Goal: Information Seeking & Learning: Learn about a topic

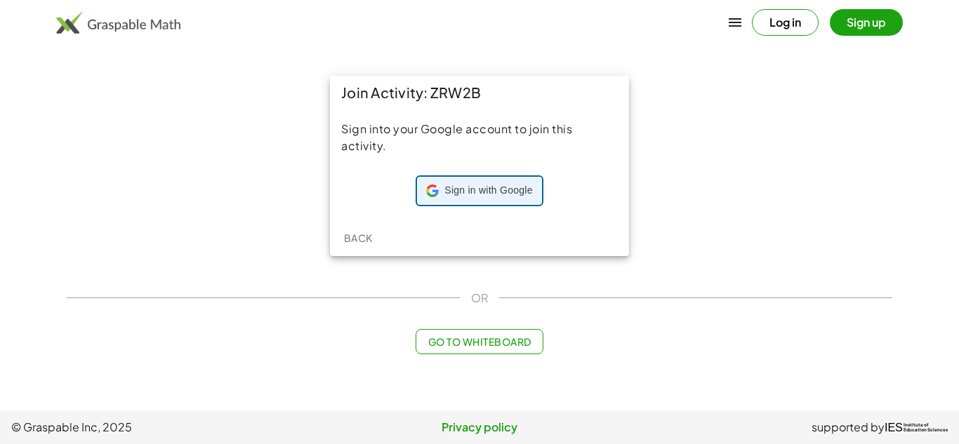
click at [447, 185] on span "Sign in with Google" at bounding box center [488, 191] width 88 height 14
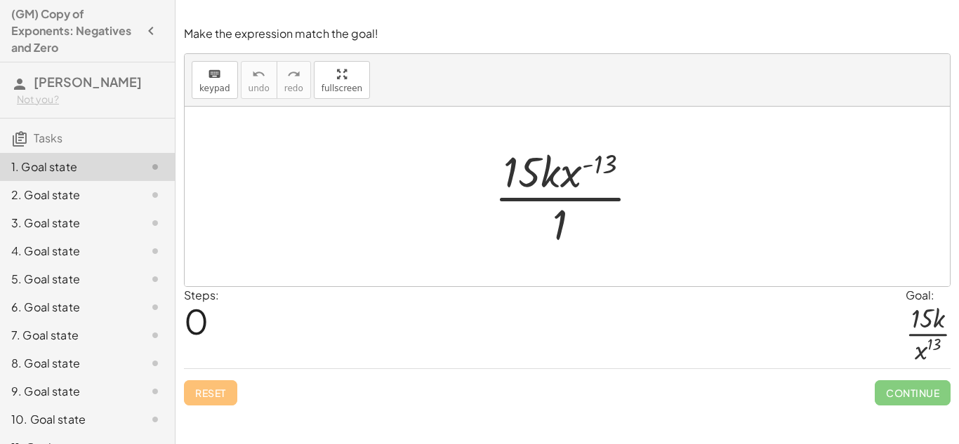
click at [595, 161] on div at bounding box center [572, 197] width 171 height 108
drag, startPoint x: 593, startPoint y: 166, endPoint x: 555, endPoint y: 164, distance: 38.7
click at [555, 164] on div at bounding box center [572, 197] width 171 height 108
drag, startPoint x: 602, startPoint y: 164, endPoint x: 520, endPoint y: 166, distance: 81.5
click at [520, 166] on div at bounding box center [572, 197] width 171 height 108
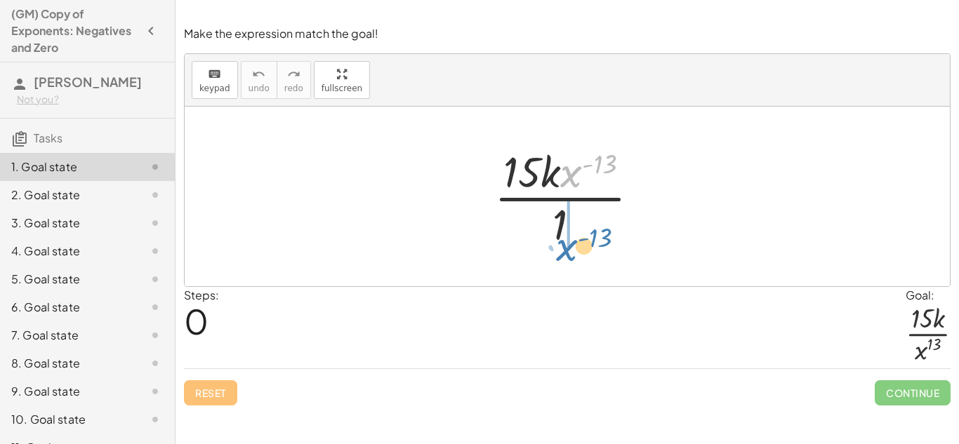
drag, startPoint x: 572, startPoint y: 171, endPoint x: 568, endPoint y: 244, distance: 73.9
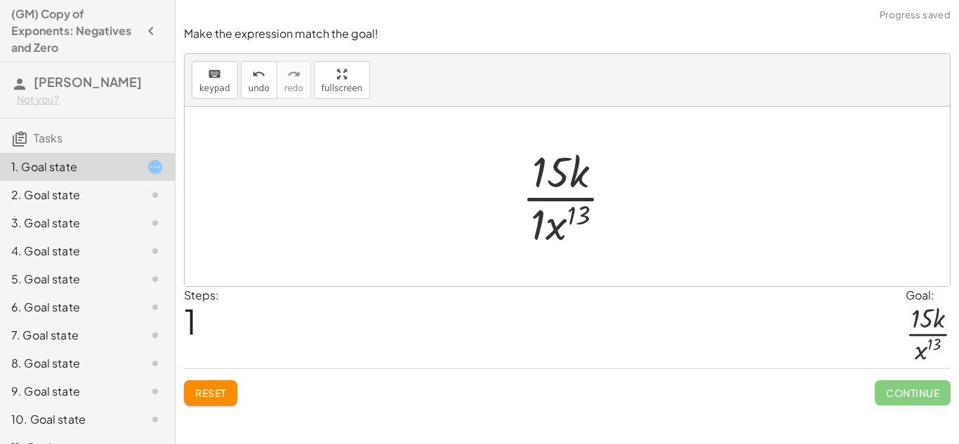
click at [540, 222] on div at bounding box center [573, 197] width 117 height 108
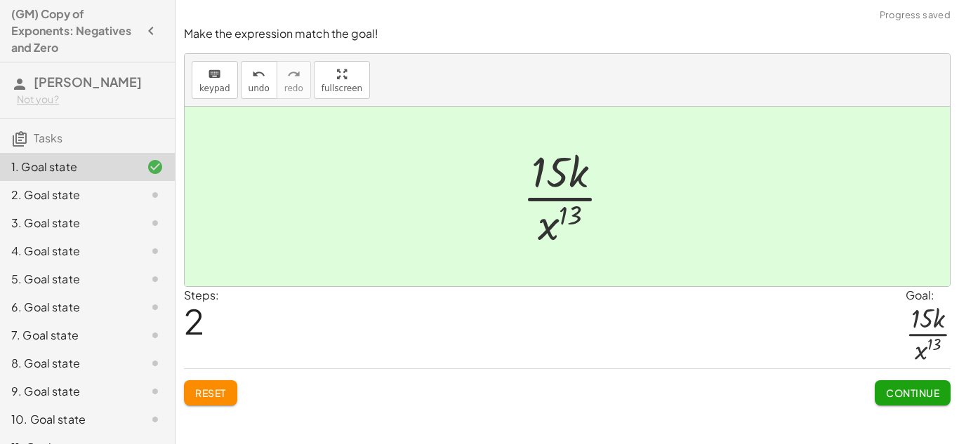
click at [903, 397] on span "Continue" at bounding box center [912, 393] width 53 height 13
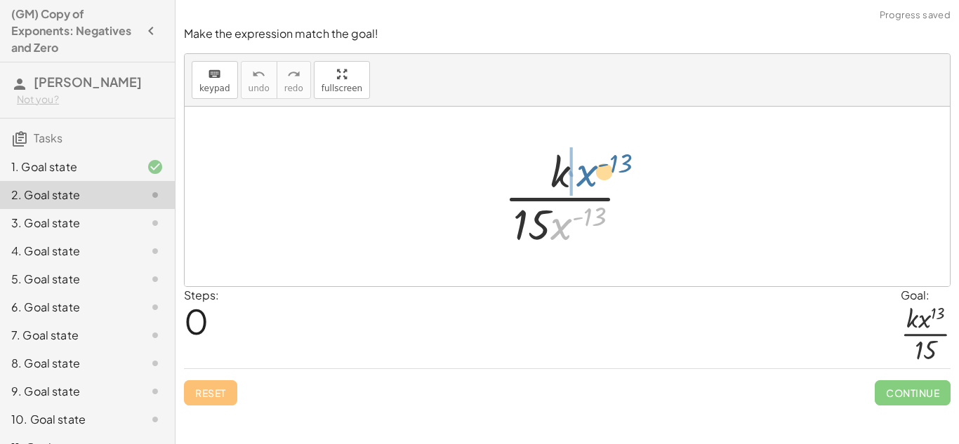
drag, startPoint x: 565, startPoint y: 223, endPoint x: 590, endPoint y: 170, distance: 58.8
click at [590, 170] on div at bounding box center [572, 197] width 150 height 108
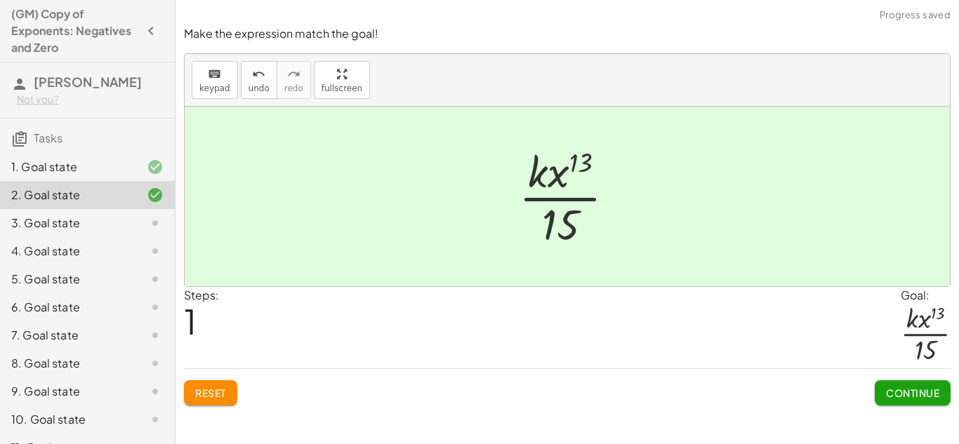
click at [914, 392] on span "Continue" at bounding box center [912, 393] width 53 height 13
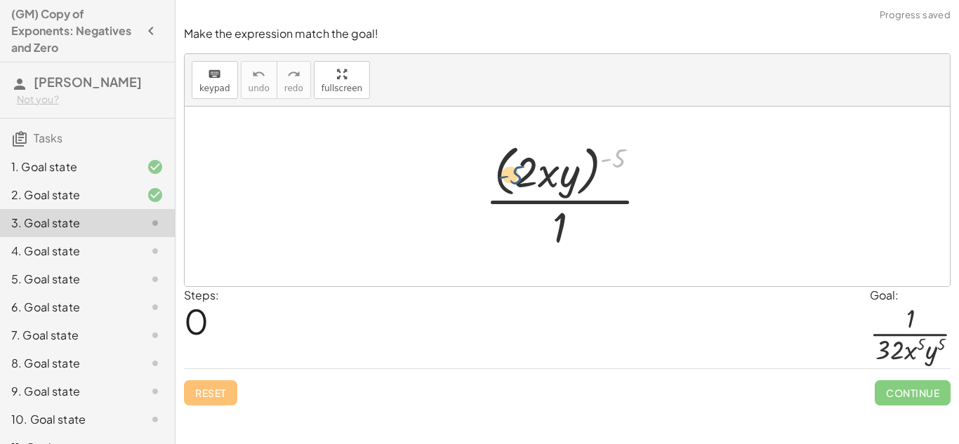
drag, startPoint x: 613, startPoint y: 155, endPoint x: 504, endPoint y: 171, distance: 110.0
click at [504, 171] on div at bounding box center [572, 196] width 188 height 114
drag, startPoint x: 616, startPoint y: 152, endPoint x: 532, endPoint y: 157, distance: 84.4
click at [532, 157] on div at bounding box center [572, 196] width 188 height 114
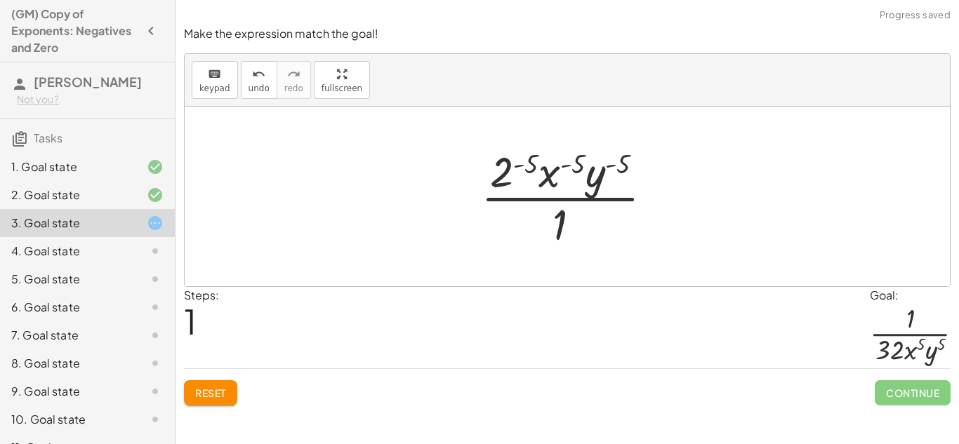
click at [490, 178] on div at bounding box center [572, 197] width 197 height 108
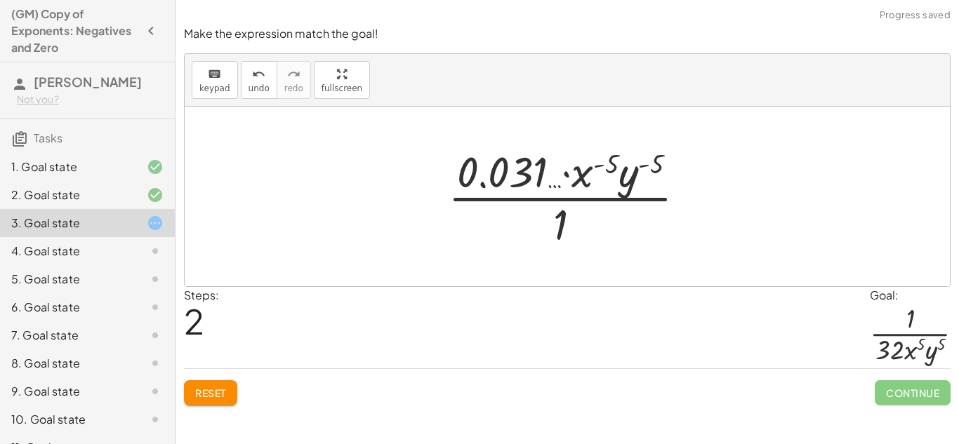
click at [585, 178] on div at bounding box center [572, 197] width 263 height 108
click at [602, 164] on div at bounding box center [572, 197] width 263 height 108
click at [591, 167] on div at bounding box center [572, 197] width 263 height 108
click at [607, 164] on div at bounding box center [572, 197] width 263 height 108
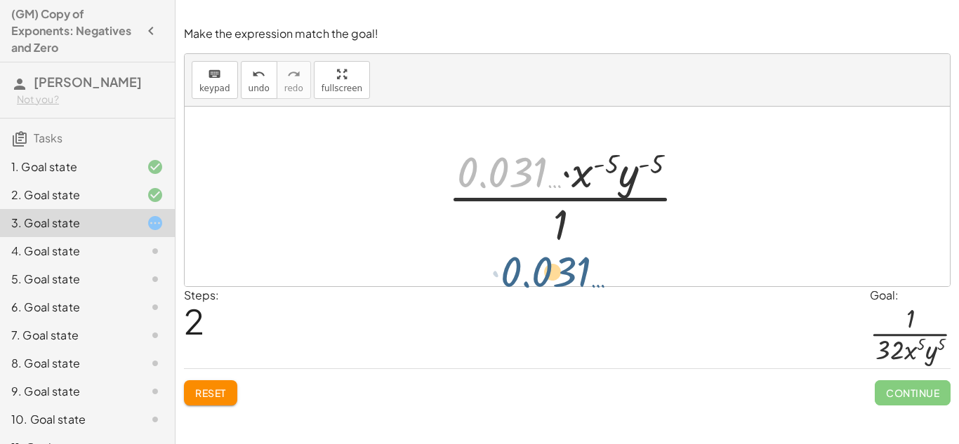
drag, startPoint x: 535, startPoint y: 166, endPoint x: 579, endPoint y: 268, distance: 110.7
click at [579, 268] on div "· ( · 2 · x · y ) ( - 5 ) · 1 · 2 ( - 5 ) · x ( - 5 ) · y ( - 5 ) · 1 · 0.031 ……" at bounding box center [567, 197] width 765 height 180
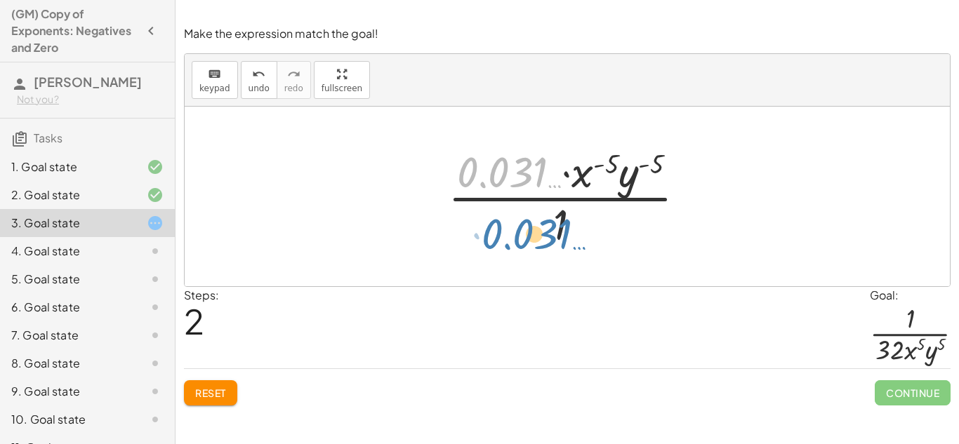
drag, startPoint x: 537, startPoint y: 166, endPoint x: 562, endPoint y: 228, distance: 66.8
click at [562, 228] on div at bounding box center [572, 197] width 263 height 108
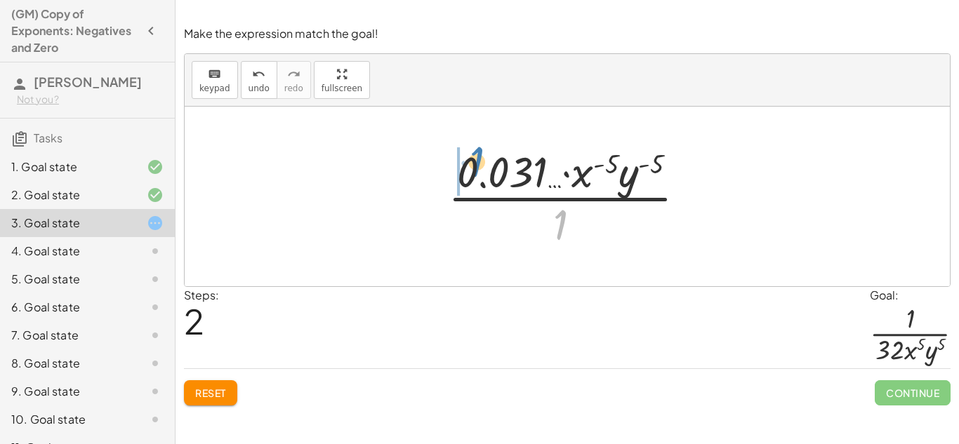
drag, startPoint x: 562, startPoint y: 226, endPoint x: 474, endPoint y: 166, distance: 106.7
click at [474, 166] on div at bounding box center [572, 197] width 263 height 108
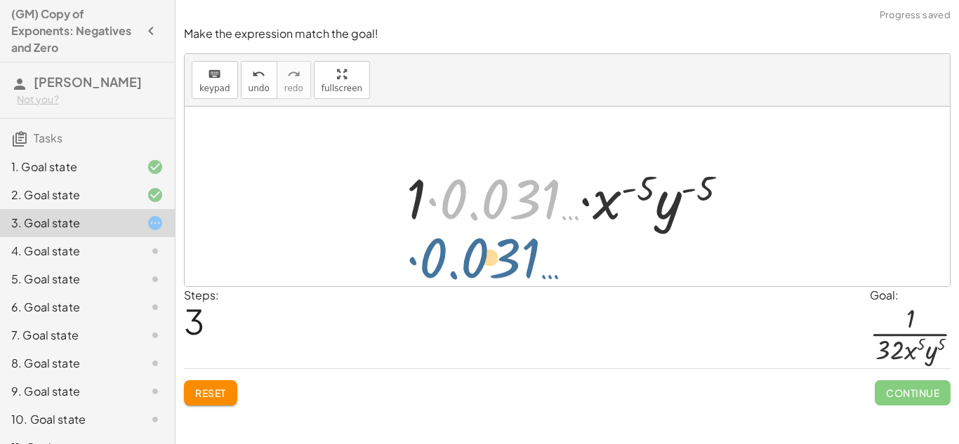
drag, startPoint x: 482, startPoint y: 178, endPoint x: 443, endPoint y: 235, distance: 69.7
click at [443, 235] on div "· ( · 2 · x · y ) ( - 5 ) · 1 · 2 ( - 5 ) · x ( - 5 ) · y ( - 5 ) · 1 · 0.031 ……" at bounding box center [568, 196] width 364 height 79
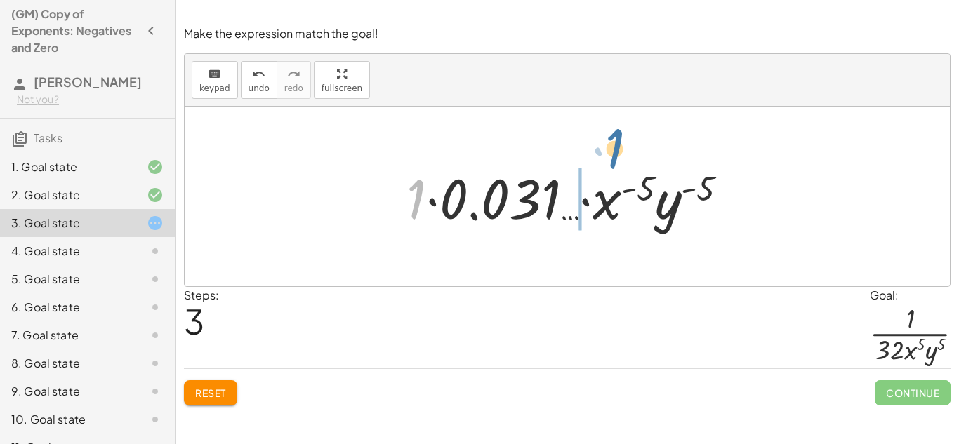
drag, startPoint x: 422, startPoint y: 205, endPoint x: 583, endPoint y: 173, distance: 163.9
click at [583, 173] on div at bounding box center [573, 197] width 347 height 72
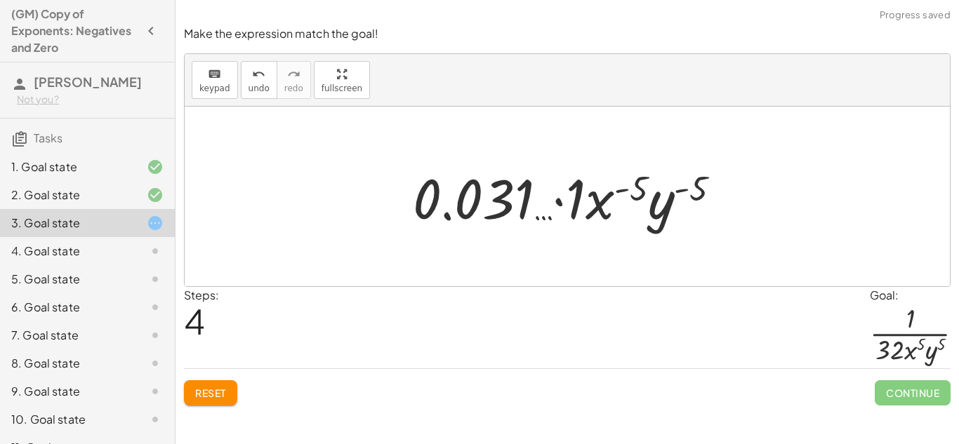
click at [204, 386] on button "Reset" at bounding box center [210, 393] width 53 height 25
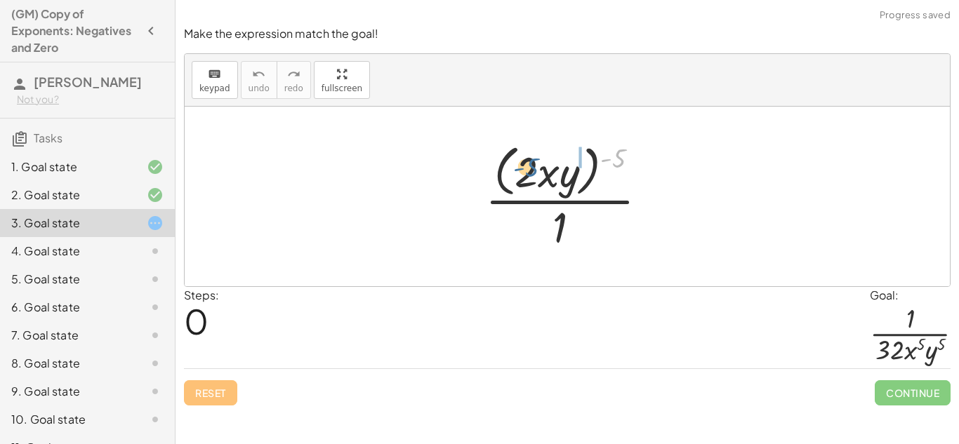
drag, startPoint x: 617, startPoint y: 156, endPoint x: 533, endPoint y: 160, distance: 84.4
click at [533, 160] on div at bounding box center [572, 196] width 188 height 114
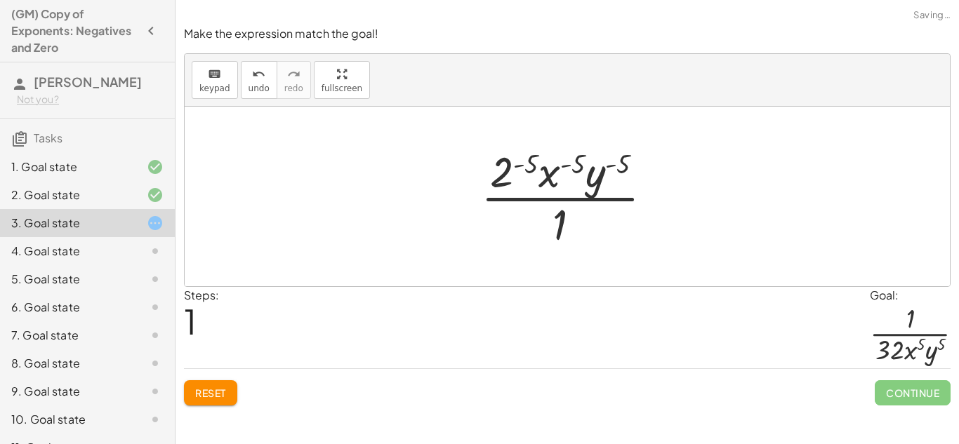
click at [507, 165] on div at bounding box center [572, 197] width 197 height 108
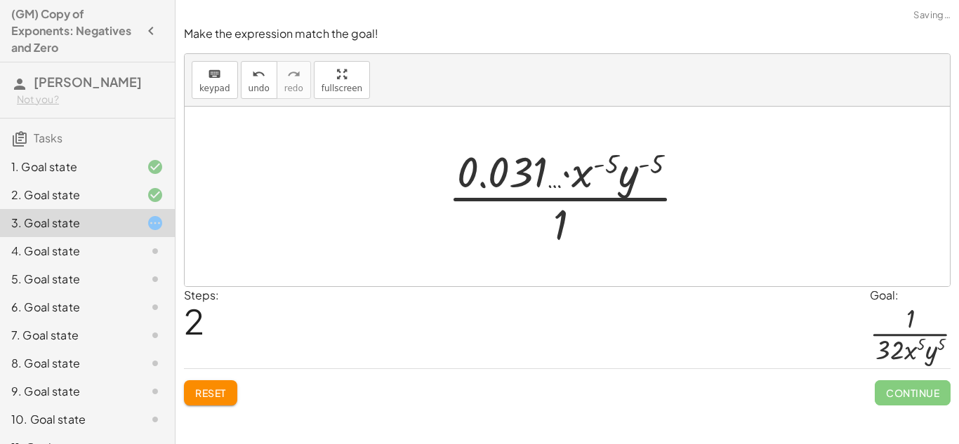
click at [600, 165] on div at bounding box center [572, 197] width 263 height 108
drag, startPoint x: 560, startPoint y: 234, endPoint x: 564, endPoint y: 126, distance: 107.5
click at [564, 126] on div "· ( · 2 · x · y ) ( - 5 ) · 1 · 2 ( - 5 ) · x ( - 5 ) · y ( - 5 ) · 1 · 1 · · x…" at bounding box center [567, 197] width 765 height 180
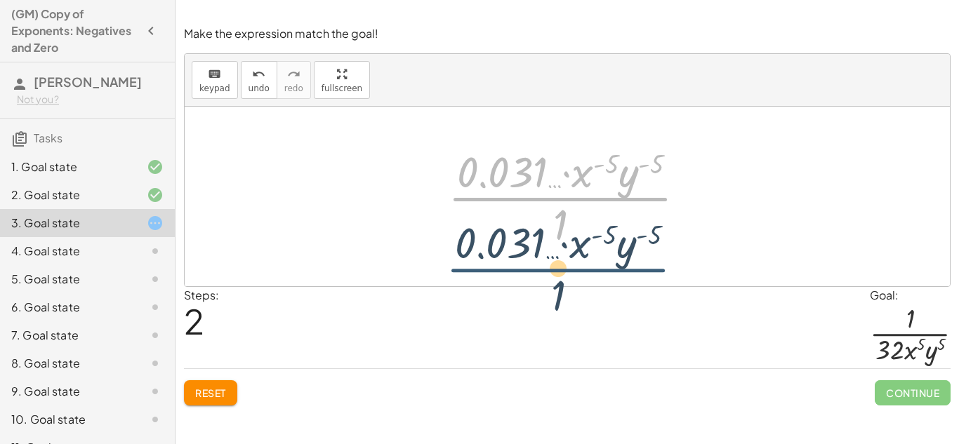
drag, startPoint x: 562, startPoint y: 201, endPoint x: 560, endPoint y: 272, distance: 71.7
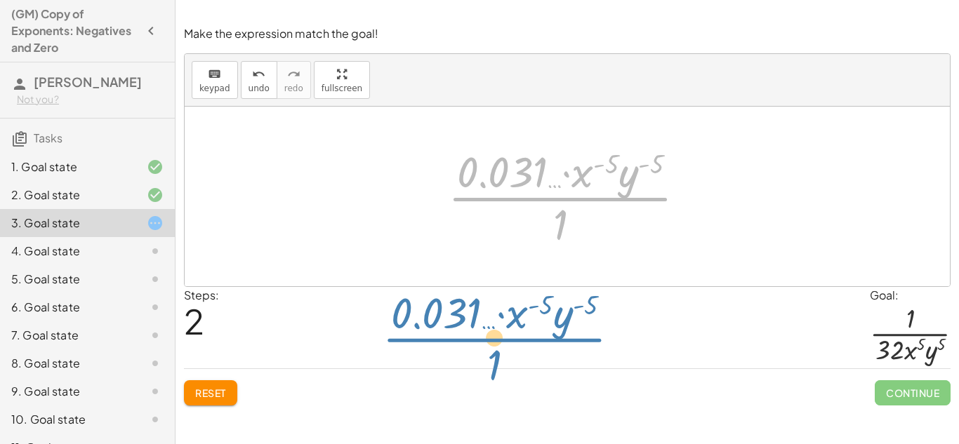
drag, startPoint x: 560, startPoint y: 191, endPoint x: 494, endPoint y: 325, distance: 149.5
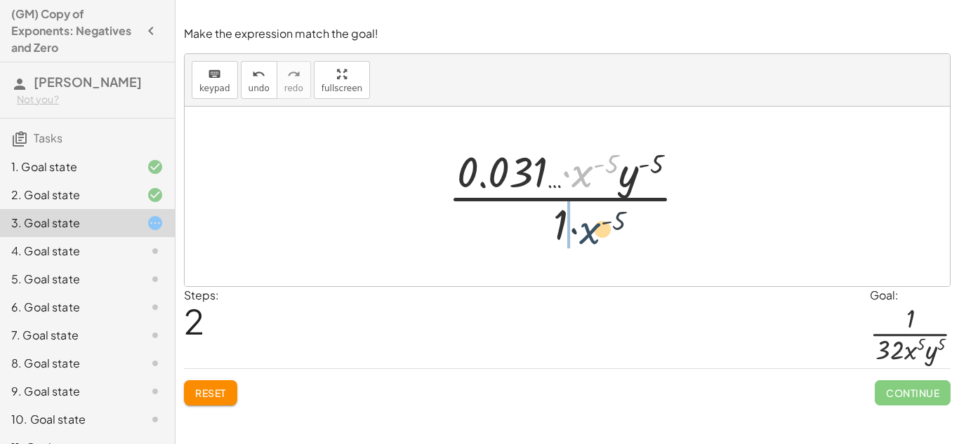
drag, startPoint x: 583, startPoint y: 170, endPoint x: 587, endPoint y: 242, distance: 71.7
click at [587, 242] on div at bounding box center [572, 197] width 263 height 108
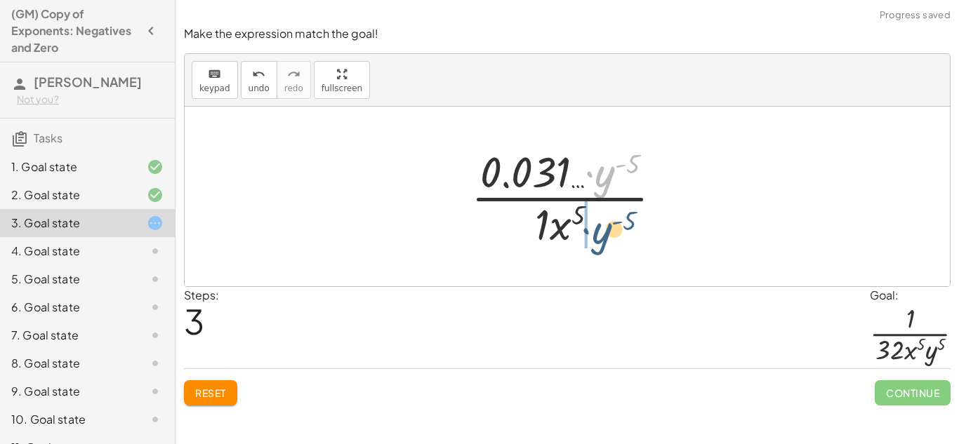
drag, startPoint x: 604, startPoint y: 178, endPoint x: 600, endPoint y: 236, distance: 57.7
click at [600, 236] on div at bounding box center [572, 197] width 216 height 108
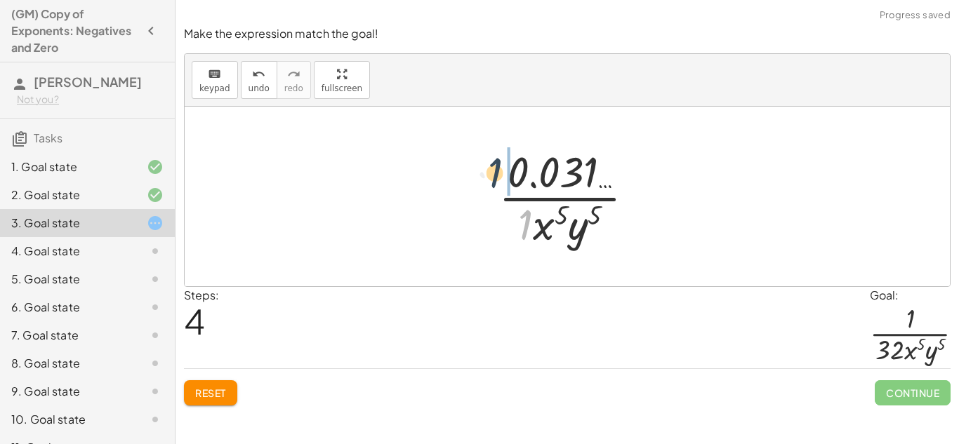
drag, startPoint x: 524, startPoint y: 230, endPoint x: 493, endPoint y: 176, distance: 62.3
click at [493, 176] on div at bounding box center [573, 197] width 162 height 108
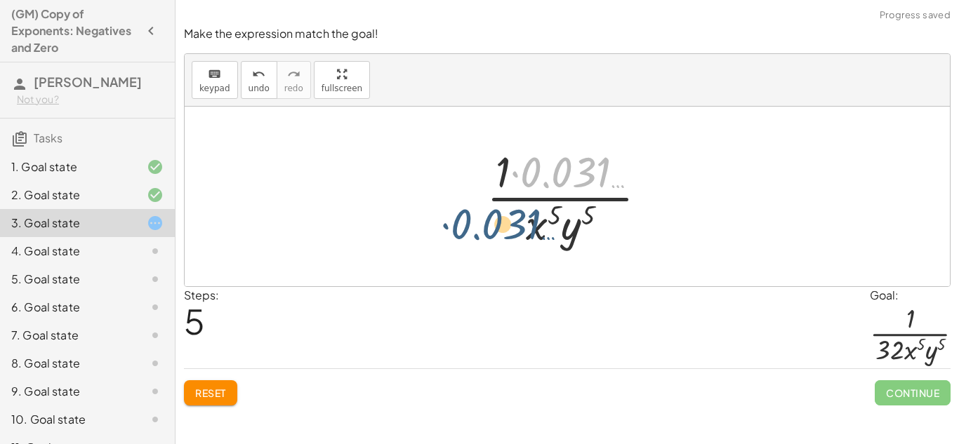
drag, startPoint x: 581, startPoint y: 159, endPoint x: 504, endPoint y: 216, distance: 95.5
click at [504, 216] on div at bounding box center [573, 197] width 186 height 108
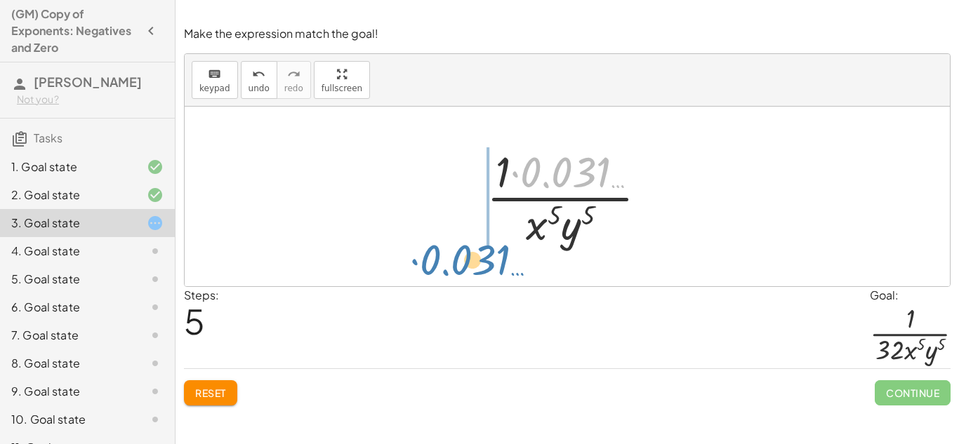
drag, startPoint x: 593, startPoint y: 168, endPoint x: 501, endPoint y: 244, distance: 119.2
click at [501, 244] on div at bounding box center [573, 197] width 186 height 108
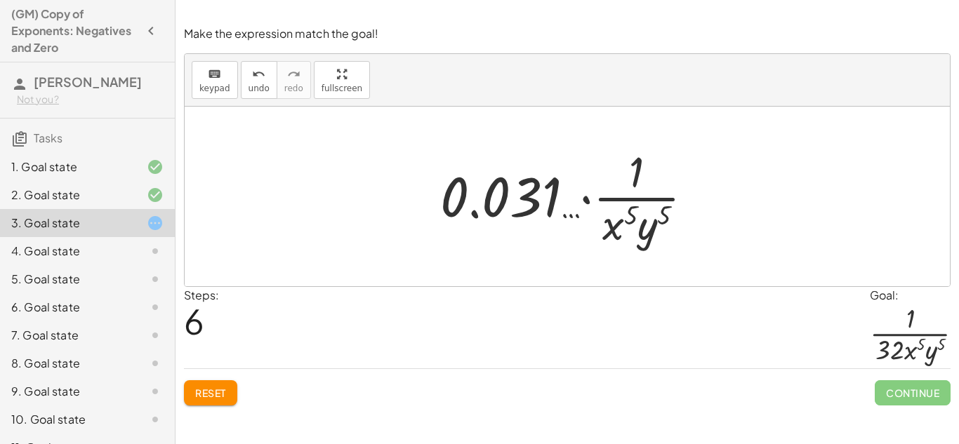
click at [638, 175] on div at bounding box center [572, 197] width 279 height 108
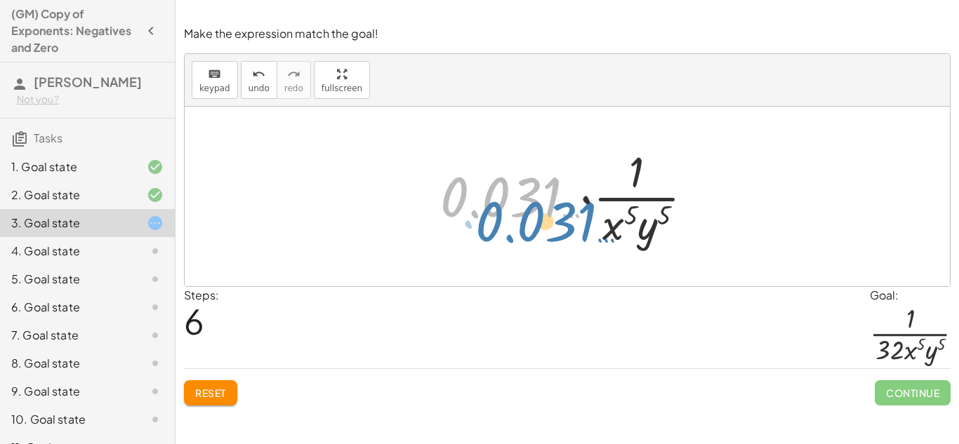
drag, startPoint x: 535, startPoint y: 195, endPoint x: 569, endPoint y: 223, distance: 44.4
click at [569, 223] on div at bounding box center [572, 197] width 279 height 108
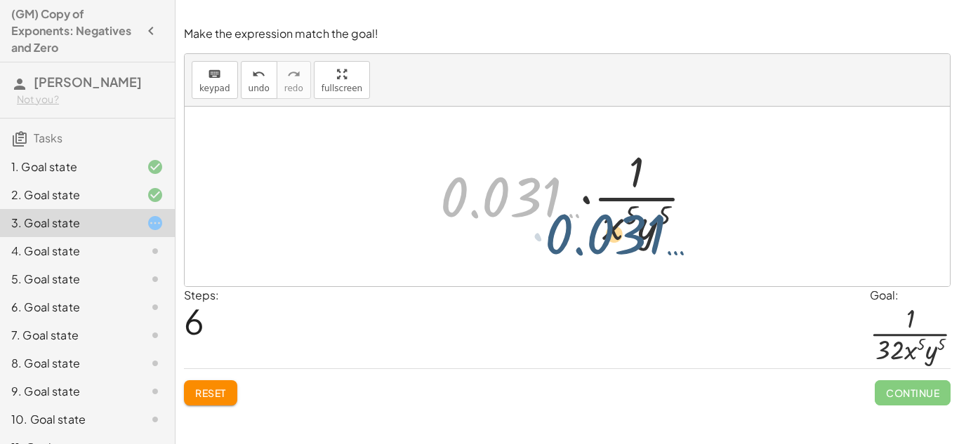
drag, startPoint x: 534, startPoint y: 201, endPoint x: 651, endPoint y: 238, distance: 123.0
click at [651, 238] on div at bounding box center [572, 197] width 279 height 108
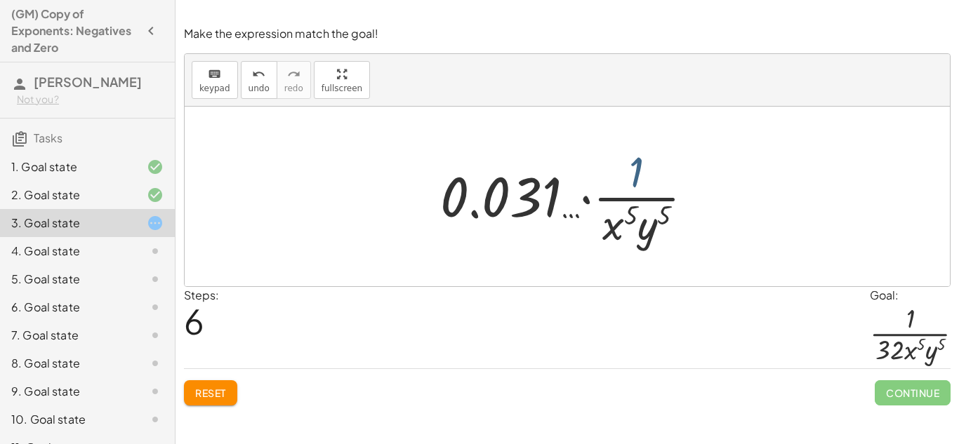
click at [635, 166] on div at bounding box center [572, 197] width 279 height 108
click at [546, 199] on div at bounding box center [572, 197] width 279 height 108
click at [457, 177] on div at bounding box center [572, 197] width 279 height 108
click at [487, 192] on div at bounding box center [572, 197] width 279 height 108
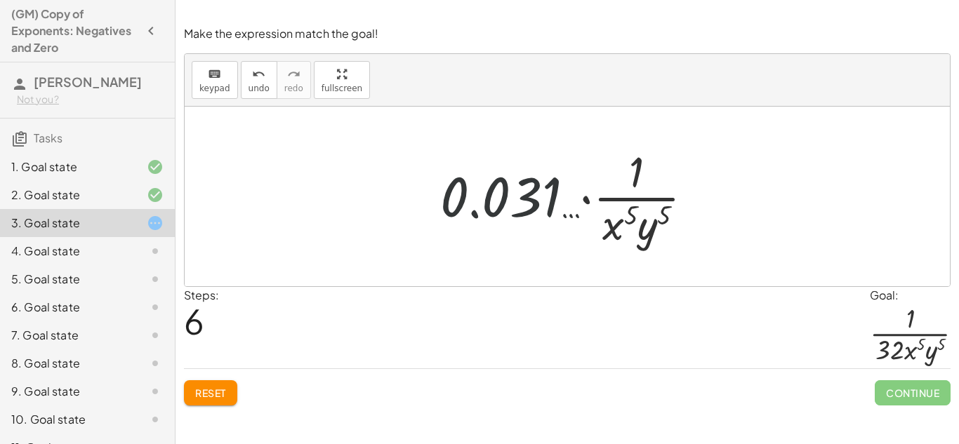
click at [487, 192] on div at bounding box center [572, 197] width 279 height 108
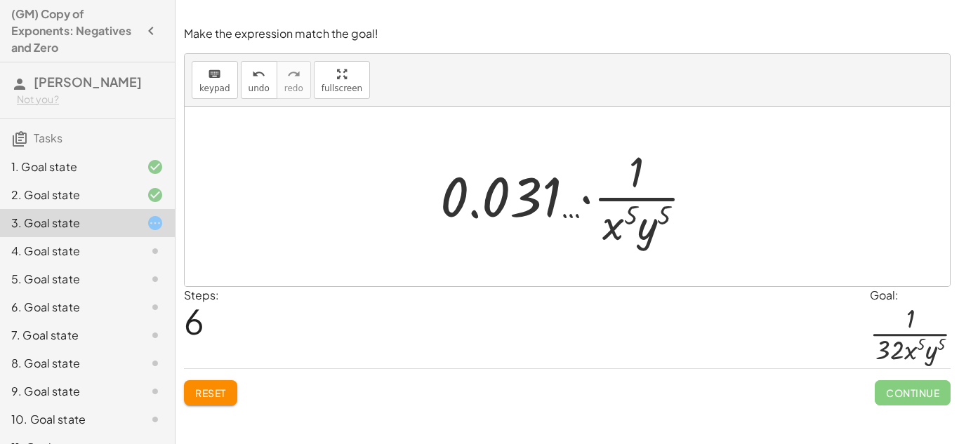
click at [225, 387] on span "Reset" at bounding box center [210, 393] width 31 height 13
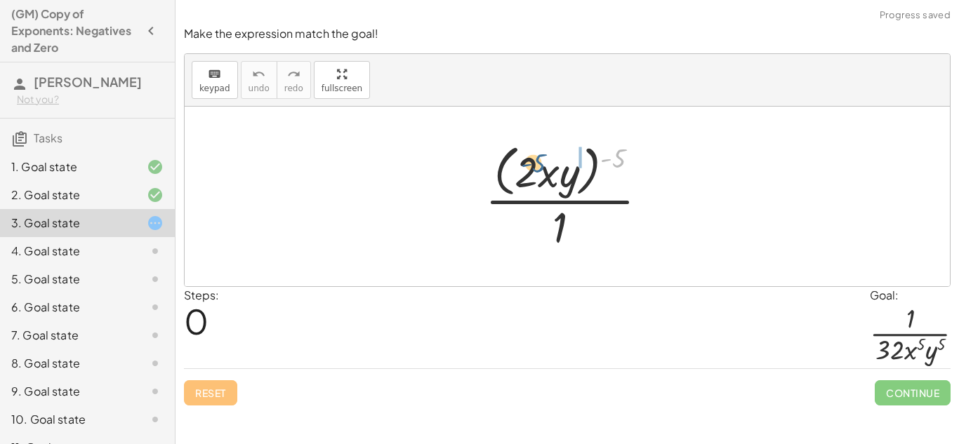
drag, startPoint x: 619, startPoint y: 153, endPoint x: 536, endPoint y: 157, distance: 83.0
click at [536, 157] on div at bounding box center [572, 196] width 188 height 114
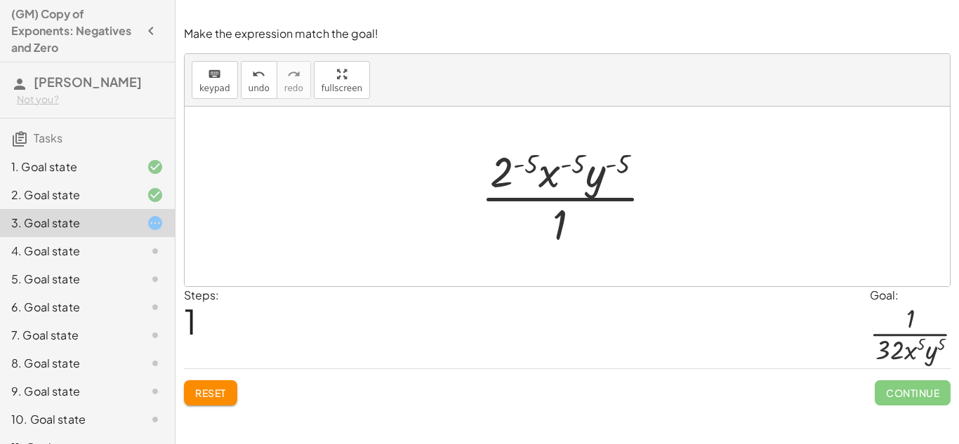
click at [499, 170] on div at bounding box center [572, 197] width 197 height 108
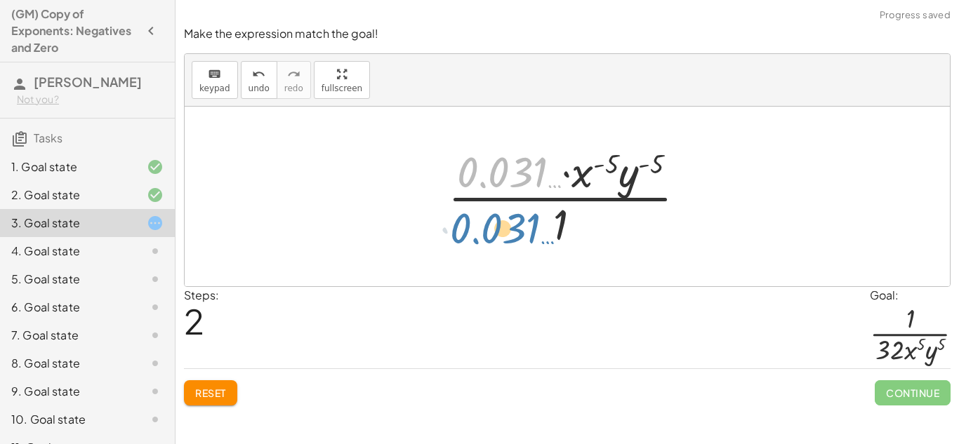
drag, startPoint x: 522, startPoint y: 163, endPoint x: 517, endPoint y: 225, distance: 62.0
click at [517, 225] on div at bounding box center [572, 197] width 263 height 108
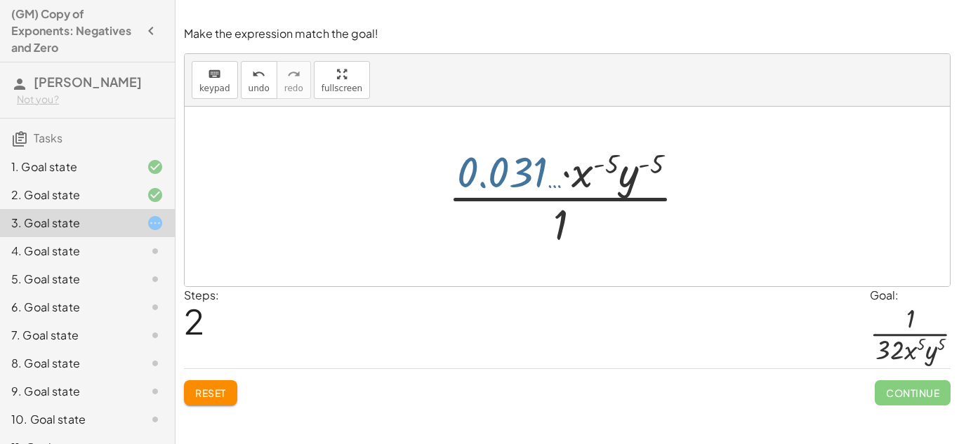
click at [523, 162] on div at bounding box center [572, 197] width 263 height 108
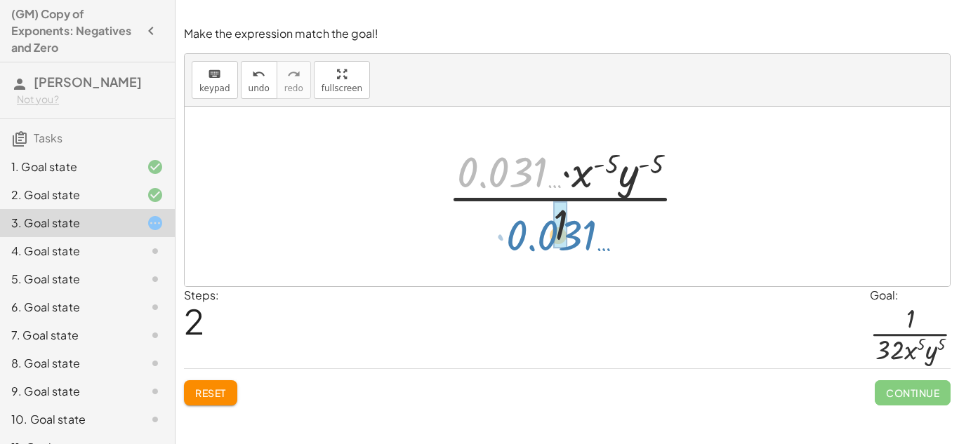
drag, startPoint x: 525, startPoint y: 164, endPoint x: 574, endPoint y: 227, distance: 79.5
click at [574, 227] on div at bounding box center [572, 197] width 263 height 108
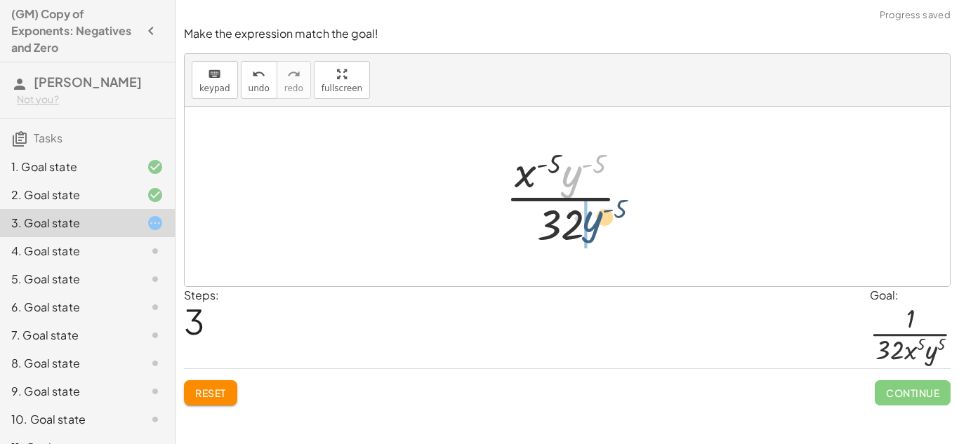
drag, startPoint x: 565, startPoint y: 176, endPoint x: 586, endPoint y: 221, distance: 49.6
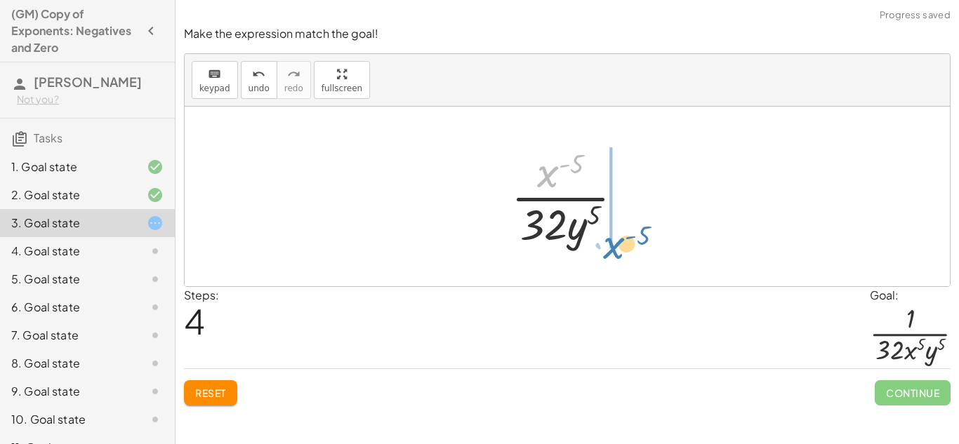
drag, startPoint x: 553, startPoint y: 177, endPoint x: 619, endPoint y: 248, distance: 96.4
click at [619, 248] on div at bounding box center [573, 197] width 138 height 108
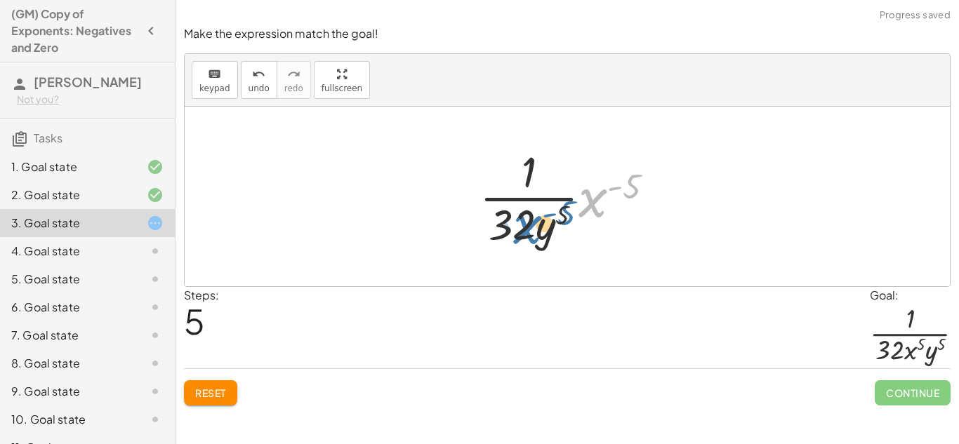
drag, startPoint x: 593, startPoint y: 207, endPoint x: 526, endPoint y: 234, distance: 71.8
click at [526, 234] on div at bounding box center [573, 197] width 200 height 108
drag, startPoint x: 584, startPoint y: 199, endPoint x: 510, endPoint y: 221, distance: 77.1
click at [510, 221] on div at bounding box center [573, 197] width 200 height 108
drag, startPoint x: 588, startPoint y: 197, endPoint x: 525, endPoint y: 226, distance: 69.4
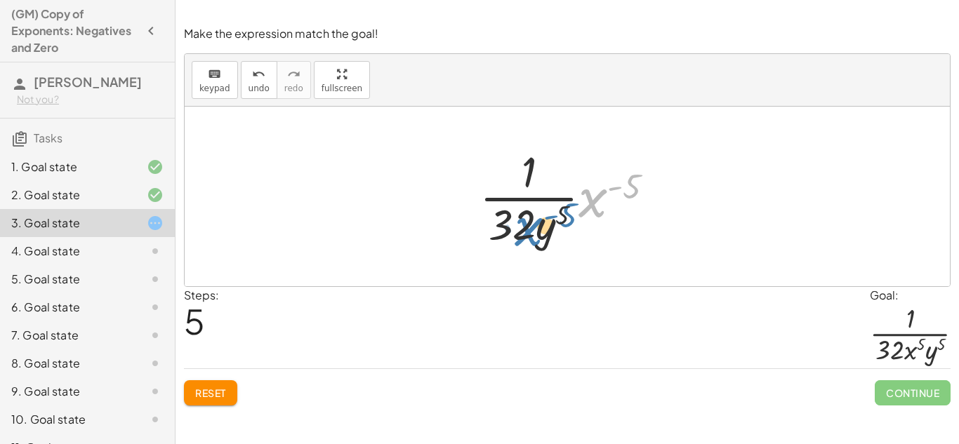
click at [525, 226] on div at bounding box center [573, 197] width 200 height 108
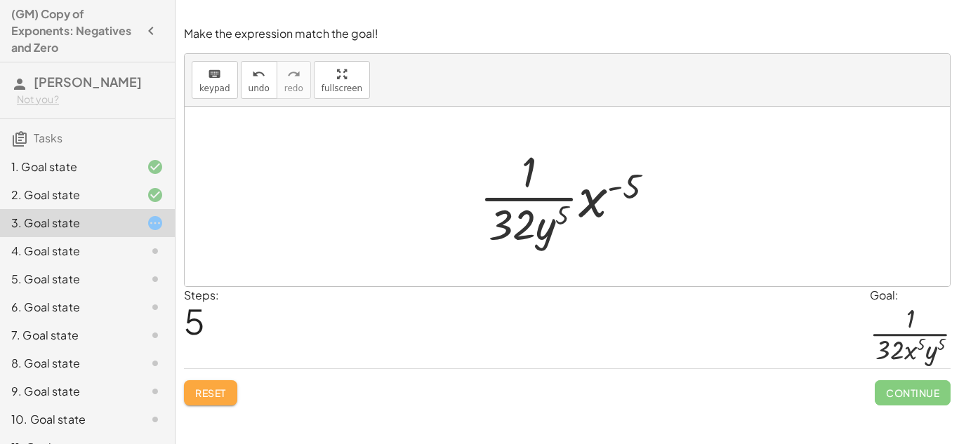
click at [217, 387] on span "Reset" at bounding box center [210, 393] width 31 height 13
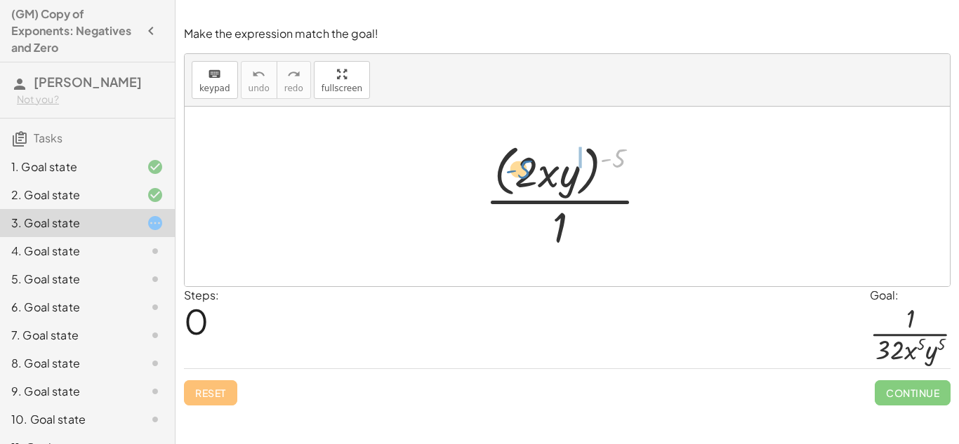
drag, startPoint x: 619, startPoint y: 154, endPoint x: 532, endPoint y: 164, distance: 87.7
click at [532, 164] on div at bounding box center [572, 196] width 188 height 114
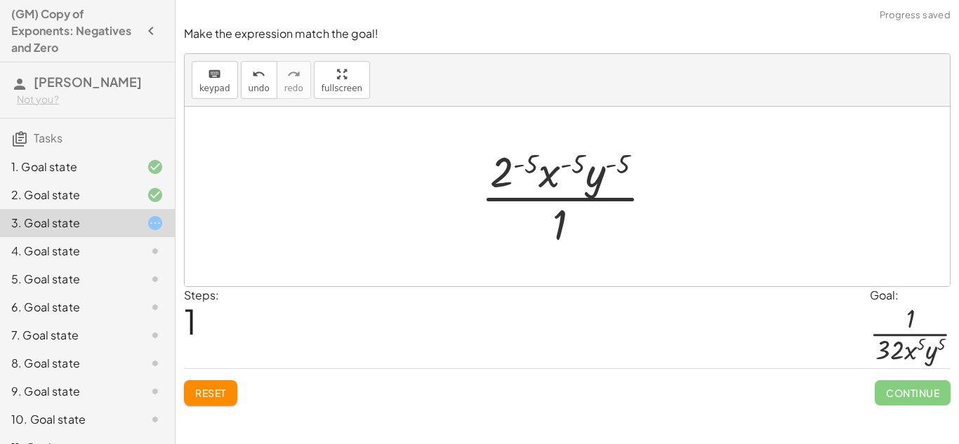
click at [513, 165] on div at bounding box center [572, 197] width 197 height 108
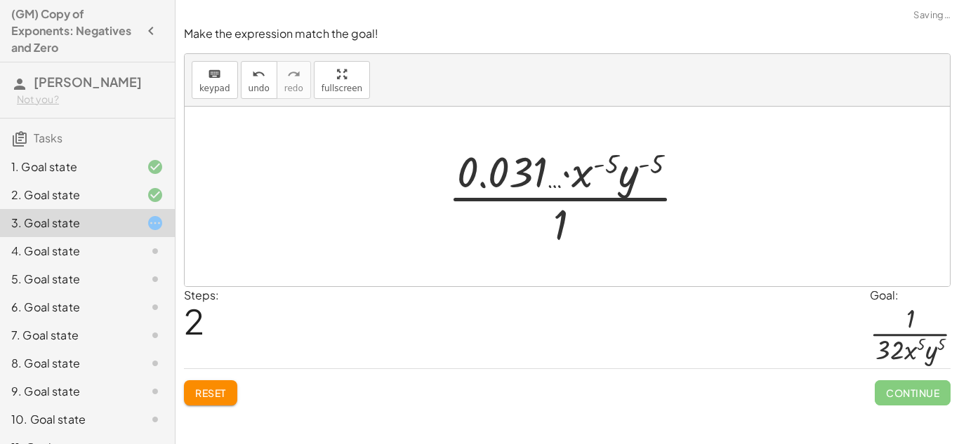
click at [584, 167] on div at bounding box center [572, 197] width 263 height 108
drag, startPoint x: 584, startPoint y: 167, endPoint x: 583, endPoint y: 231, distance: 63.9
click at [583, 231] on div at bounding box center [572, 197] width 263 height 108
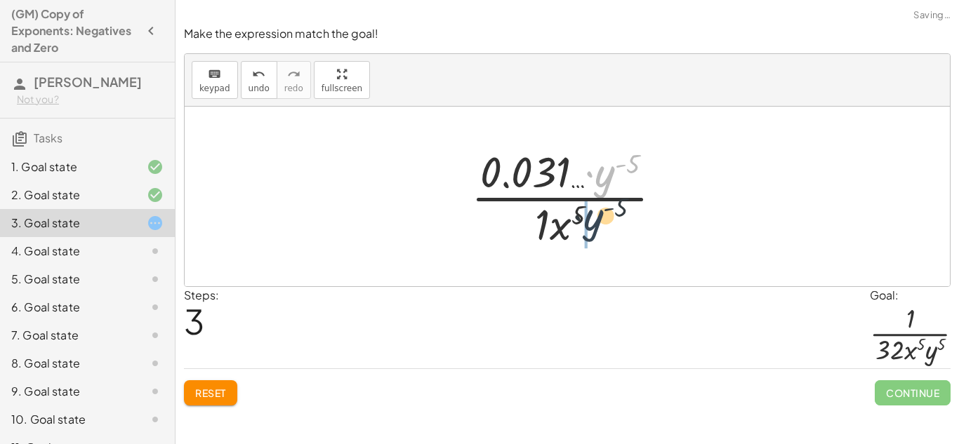
drag, startPoint x: 607, startPoint y: 174, endPoint x: 594, endPoint y: 225, distance: 52.8
click at [594, 225] on div at bounding box center [572, 197] width 216 height 108
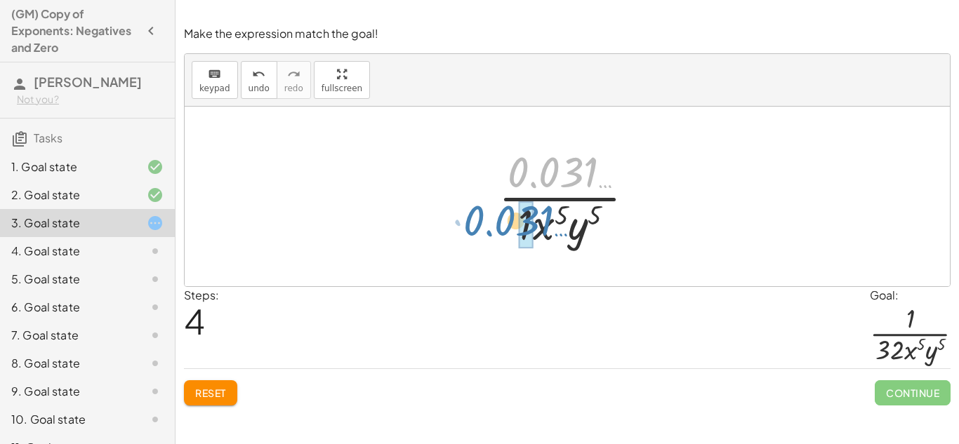
drag, startPoint x: 570, startPoint y: 169, endPoint x: 526, endPoint y: 217, distance: 65.6
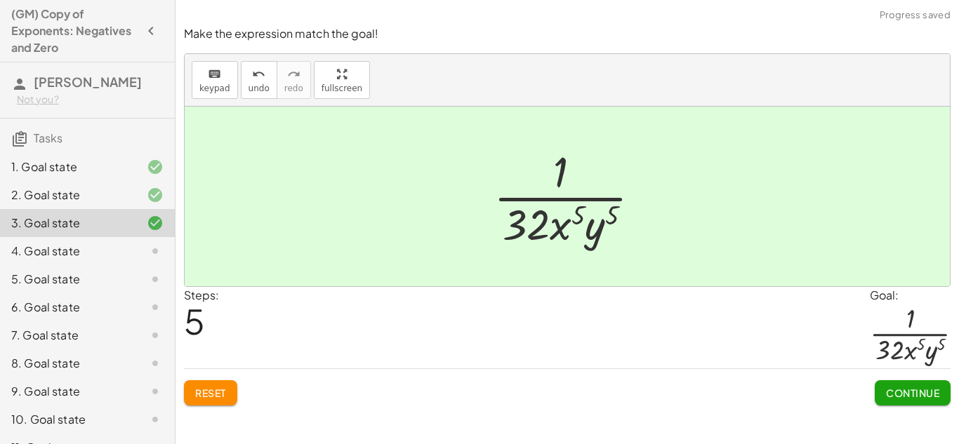
click at [884, 386] on button "Continue" at bounding box center [913, 393] width 76 height 25
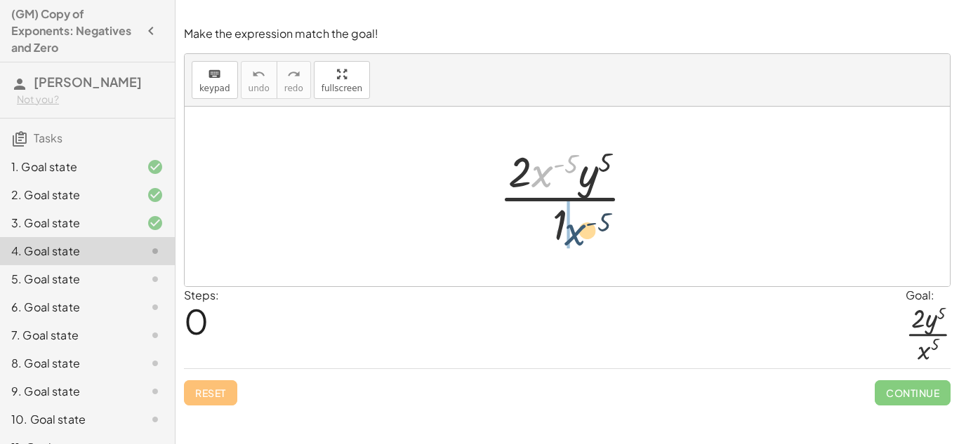
drag, startPoint x: 538, startPoint y: 169, endPoint x: 573, endPoint y: 230, distance: 71.1
click at [573, 230] on div at bounding box center [572, 197] width 160 height 108
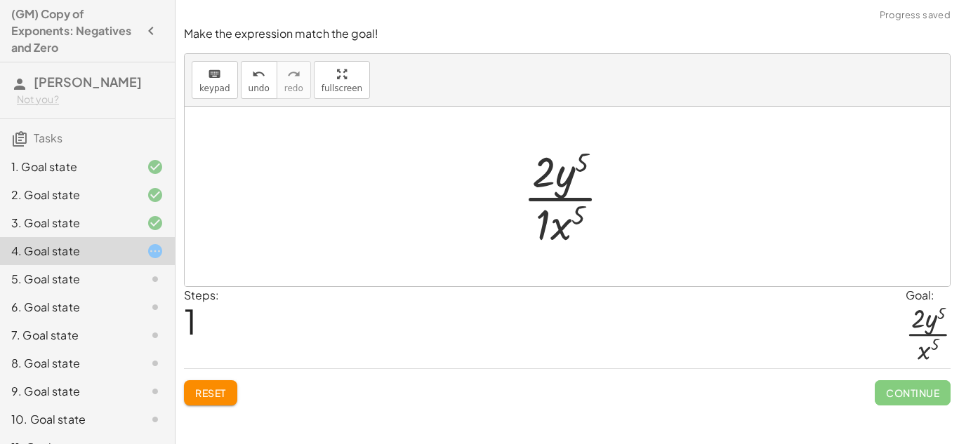
click at [543, 214] on div at bounding box center [572, 197] width 113 height 108
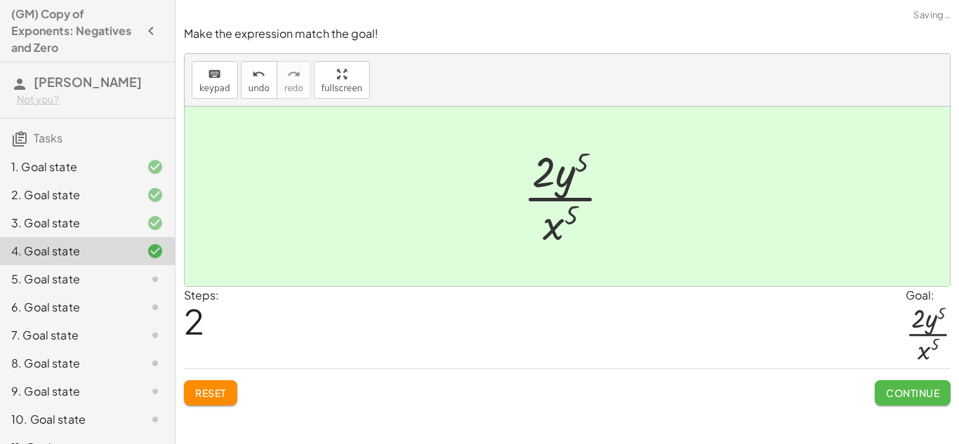
click at [889, 386] on button "Continue" at bounding box center [913, 393] width 76 height 25
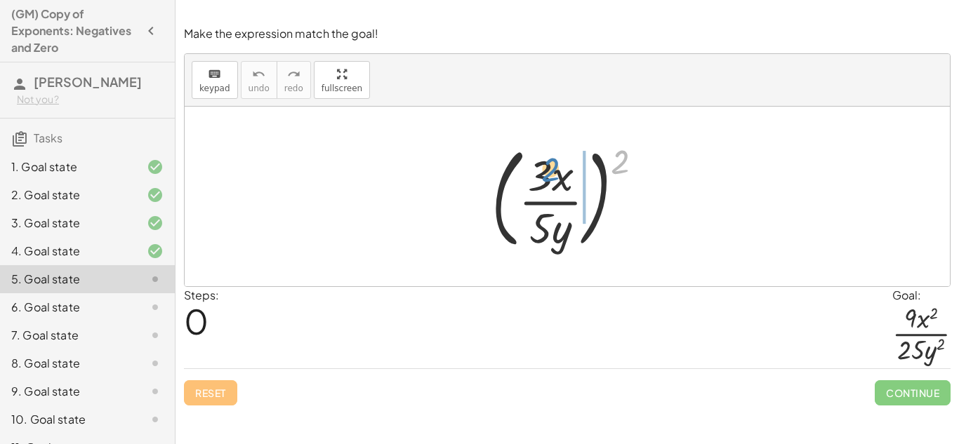
drag, startPoint x: 619, startPoint y: 157, endPoint x: 547, endPoint y: 162, distance: 71.8
click at [547, 162] on div at bounding box center [573, 196] width 177 height 117
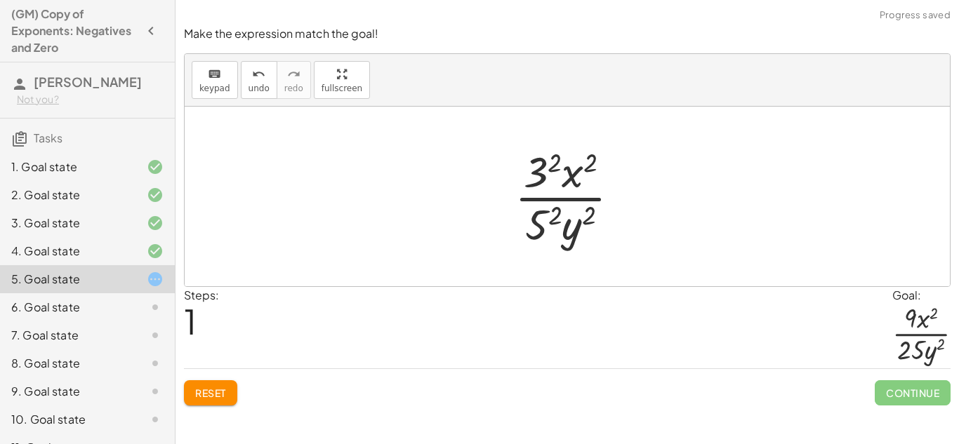
click at [546, 169] on div at bounding box center [573, 197] width 131 height 108
click at [544, 209] on div at bounding box center [572, 197] width 127 height 108
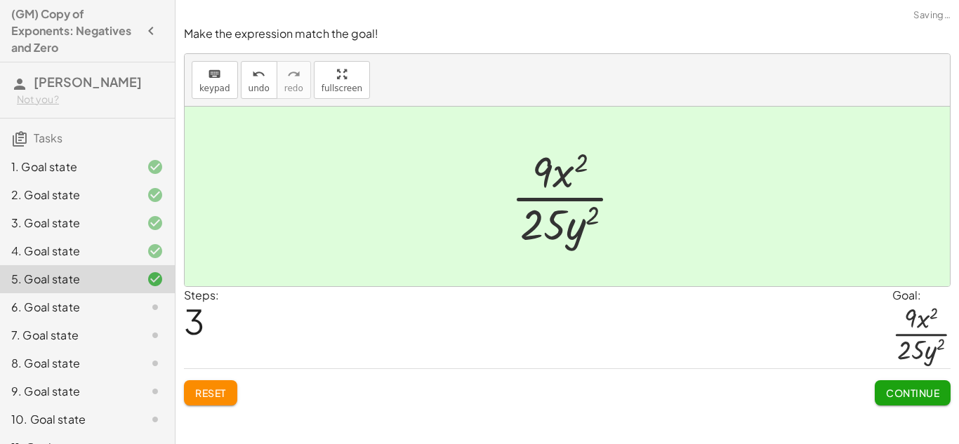
click at [894, 387] on span "Continue" at bounding box center [912, 393] width 53 height 13
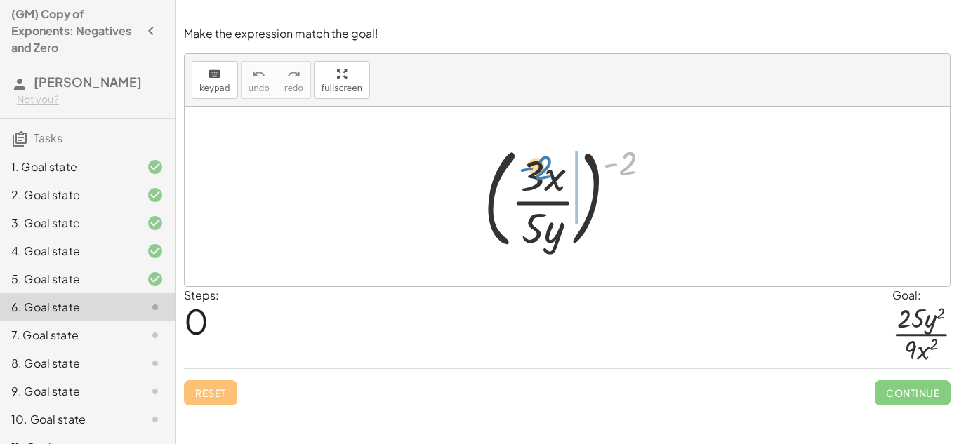
drag, startPoint x: 631, startPoint y: 162, endPoint x: 547, endPoint y: 166, distance: 84.4
click at [547, 166] on div at bounding box center [573, 196] width 192 height 117
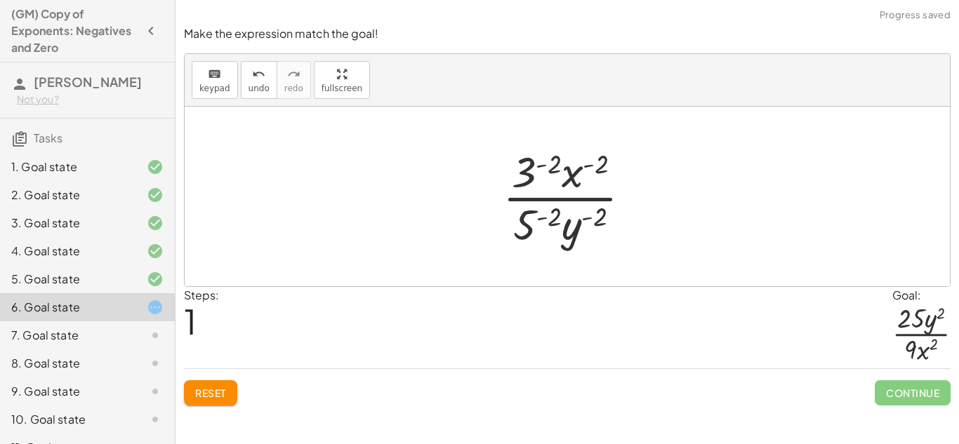
click at [534, 164] on div at bounding box center [573, 197] width 154 height 108
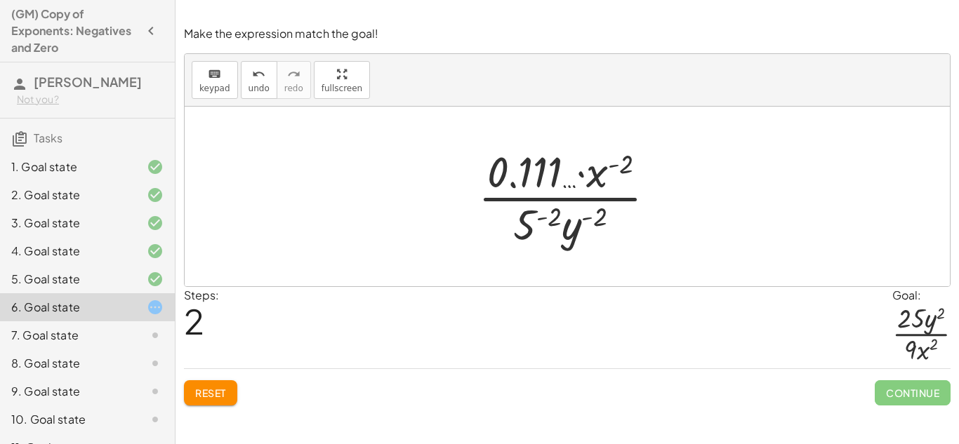
click at [533, 218] on div at bounding box center [572, 197] width 203 height 108
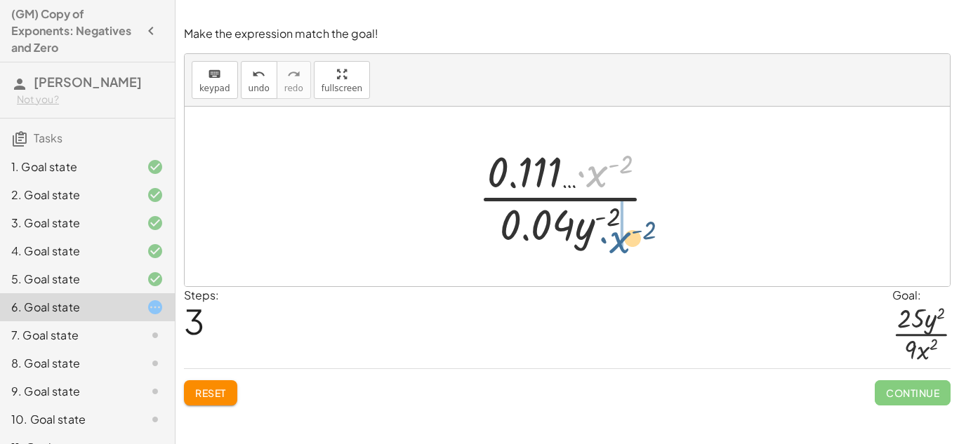
drag, startPoint x: 596, startPoint y: 176, endPoint x: 619, endPoint y: 243, distance: 70.6
click at [619, 243] on div at bounding box center [572, 197] width 203 height 108
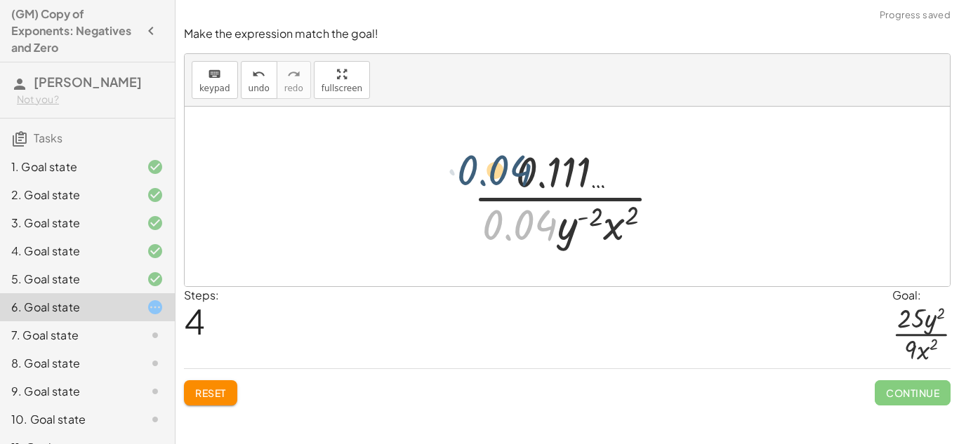
drag, startPoint x: 533, startPoint y: 223, endPoint x: 508, endPoint y: 168, distance: 60.3
click at [508, 168] on div at bounding box center [572, 197] width 213 height 108
drag, startPoint x: 542, startPoint y: 218, endPoint x: 501, endPoint y: 166, distance: 65.9
click at [501, 166] on div at bounding box center [572, 197] width 213 height 108
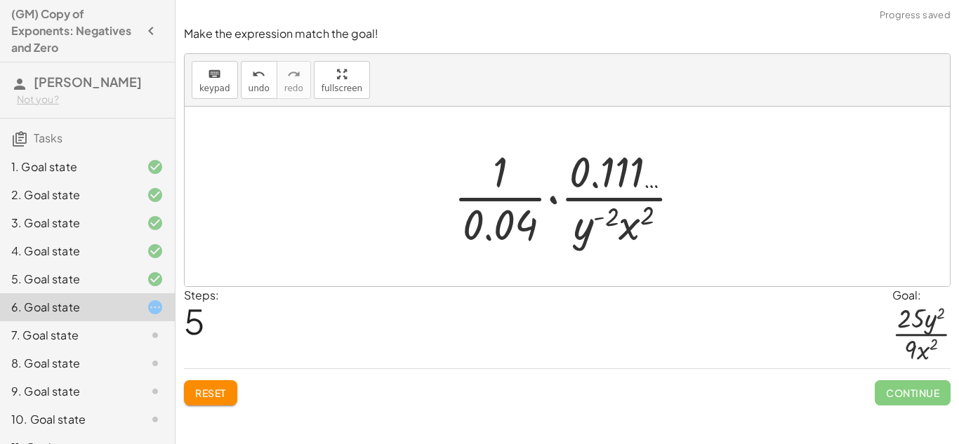
click at [215, 394] on span "Reset" at bounding box center [210, 393] width 31 height 13
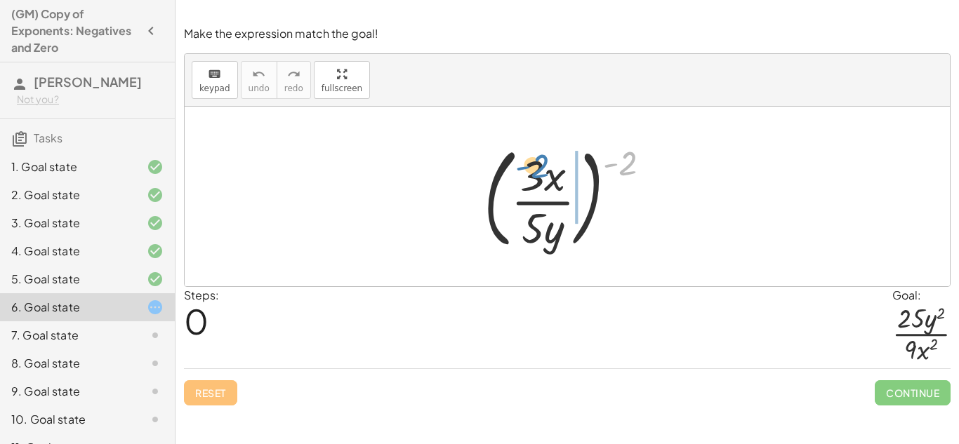
drag, startPoint x: 628, startPoint y: 158, endPoint x: 541, endPoint y: 161, distance: 87.8
click at [541, 161] on div at bounding box center [573, 196] width 192 height 117
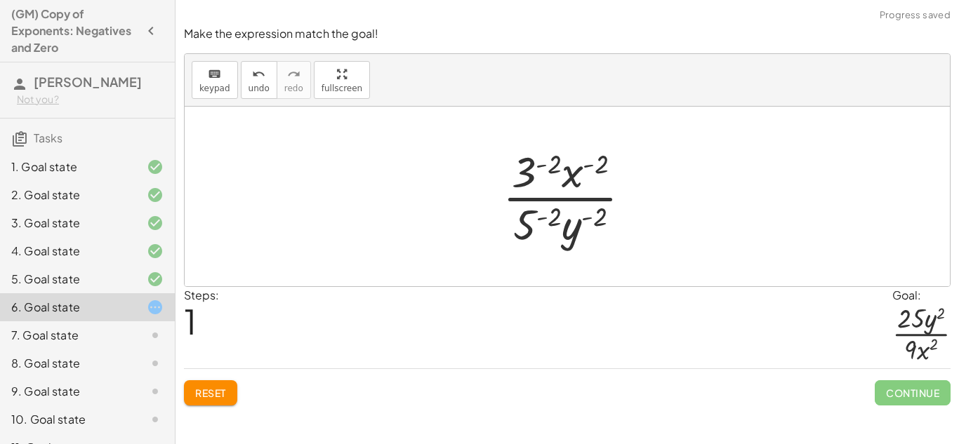
click at [538, 169] on div at bounding box center [573, 197] width 154 height 108
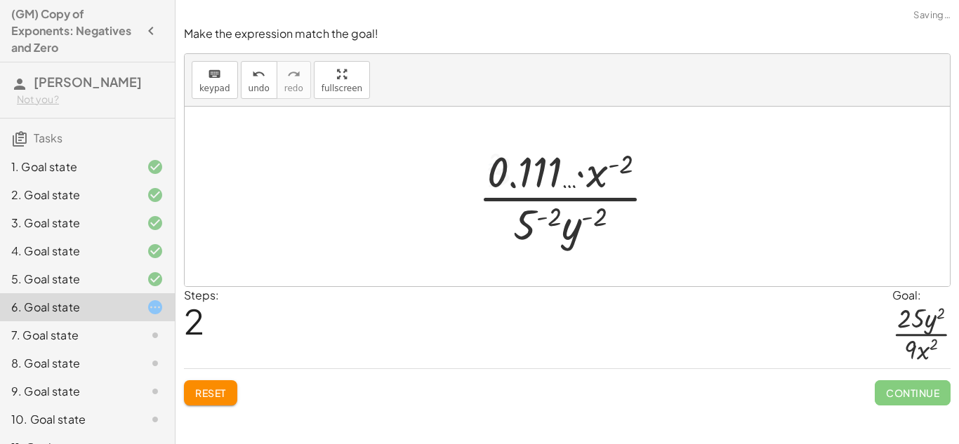
click at [528, 213] on div at bounding box center [572, 197] width 203 height 108
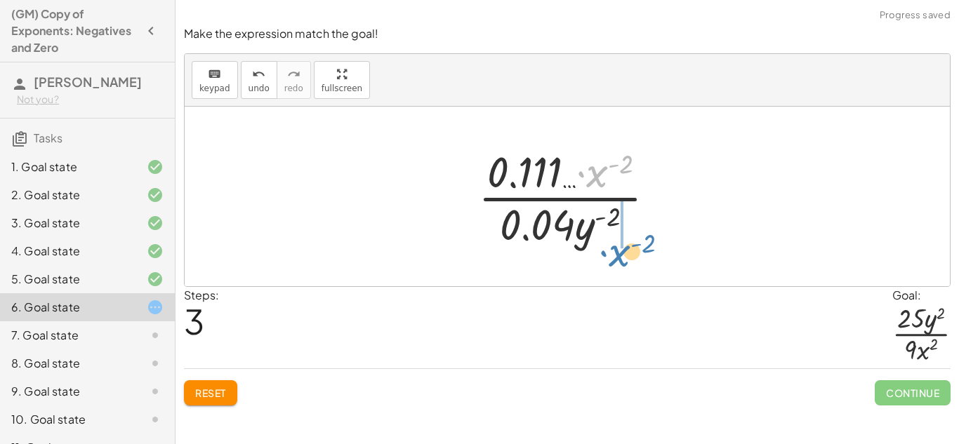
drag, startPoint x: 596, startPoint y: 171, endPoint x: 619, endPoint y: 250, distance: 81.8
click at [619, 250] on div at bounding box center [572, 197] width 203 height 108
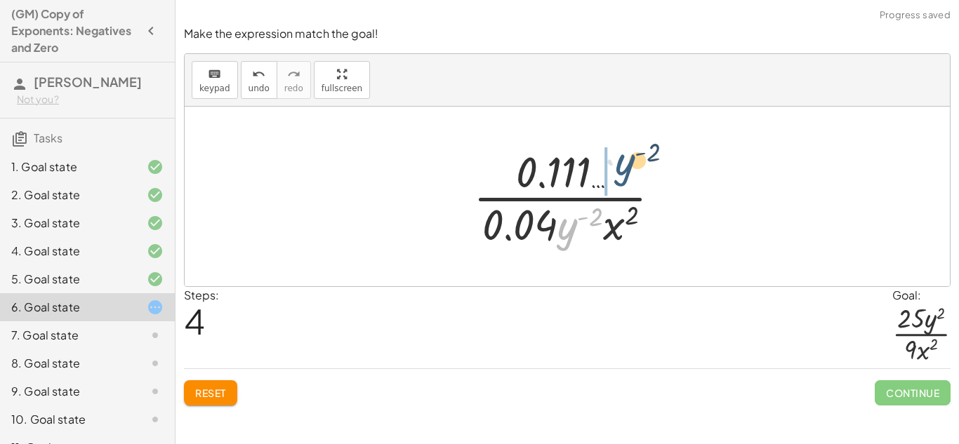
drag, startPoint x: 569, startPoint y: 223, endPoint x: 625, endPoint y: 155, distance: 87.3
click at [625, 155] on div at bounding box center [572, 197] width 213 height 108
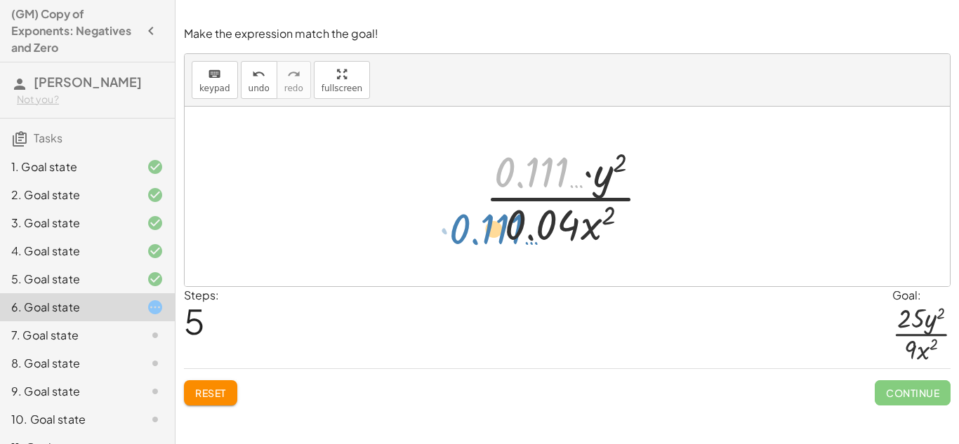
drag, startPoint x: 534, startPoint y: 171, endPoint x: 489, endPoint y: 228, distance: 71.9
click at [489, 228] on div at bounding box center [573, 197] width 190 height 108
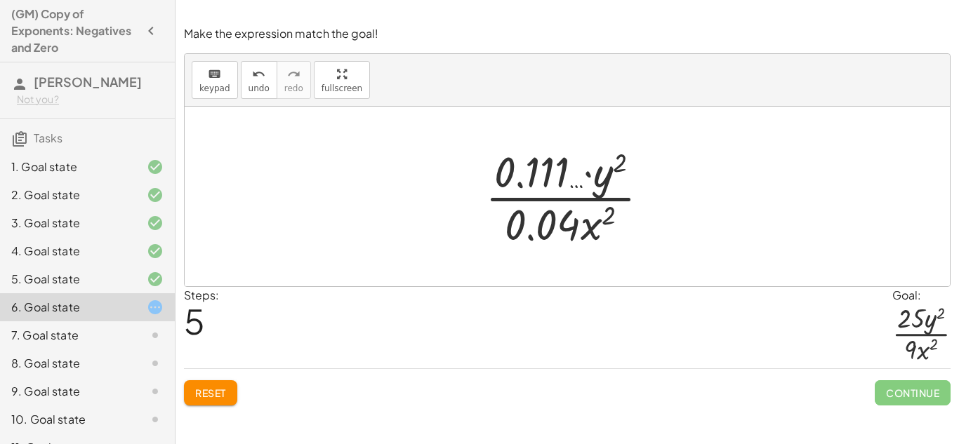
click at [557, 216] on div at bounding box center [573, 197] width 190 height 108
click at [534, 175] on div at bounding box center [573, 197] width 190 height 108
click at [572, 222] on div at bounding box center [573, 197] width 190 height 108
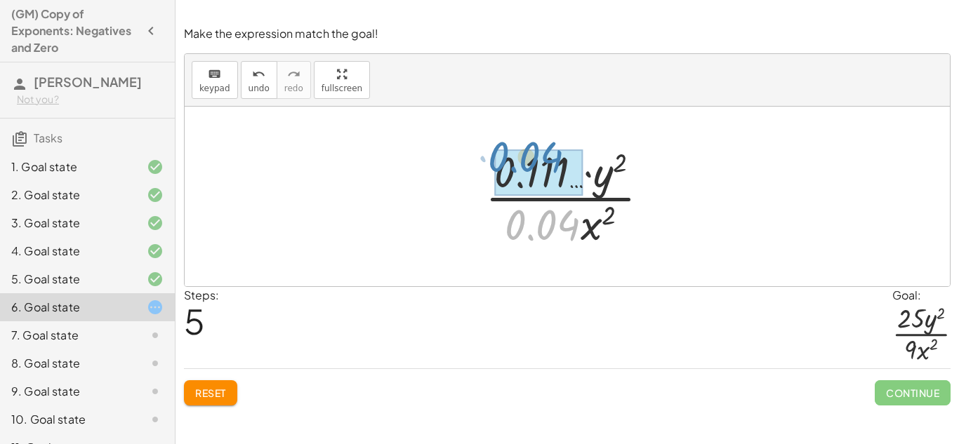
drag, startPoint x: 572, startPoint y: 222, endPoint x: 555, endPoint y: 158, distance: 65.9
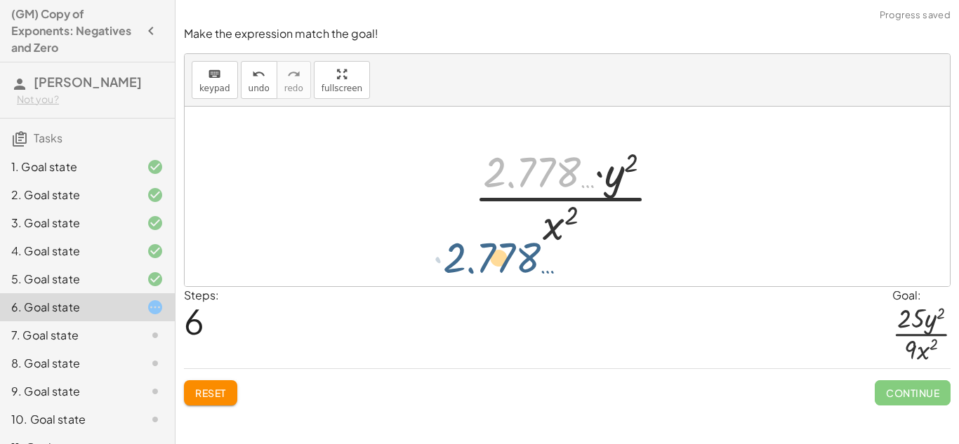
drag, startPoint x: 541, startPoint y: 160, endPoint x: 510, endPoint y: 223, distance: 69.7
click at [510, 223] on div at bounding box center [573, 197] width 212 height 108
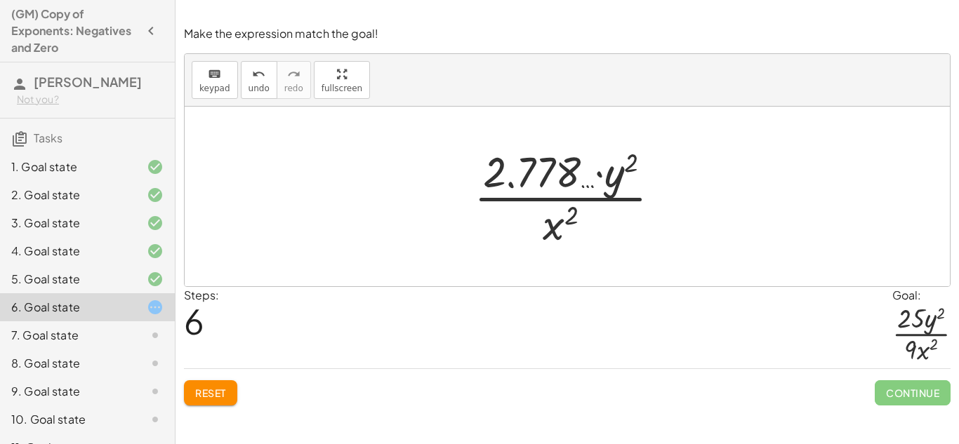
click at [209, 390] on span "Reset" at bounding box center [210, 393] width 31 height 13
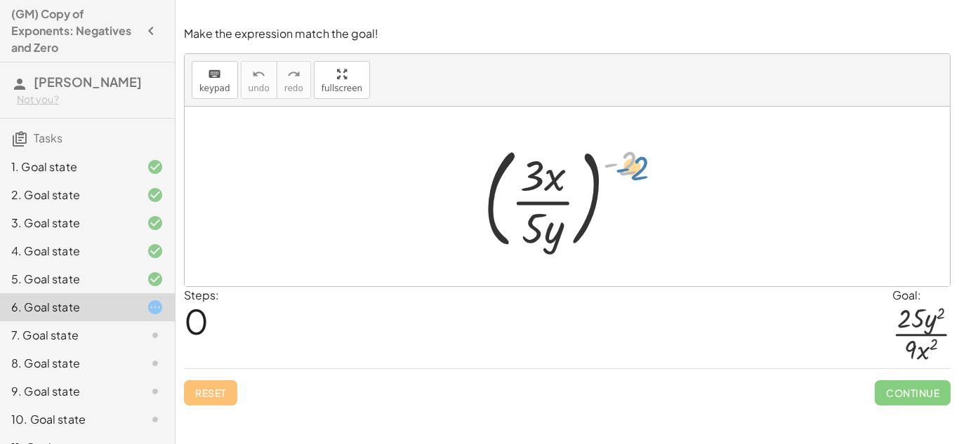
drag, startPoint x: 628, startPoint y: 156, endPoint x: 640, endPoint y: 161, distance: 12.9
click at [640, 161] on div at bounding box center [573, 196] width 192 height 117
drag, startPoint x: 551, startPoint y: 235, endPoint x: 554, endPoint y: 180, distance: 54.2
click at [554, 180] on div at bounding box center [573, 196] width 192 height 117
drag, startPoint x: 553, startPoint y: 243, endPoint x: 572, endPoint y: 185, distance: 60.6
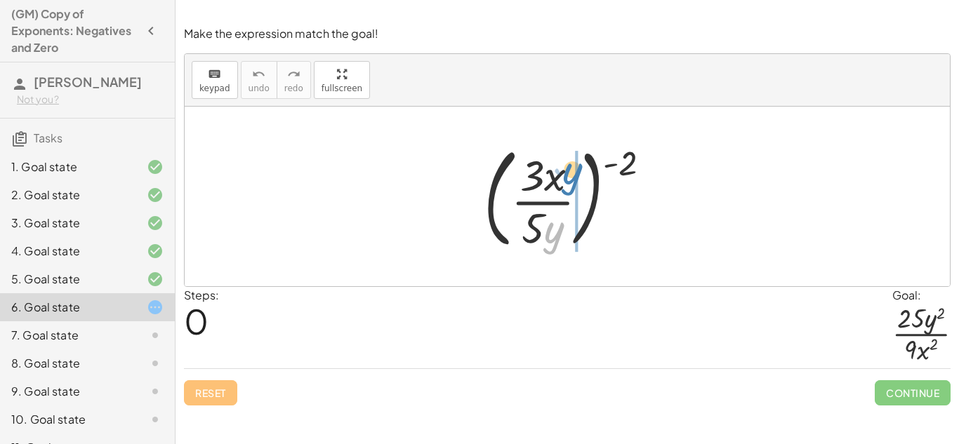
click at [572, 185] on div at bounding box center [573, 196] width 192 height 117
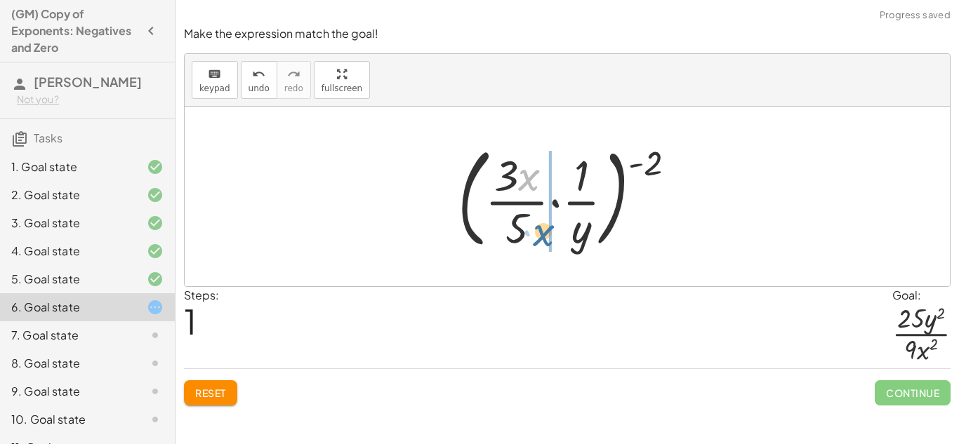
drag, startPoint x: 523, startPoint y: 175, endPoint x: 537, endPoint y: 233, distance: 60.0
click at [537, 233] on div at bounding box center [573, 196] width 244 height 117
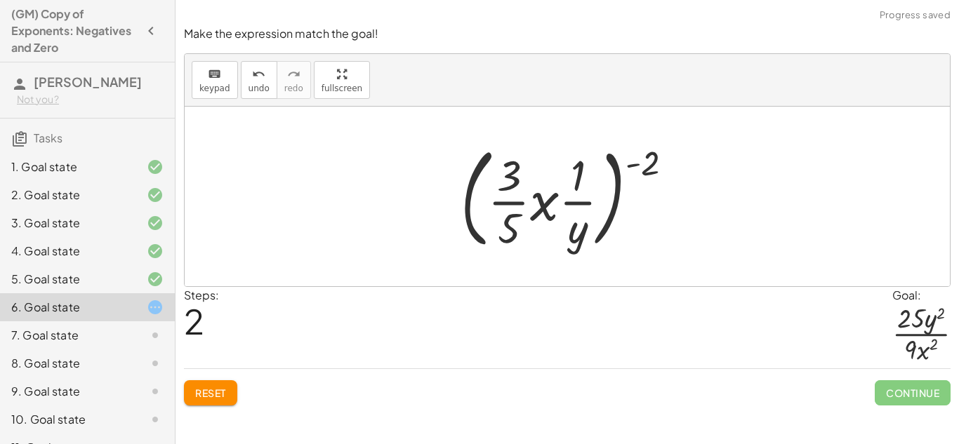
click at [205, 400] on button "Reset" at bounding box center [210, 393] width 53 height 25
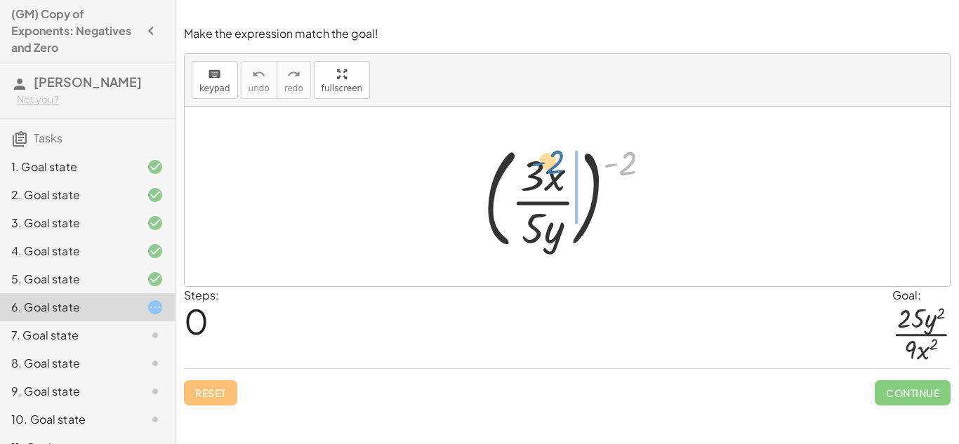
drag, startPoint x: 626, startPoint y: 167, endPoint x: 553, endPoint y: 166, distance: 73.7
click at [553, 166] on div at bounding box center [573, 196] width 192 height 117
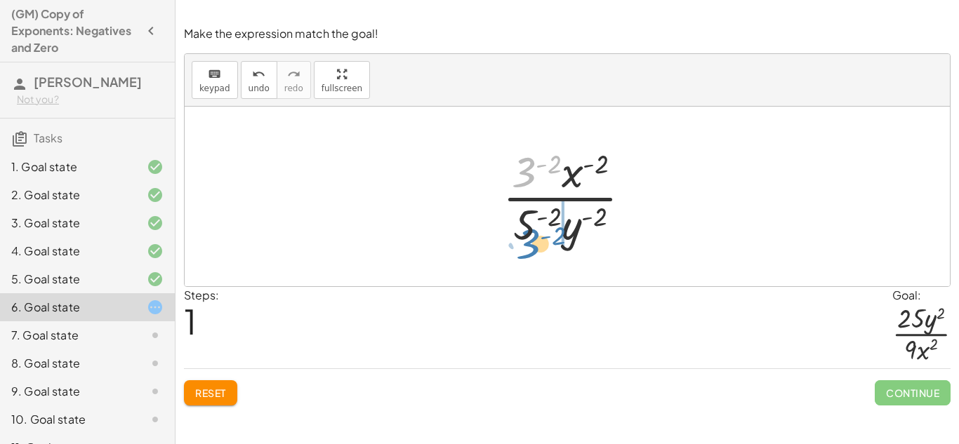
drag, startPoint x: 528, startPoint y: 170, endPoint x: 532, endPoint y: 242, distance: 71.7
click at [532, 242] on div at bounding box center [573, 197] width 154 height 108
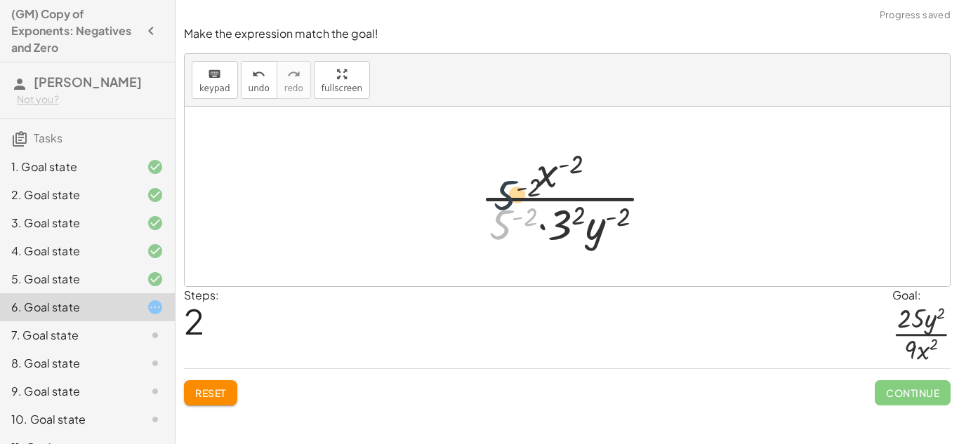
drag, startPoint x: 506, startPoint y: 224, endPoint x: 510, endPoint y: 185, distance: 39.6
click at [510, 185] on div at bounding box center [572, 197] width 198 height 108
drag, startPoint x: 501, startPoint y: 223, endPoint x: 506, endPoint y: 162, distance: 61.3
click at [506, 162] on div at bounding box center [572, 197] width 198 height 108
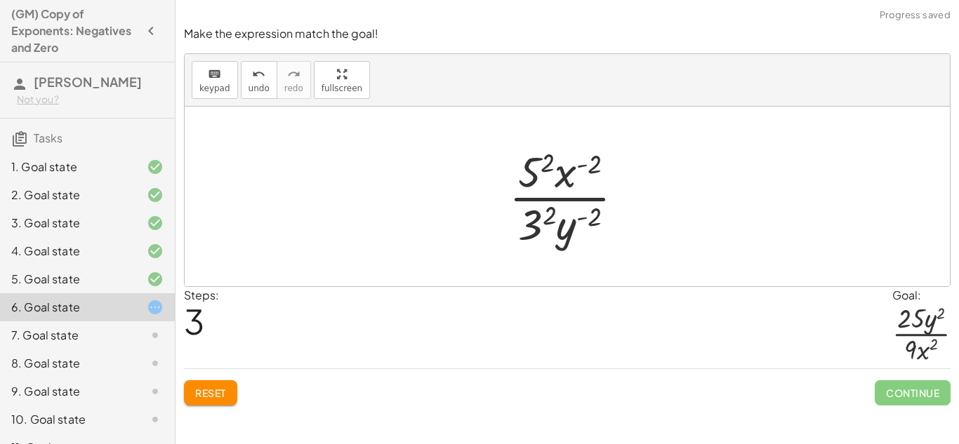
click at [529, 173] on div at bounding box center [572, 197] width 140 height 108
click at [528, 223] on div at bounding box center [573, 197] width 150 height 108
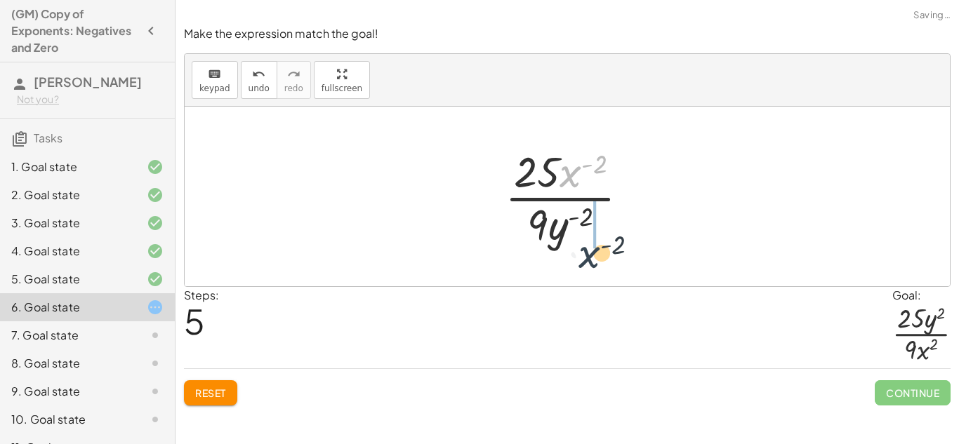
drag, startPoint x: 573, startPoint y: 180, endPoint x: 592, endPoint y: 263, distance: 84.3
click at [592, 263] on div "( · 3 · x · 5 · y ) ( - 2 ) · 3 ( - 2 ) · x ( - 2 ) · 5 ( - 2 ) · y ( - 2 ) · x…" at bounding box center [567, 197] width 765 height 180
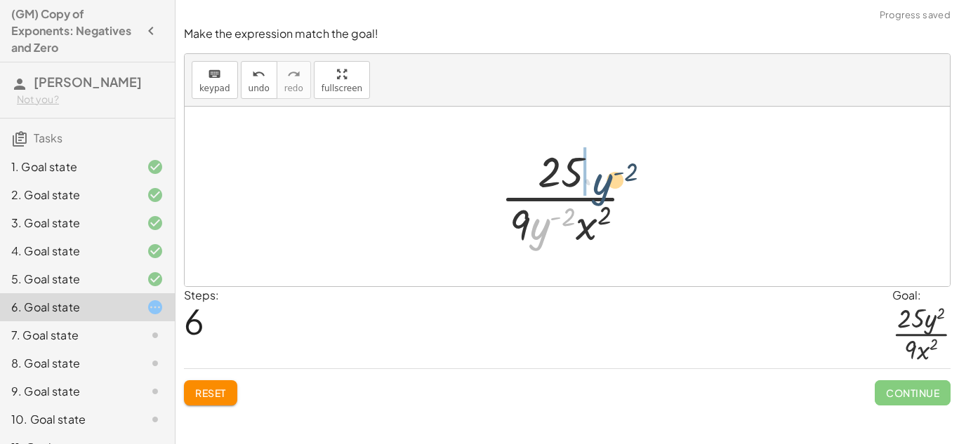
drag, startPoint x: 548, startPoint y: 230, endPoint x: 612, endPoint y: 185, distance: 77.5
click at [612, 185] on div at bounding box center [573, 197] width 158 height 108
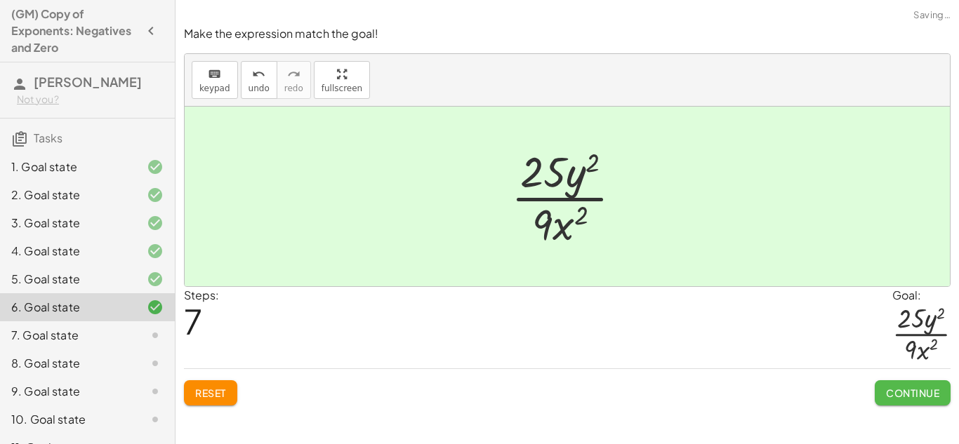
click at [904, 397] on span "Continue" at bounding box center [912, 393] width 53 height 13
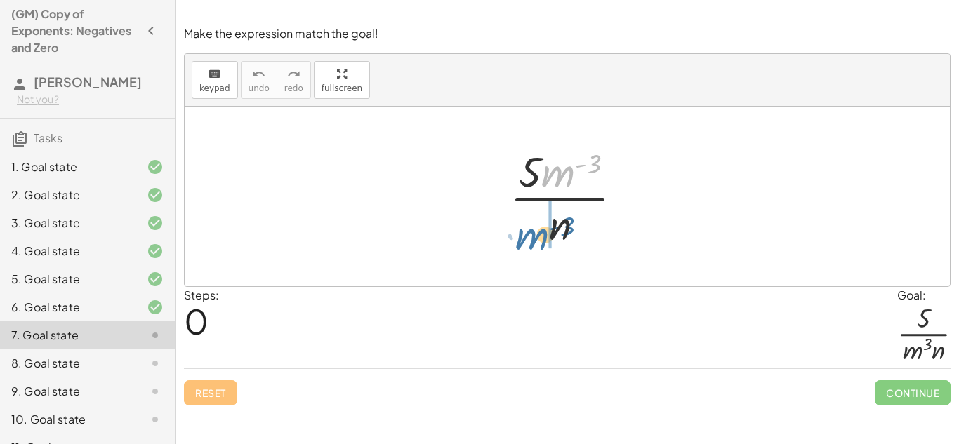
drag, startPoint x: 553, startPoint y: 175, endPoint x: 522, endPoint y: 242, distance: 73.5
click at [522, 242] on div at bounding box center [572, 197] width 139 height 108
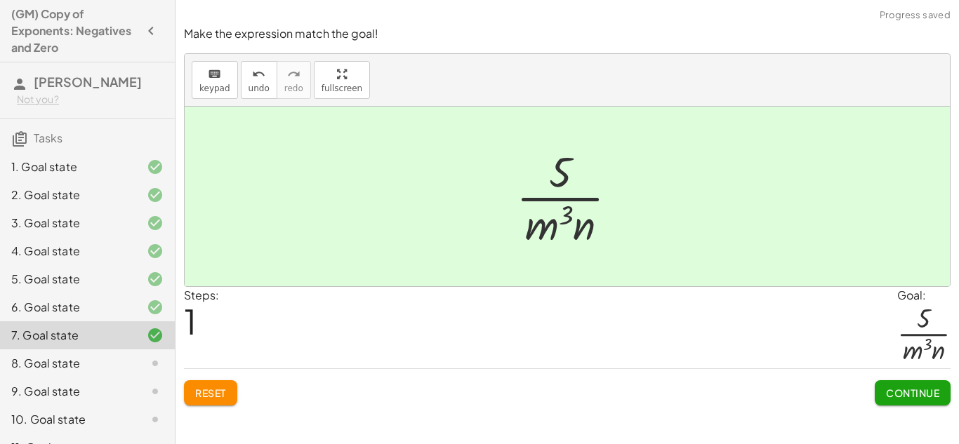
click at [926, 393] on span "Continue" at bounding box center [912, 393] width 53 height 13
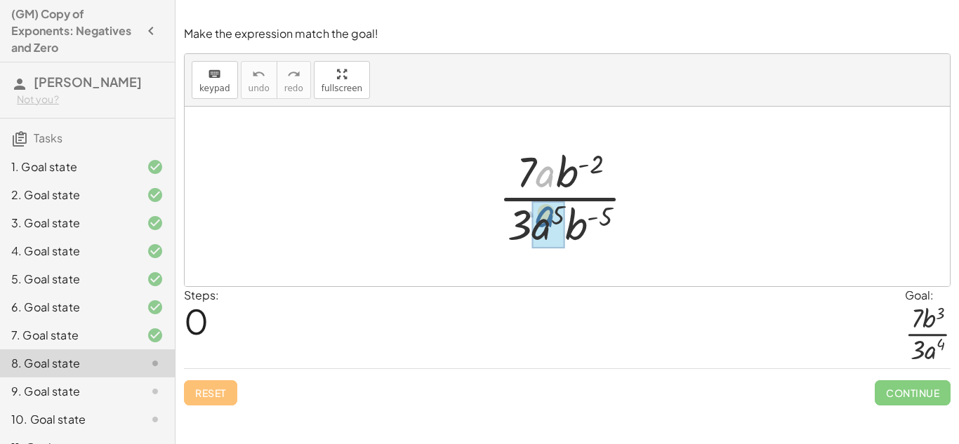
drag, startPoint x: 543, startPoint y: 175, endPoint x: 543, endPoint y: 218, distance: 43.5
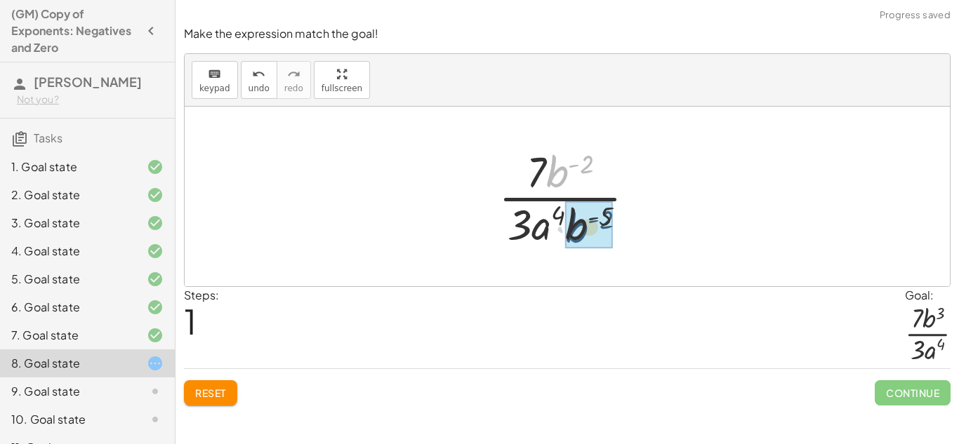
drag, startPoint x: 560, startPoint y: 174, endPoint x: 580, endPoint y: 230, distance: 58.9
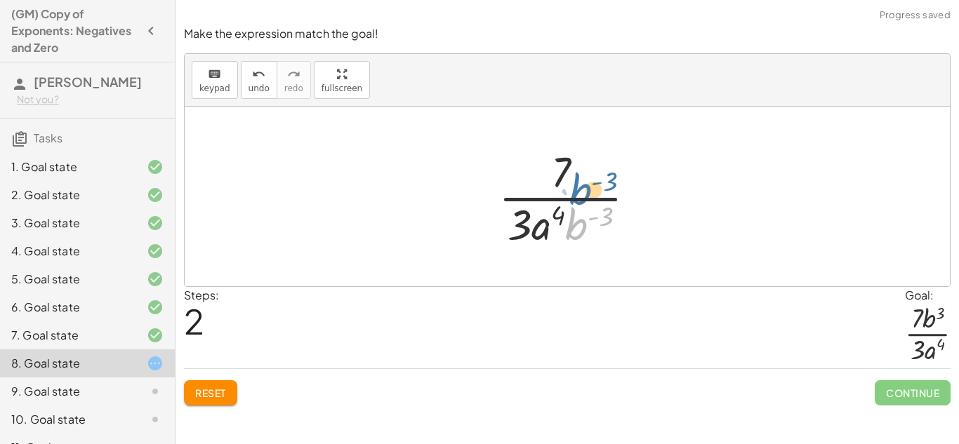
drag, startPoint x: 576, startPoint y: 225, endPoint x: 578, endPoint y: 187, distance: 38.0
click at [578, 187] on div at bounding box center [573, 197] width 163 height 108
drag, startPoint x: 574, startPoint y: 222, endPoint x: 580, endPoint y: 160, distance: 62.1
click at [580, 160] on div at bounding box center [573, 197] width 163 height 108
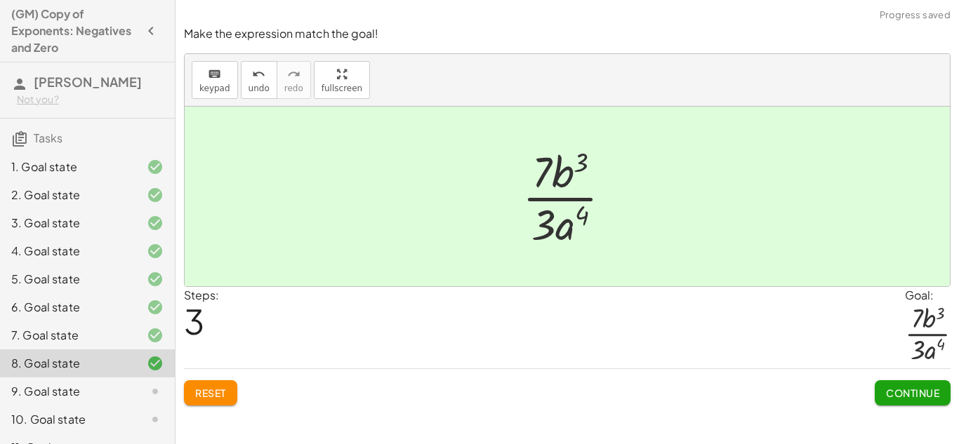
click at [917, 389] on span "Continue" at bounding box center [912, 393] width 53 height 13
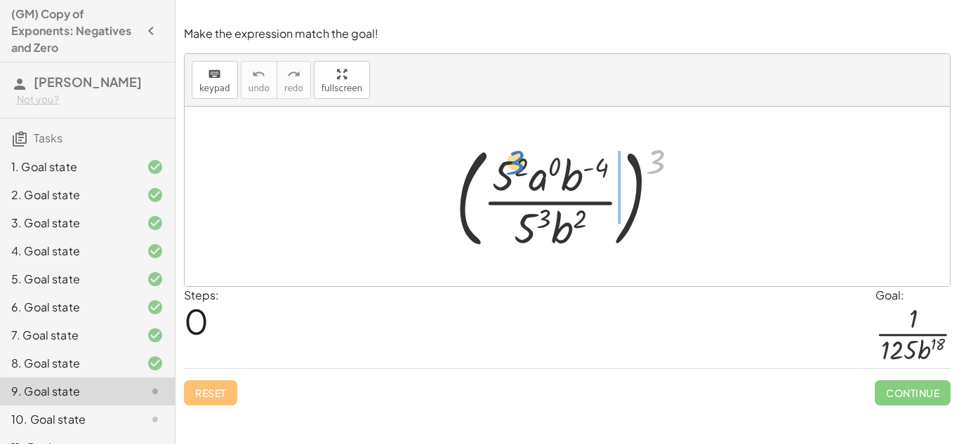
drag, startPoint x: 657, startPoint y: 165, endPoint x: 517, endPoint y: 166, distance: 140.4
click at [517, 166] on div at bounding box center [573, 196] width 249 height 117
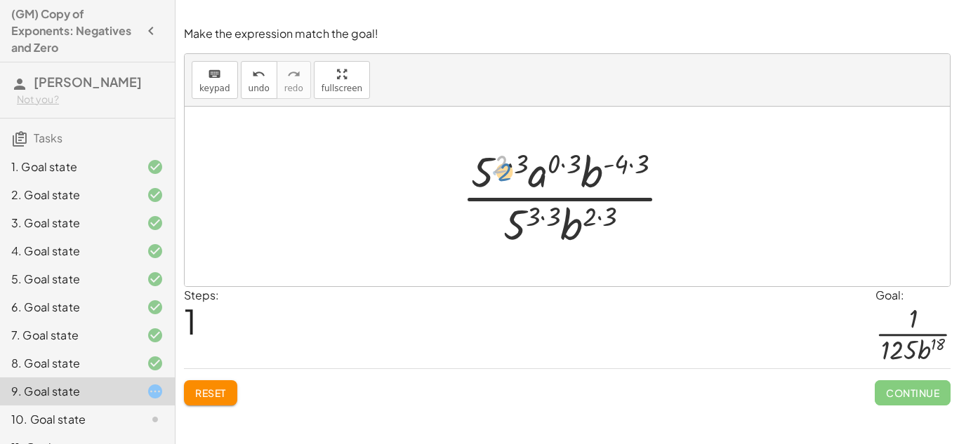
click at [498, 166] on div at bounding box center [572, 197] width 235 height 108
drag, startPoint x: 479, startPoint y: 164, endPoint x: 509, endPoint y: 213, distance: 58.3
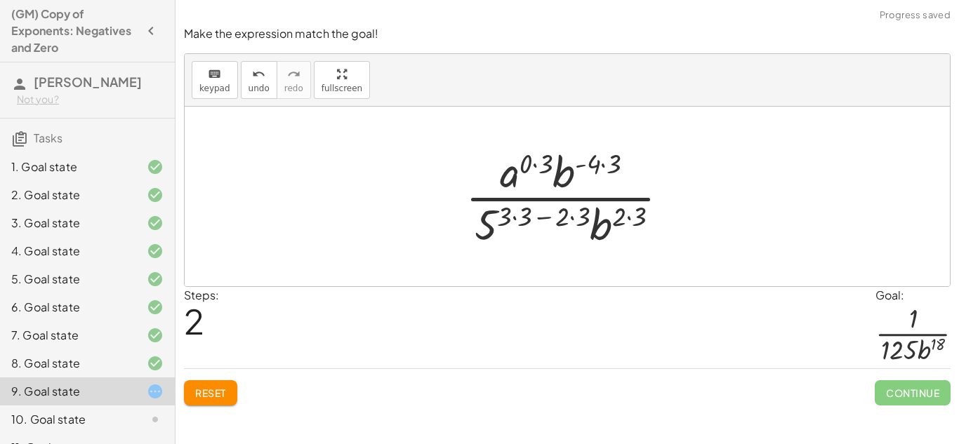
click at [491, 218] on div at bounding box center [573, 197] width 229 height 108
click at [520, 220] on div at bounding box center [573, 197] width 229 height 108
click at [553, 219] on div at bounding box center [573, 197] width 206 height 108
click at [559, 215] on div at bounding box center [573, 197] width 206 height 108
click at [533, 211] on div at bounding box center [573, 197] width 186 height 108
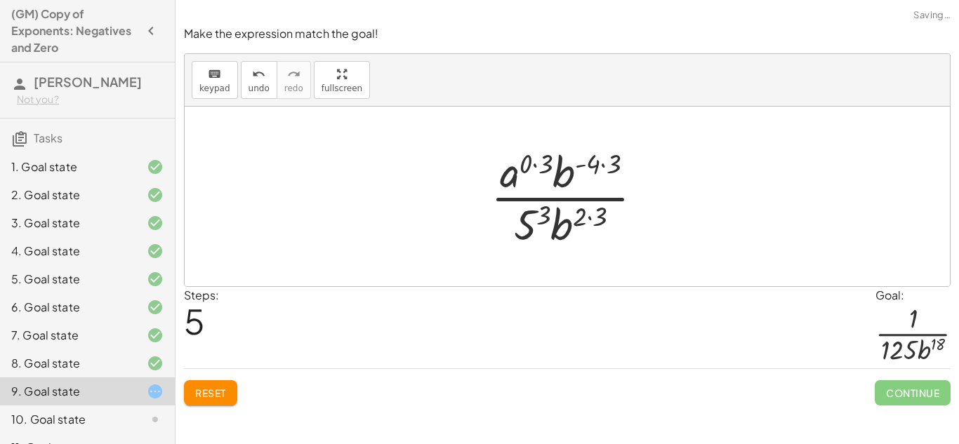
click at [525, 216] on div at bounding box center [573, 197] width 178 height 108
click at [605, 216] on div at bounding box center [573, 197] width 178 height 108
click at [537, 162] on div at bounding box center [573, 197] width 178 height 108
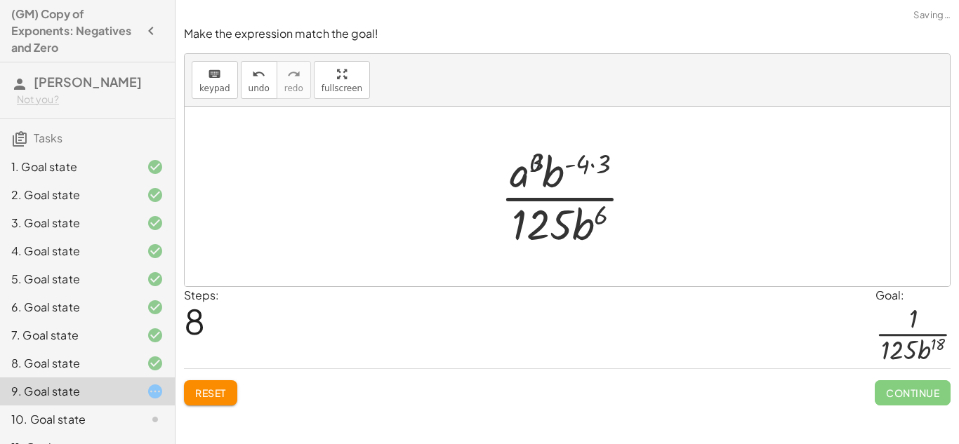
click at [581, 162] on div at bounding box center [572, 197] width 157 height 108
click at [593, 164] on div at bounding box center [572, 197] width 157 height 108
click at [522, 168] on div at bounding box center [572, 197] width 153 height 108
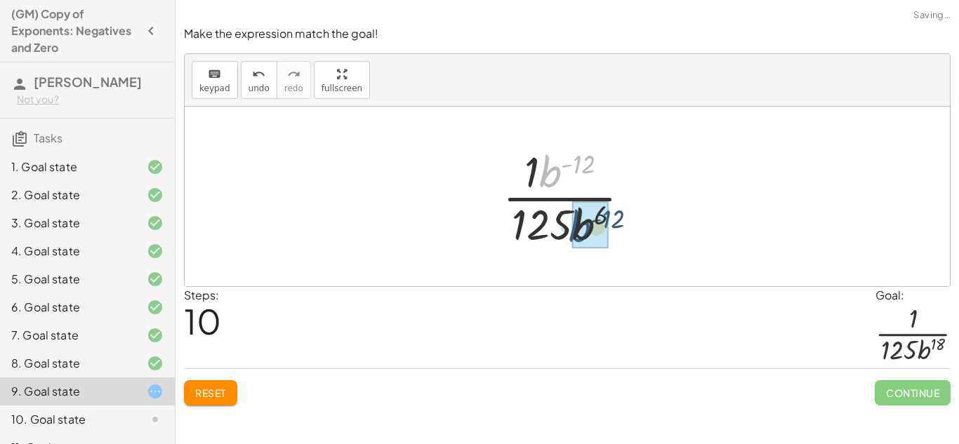
drag, startPoint x: 552, startPoint y: 168, endPoint x: 581, endPoint y: 223, distance: 62.8
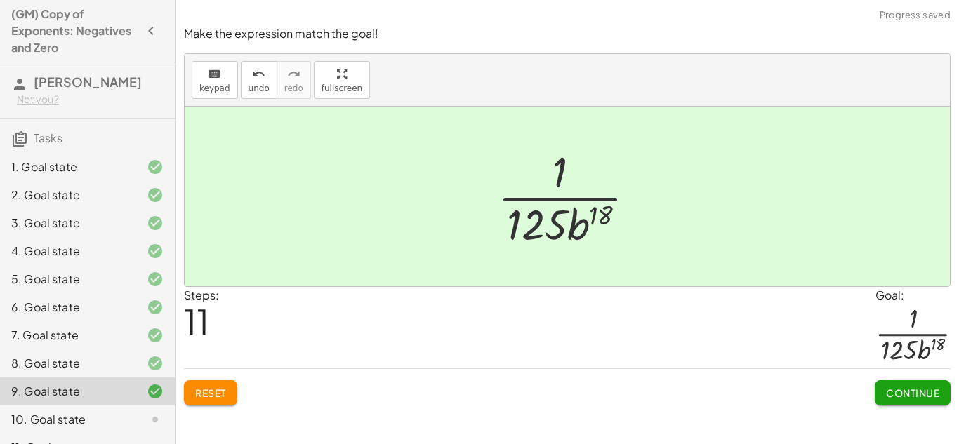
click at [911, 390] on span "Continue" at bounding box center [912, 393] width 53 height 13
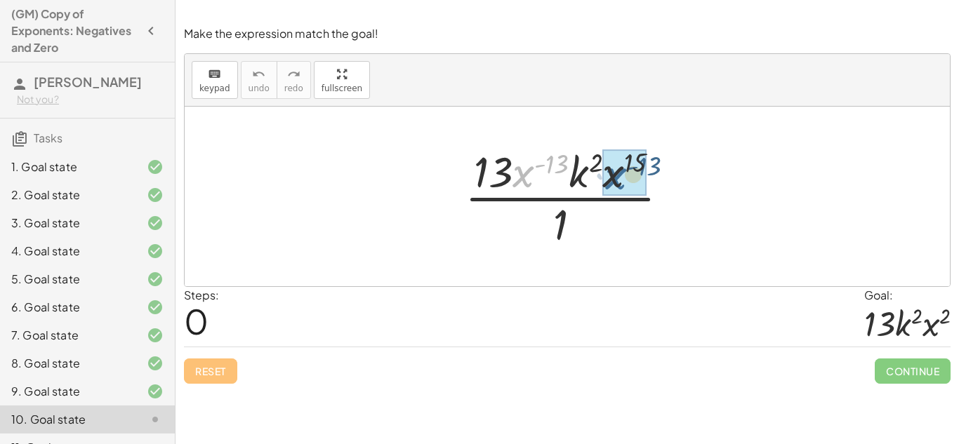
drag, startPoint x: 521, startPoint y: 170, endPoint x: 614, endPoint y: 173, distance: 93.4
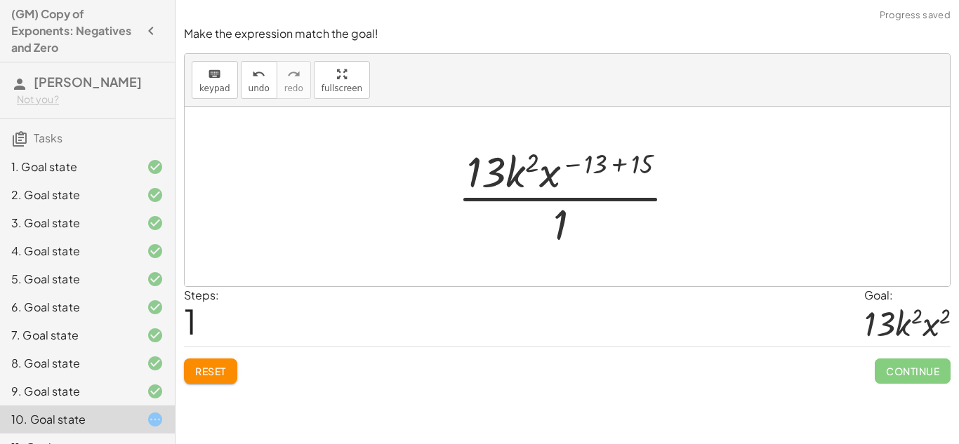
click at [601, 159] on div at bounding box center [573, 197] width 244 height 108
click at [619, 163] on div at bounding box center [573, 197] width 244 height 108
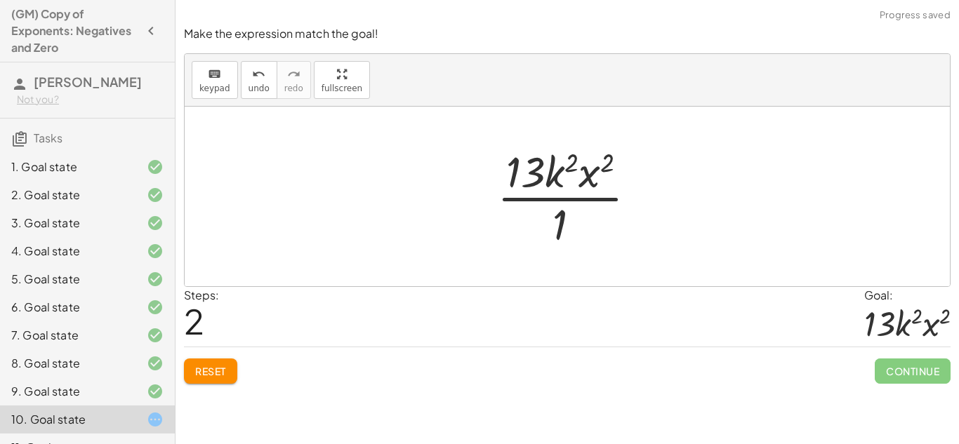
click at [565, 222] on div at bounding box center [572, 197] width 165 height 108
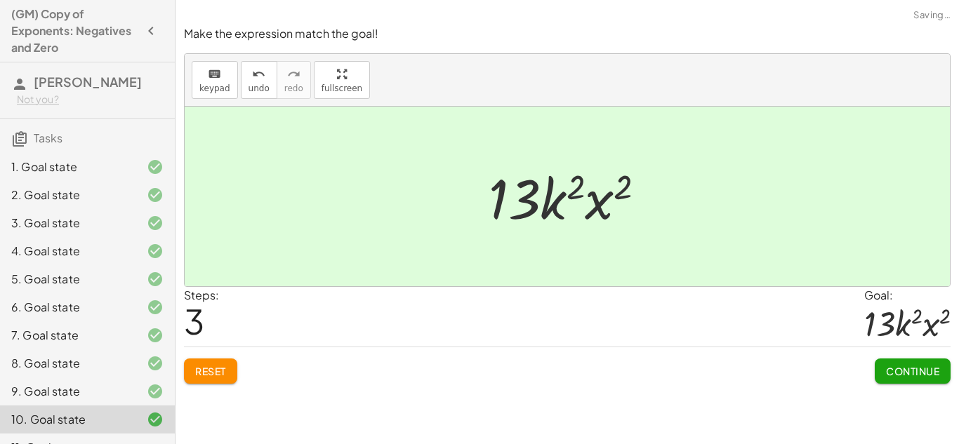
click at [944, 368] on button "Continue" at bounding box center [913, 371] width 76 height 25
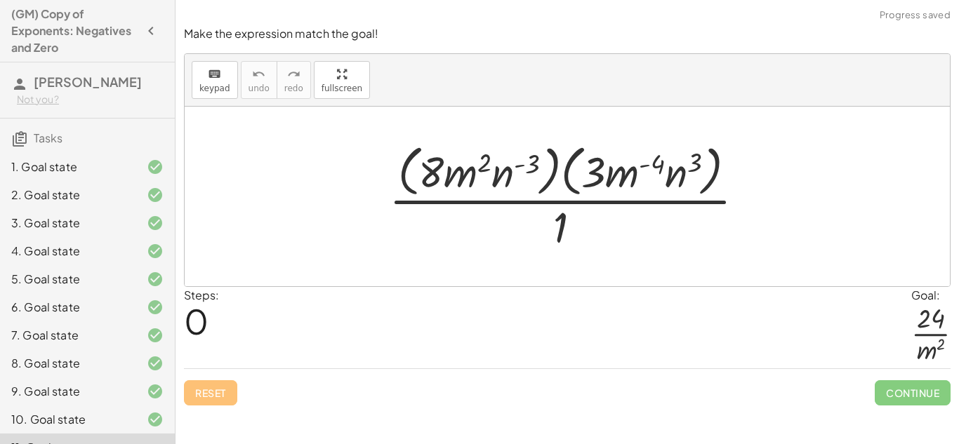
click at [562, 228] on div at bounding box center [572, 196] width 381 height 114
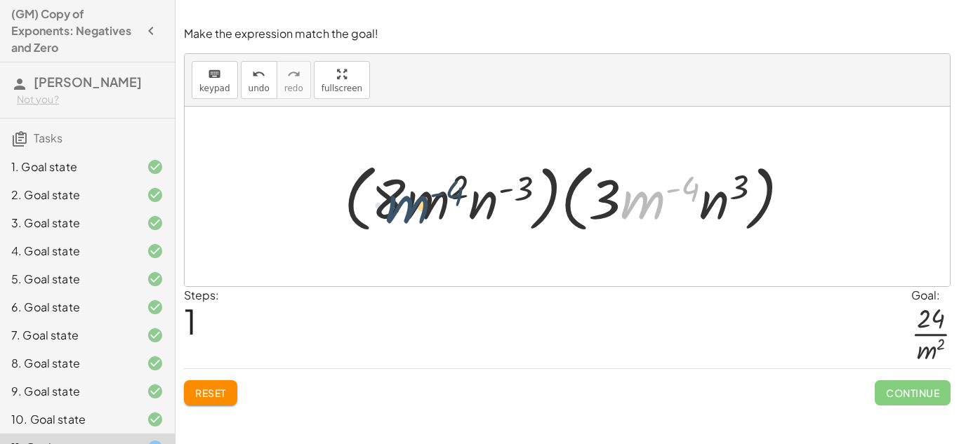
drag, startPoint x: 639, startPoint y: 200, endPoint x: 402, endPoint y: 204, distance: 236.7
click at [402, 204] on div at bounding box center [572, 197] width 471 height 81
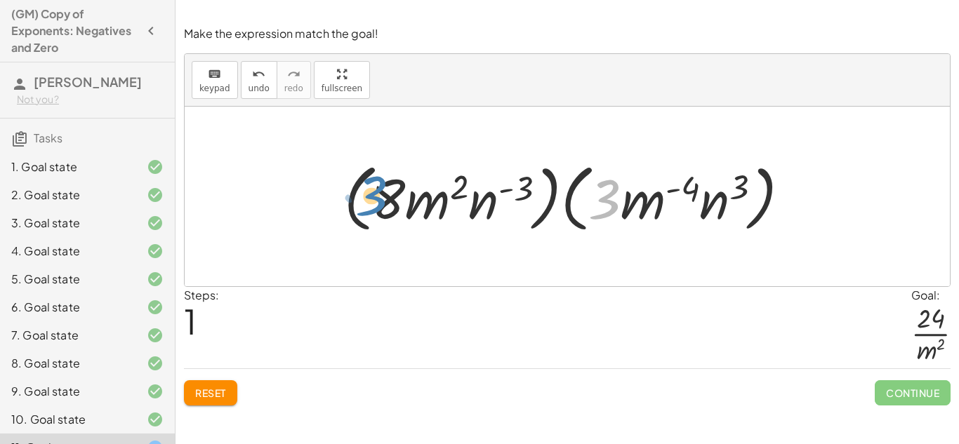
drag, startPoint x: 609, startPoint y: 189, endPoint x: 377, endPoint y: 185, distance: 231.8
click at [377, 185] on div at bounding box center [572, 197] width 471 height 81
drag, startPoint x: 600, startPoint y: 198, endPoint x: 383, endPoint y: 199, distance: 217.0
click at [383, 199] on div at bounding box center [572, 197] width 471 height 81
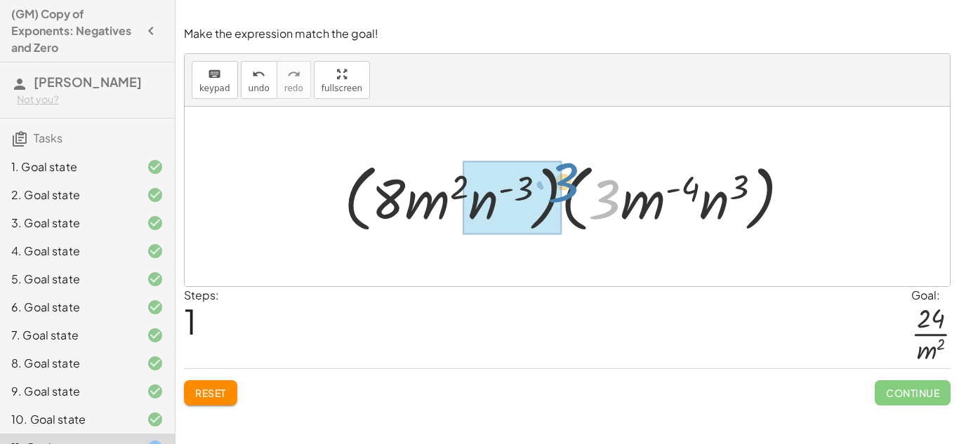
drag, startPoint x: 602, startPoint y: 208, endPoint x: 561, endPoint y: 195, distance: 43.5
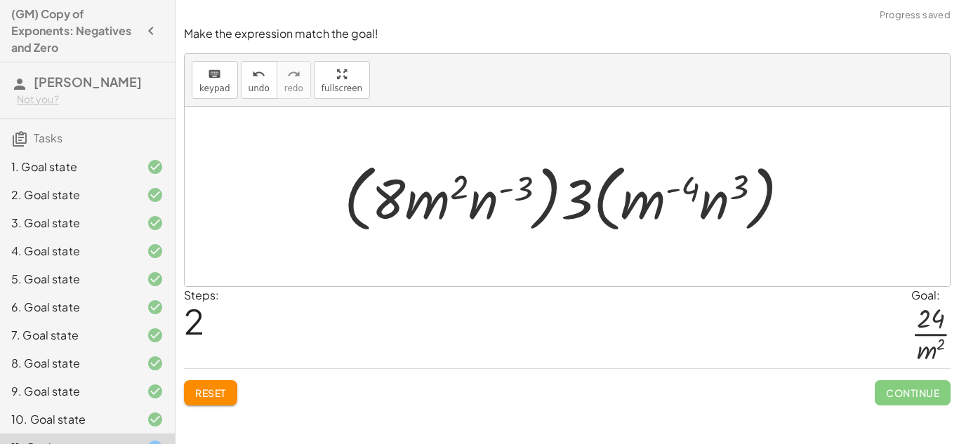
click at [578, 200] on div at bounding box center [572, 197] width 471 height 81
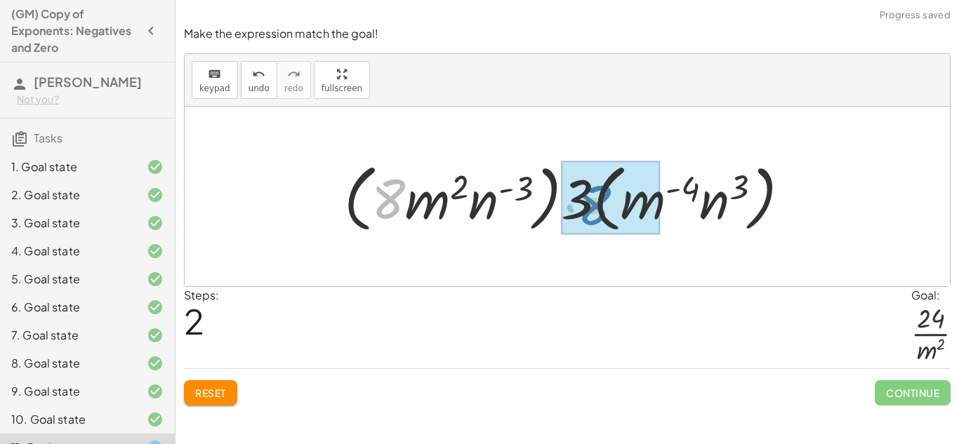
drag, startPoint x: 390, startPoint y: 192, endPoint x: 593, endPoint y: 197, distance: 203.0
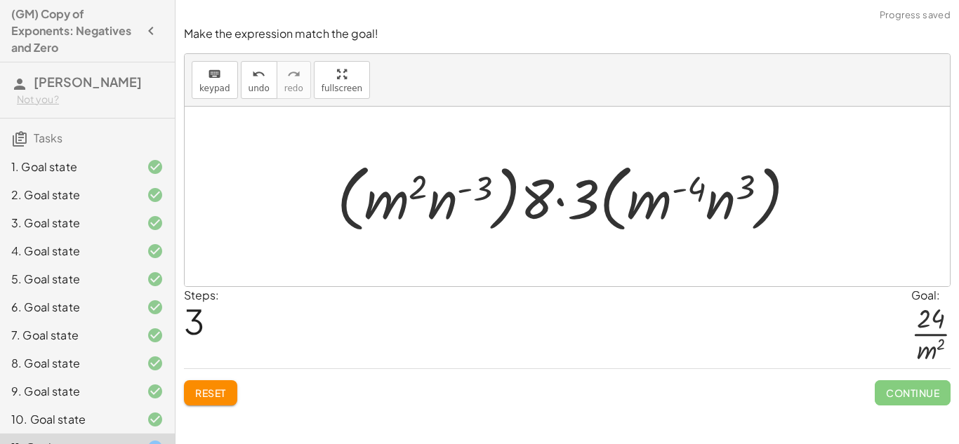
click at [576, 197] on div at bounding box center [572, 197] width 485 height 81
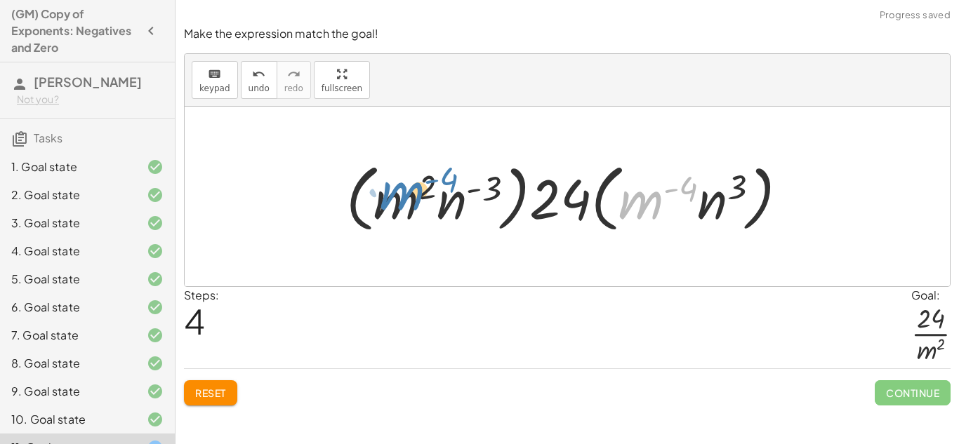
drag, startPoint x: 656, startPoint y: 198, endPoint x: 409, endPoint y: 189, distance: 247.3
click at [409, 189] on div at bounding box center [573, 197] width 468 height 81
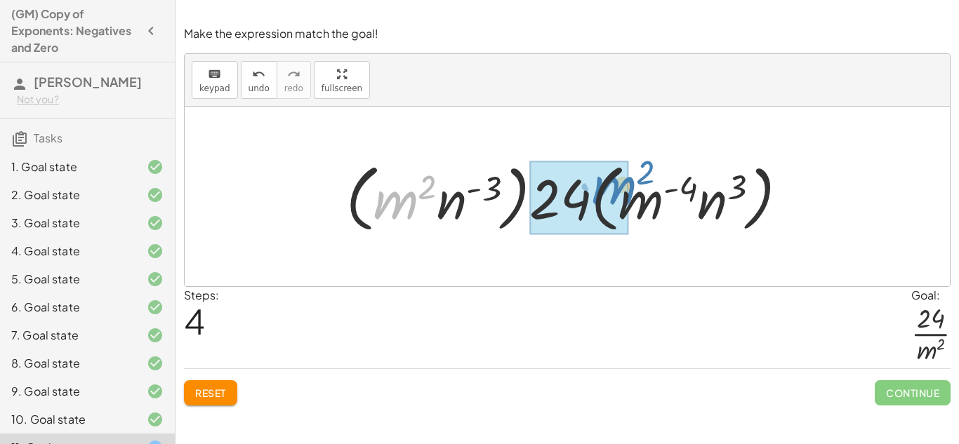
drag, startPoint x: 409, startPoint y: 190, endPoint x: 626, endPoint y: 175, distance: 217.5
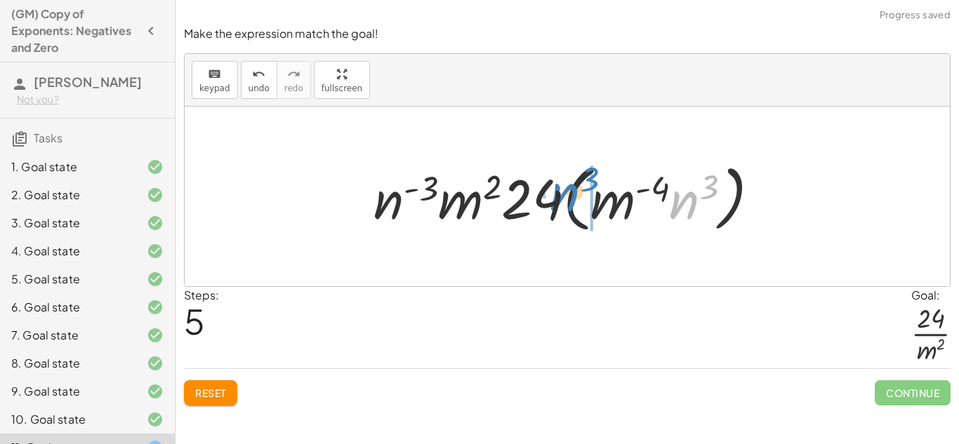
drag, startPoint x: 692, startPoint y: 200, endPoint x: 579, endPoint y: 195, distance: 113.9
click at [579, 195] on div at bounding box center [573, 197] width 412 height 81
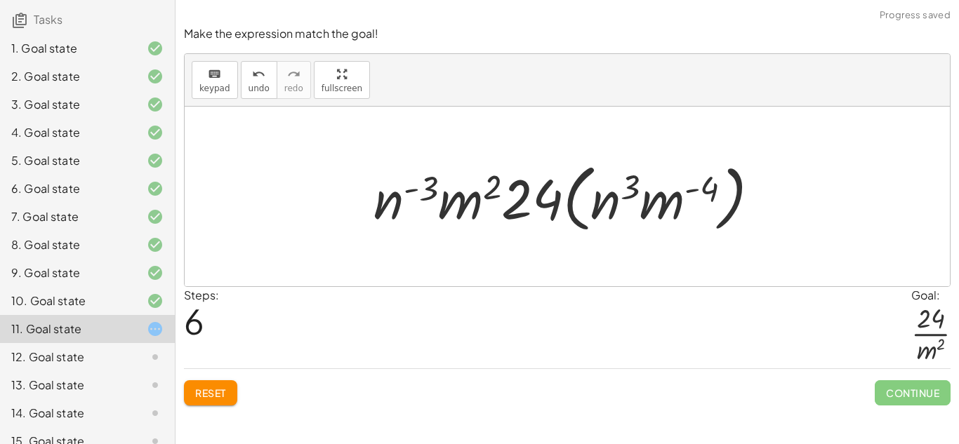
scroll to position [119, 0]
click at [87, 269] on div "9. Goal state" at bounding box center [67, 272] width 113 height 17
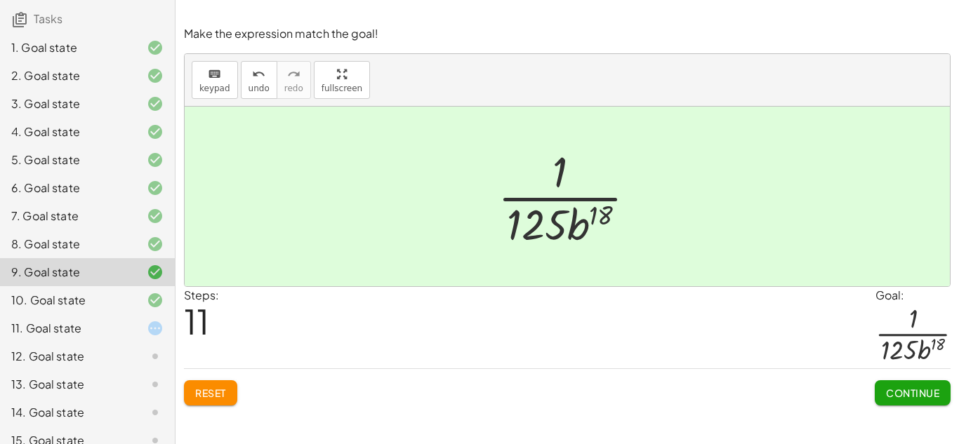
click at [100, 325] on div "11. Goal state" at bounding box center [67, 328] width 113 height 17
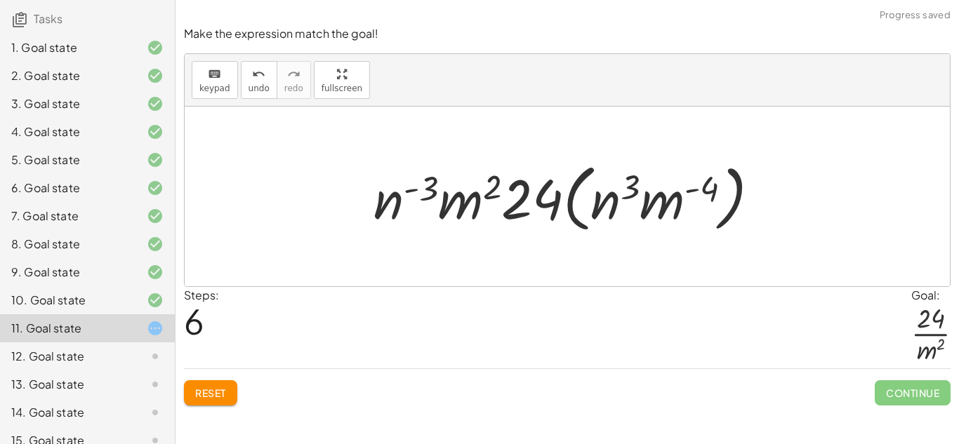
drag, startPoint x: 703, startPoint y: 227, endPoint x: 691, endPoint y: 218, distance: 15.0
click at [691, 218] on div at bounding box center [573, 197] width 412 height 81
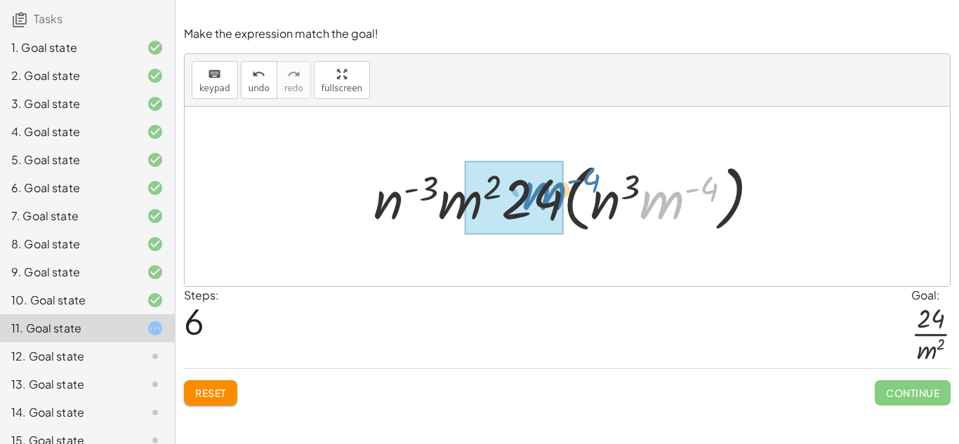
drag, startPoint x: 671, startPoint y: 203, endPoint x: 555, endPoint y: 194, distance: 116.2
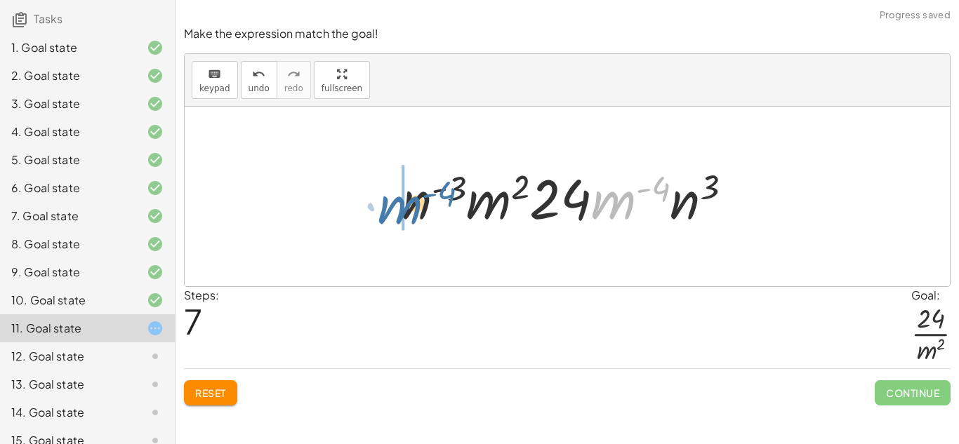
drag, startPoint x: 636, startPoint y: 198, endPoint x: 433, endPoint y: 202, distance: 203.0
click at [433, 202] on div at bounding box center [573, 197] width 356 height 72
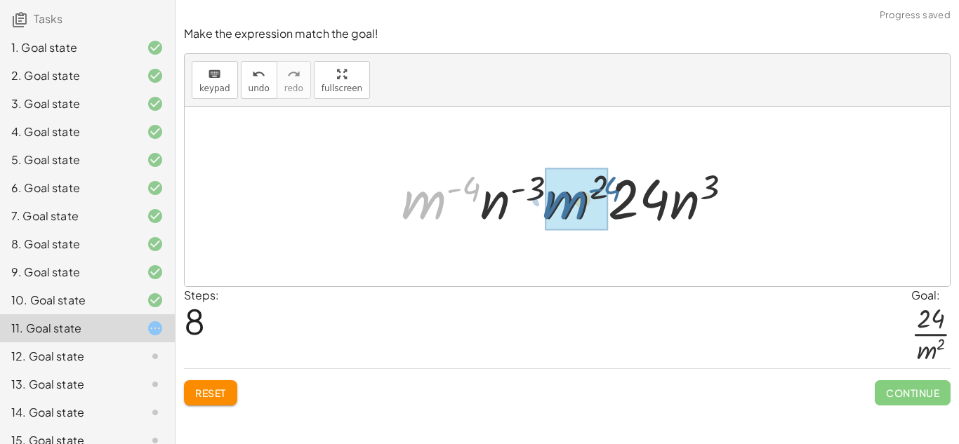
drag, startPoint x: 428, startPoint y: 200, endPoint x: 572, endPoint y: 200, distance: 143.2
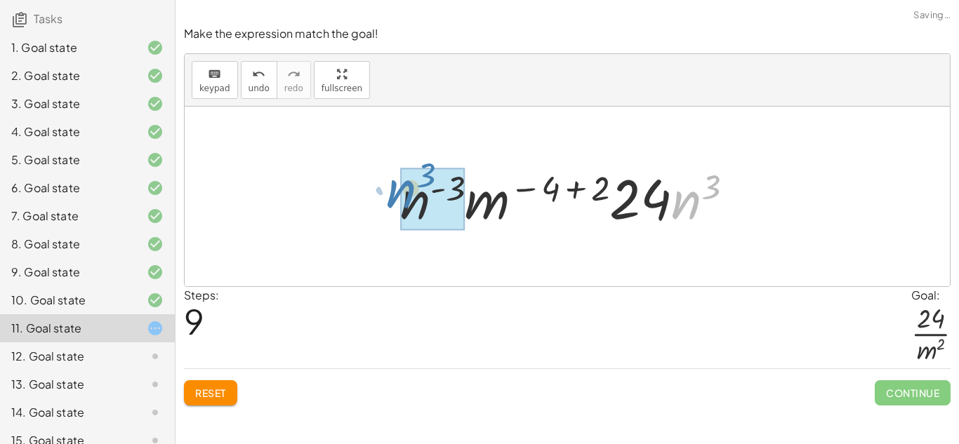
drag, startPoint x: 673, startPoint y: 206, endPoint x: 388, endPoint y: 195, distance: 286.0
click at [388, 195] on div "· ( · 8 · m 2 · n ( - 3 ) ) · ( · 3 · m ( - 4 ) · n 3 ) · 1 · ( · 8 · m 2 · n (…" at bounding box center [567, 196] width 376 height 79
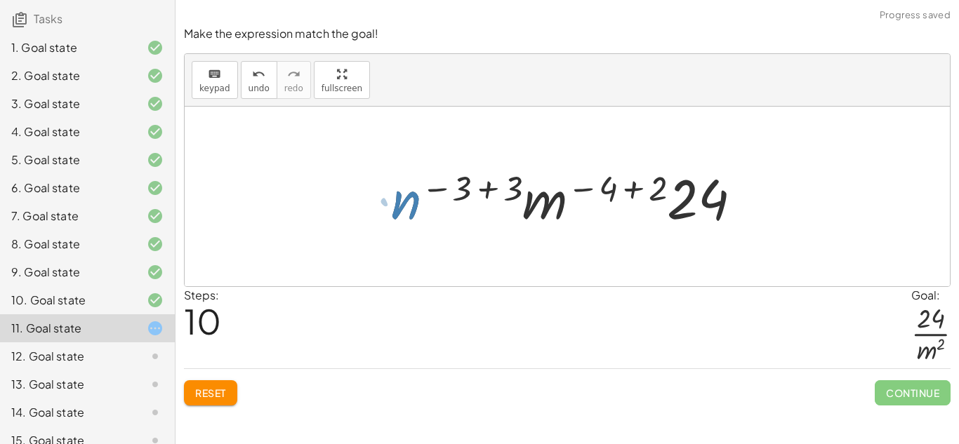
click at [455, 186] on div at bounding box center [572, 197] width 376 height 72
click at [488, 186] on div at bounding box center [572, 197] width 376 height 72
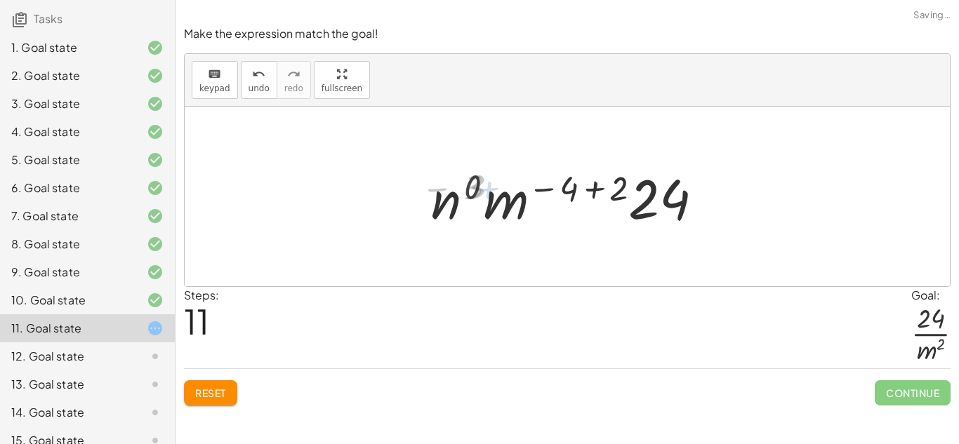
click at [476, 185] on div at bounding box center [573, 197] width 292 height 72
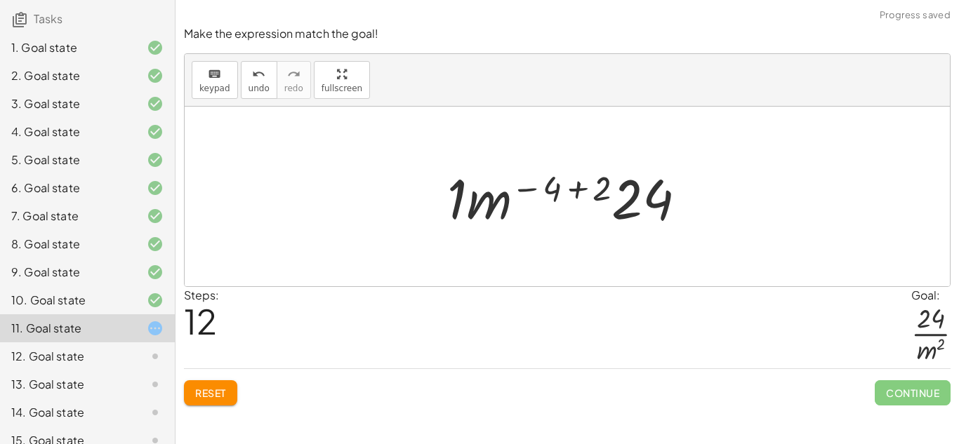
click at [546, 193] on div at bounding box center [572, 197] width 265 height 72
click at [550, 187] on div at bounding box center [572, 197] width 265 height 72
click at [542, 188] on div at bounding box center [572, 197] width 265 height 72
click at [503, 185] on div at bounding box center [572, 197] width 265 height 72
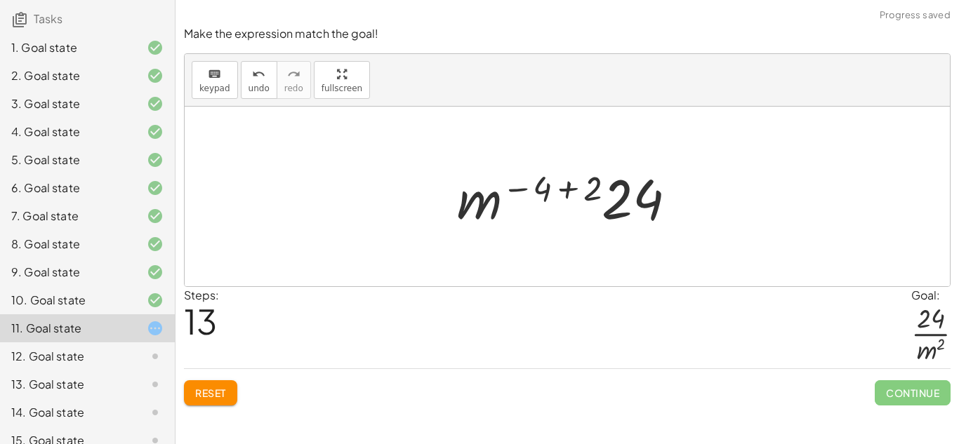
click at [526, 192] on div at bounding box center [572, 197] width 245 height 72
click at [572, 185] on div at bounding box center [572, 197] width 245 height 72
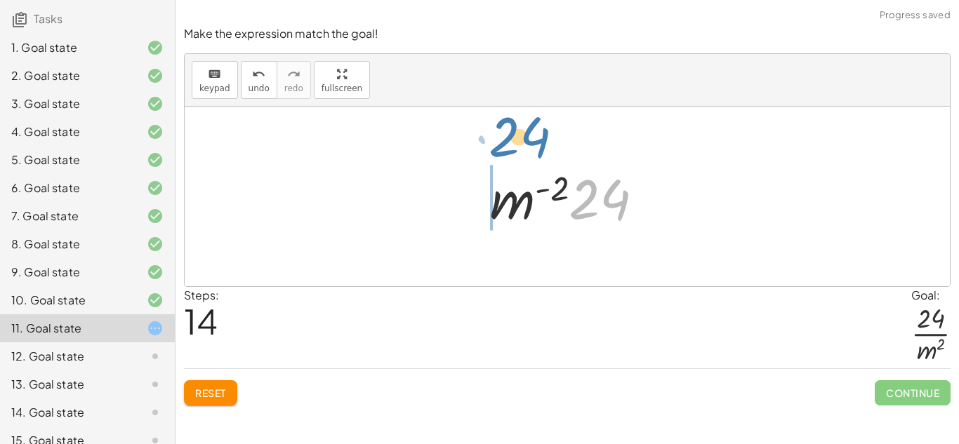
drag, startPoint x: 590, startPoint y: 195, endPoint x: 511, endPoint y: 134, distance: 99.6
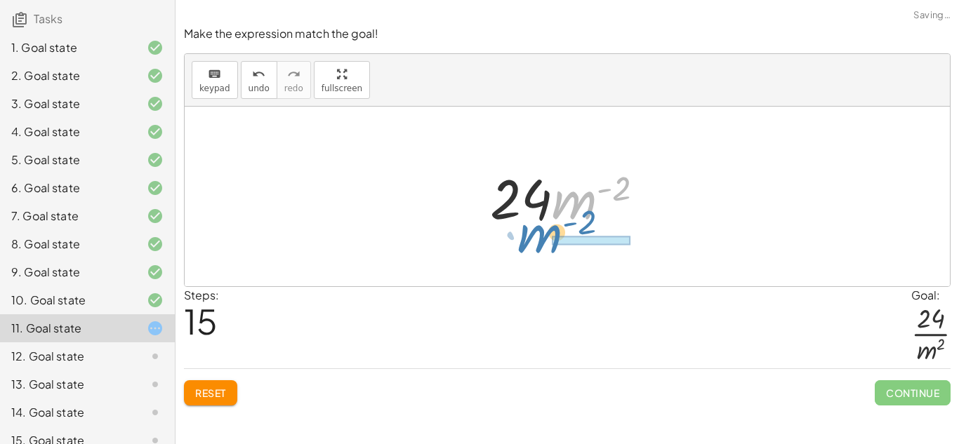
drag, startPoint x: 572, startPoint y: 202, endPoint x: 533, endPoint y: 245, distance: 57.7
click at [533, 245] on div "· ( · 8 · m 2 · n ( - 3 ) ) · ( · 3 · m ( - 4 ) · n 3 ) · 1 · ( · 8 · m 2 · n (…" at bounding box center [567, 197] width 765 height 180
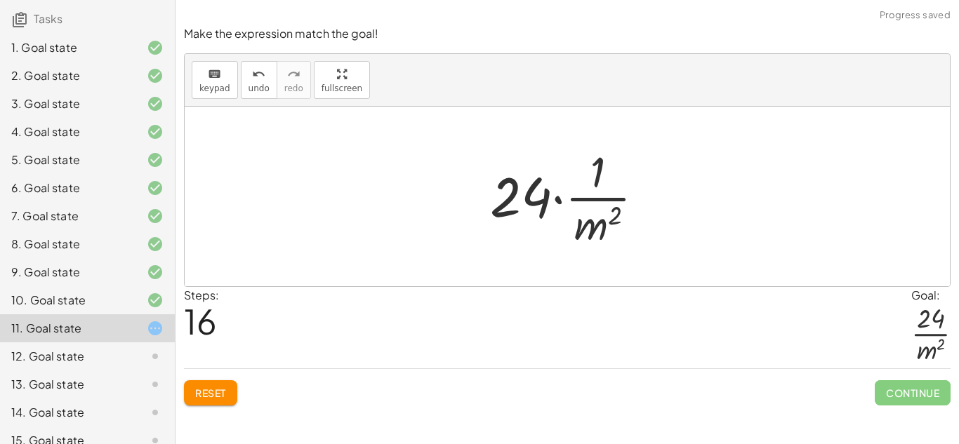
click at [546, 197] on div at bounding box center [573, 197] width 180 height 108
drag, startPoint x: 546, startPoint y: 197, endPoint x: 617, endPoint y: 173, distance: 74.6
click at [617, 173] on div at bounding box center [573, 197] width 180 height 108
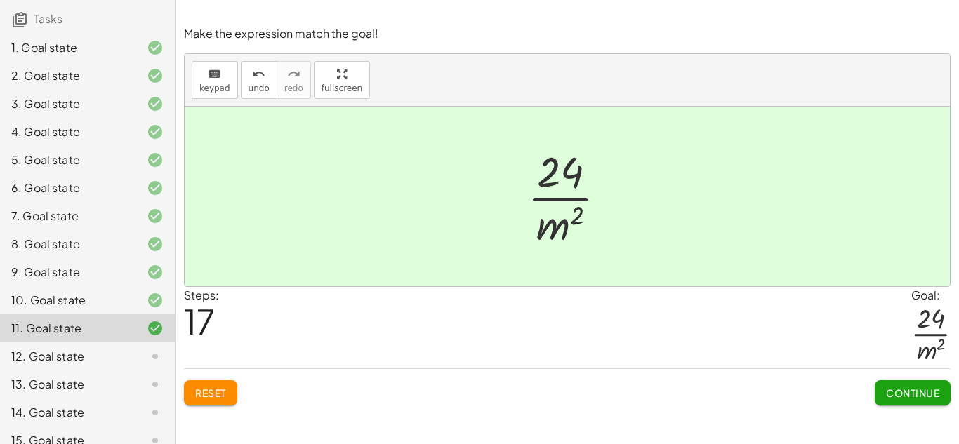
click at [897, 387] on span "Continue" at bounding box center [912, 393] width 53 height 13
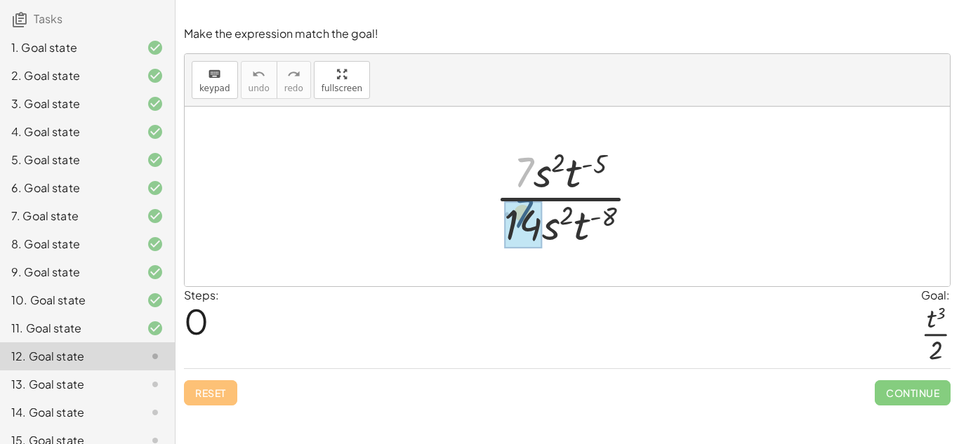
drag, startPoint x: 528, startPoint y: 173, endPoint x: 527, endPoint y: 215, distance: 41.5
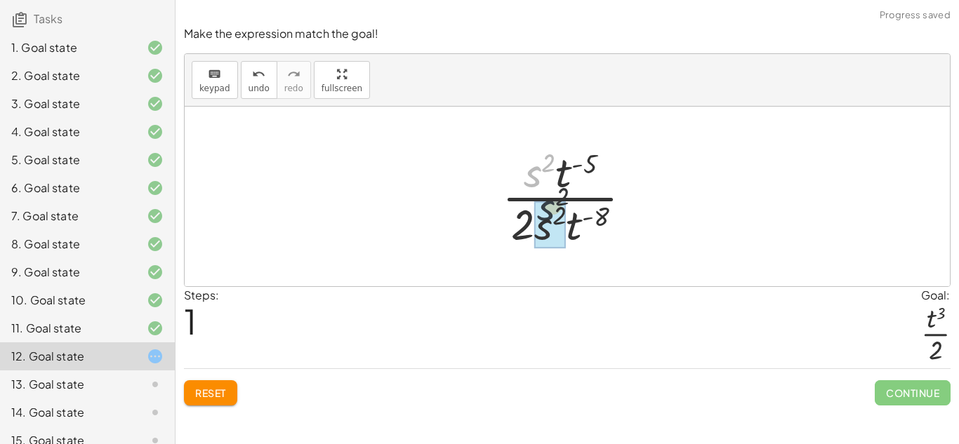
drag, startPoint x: 531, startPoint y: 176, endPoint x: 548, endPoint y: 220, distance: 46.7
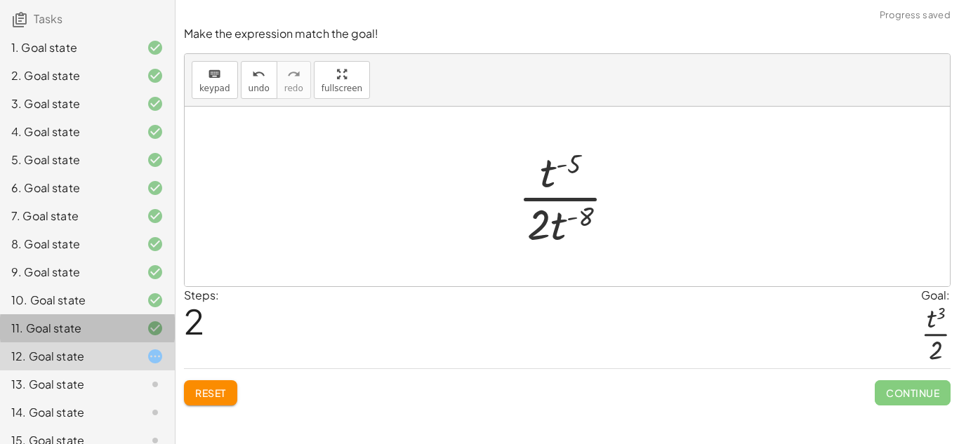
click at [116, 324] on div "11. Goal state" at bounding box center [67, 328] width 113 height 17
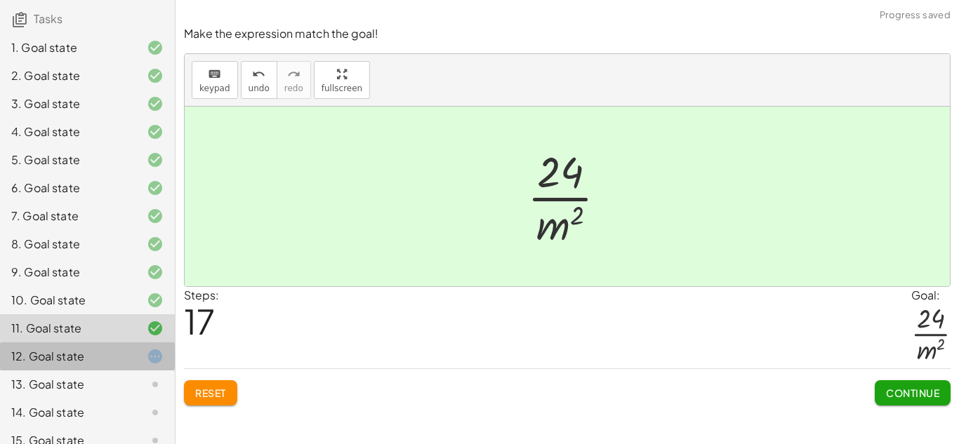
click at [82, 399] on div "12. Goal state" at bounding box center [87, 413] width 175 height 28
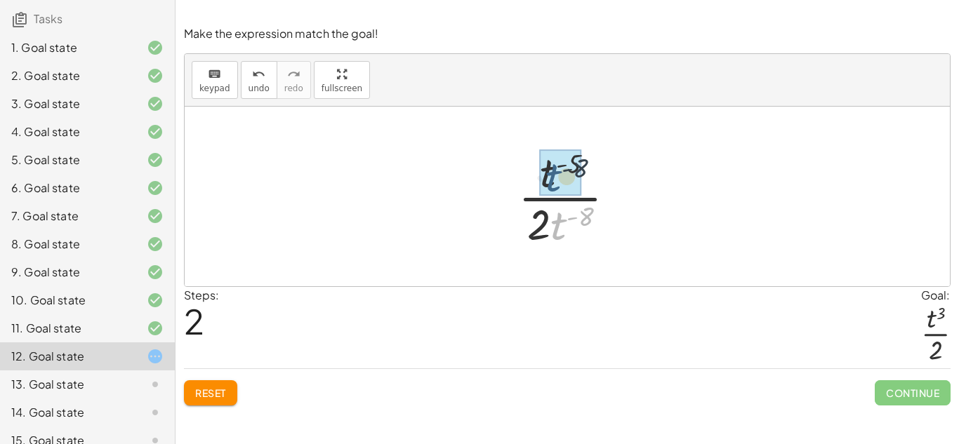
drag, startPoint x: 558, startPoint y: 231, endPoint x: 549, endPoint y: 177, distance: 54.8
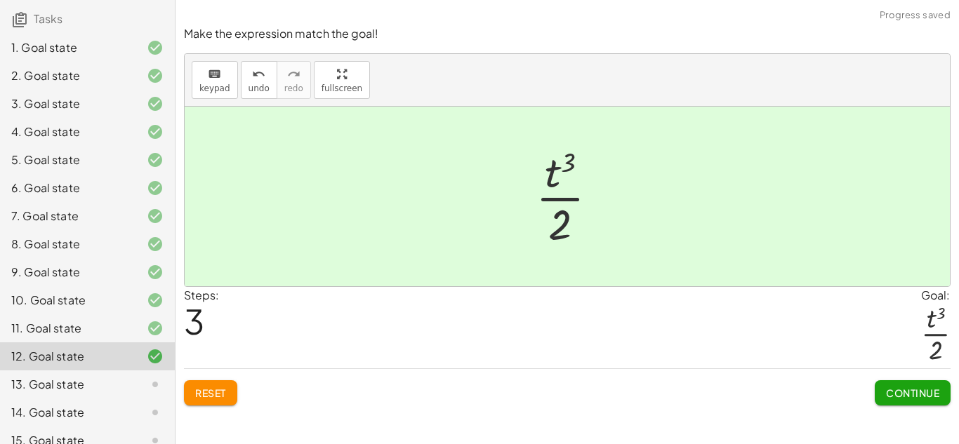
click at [886, 383] on button "Continue" at bounding box center [913, 393] width 76 height 25
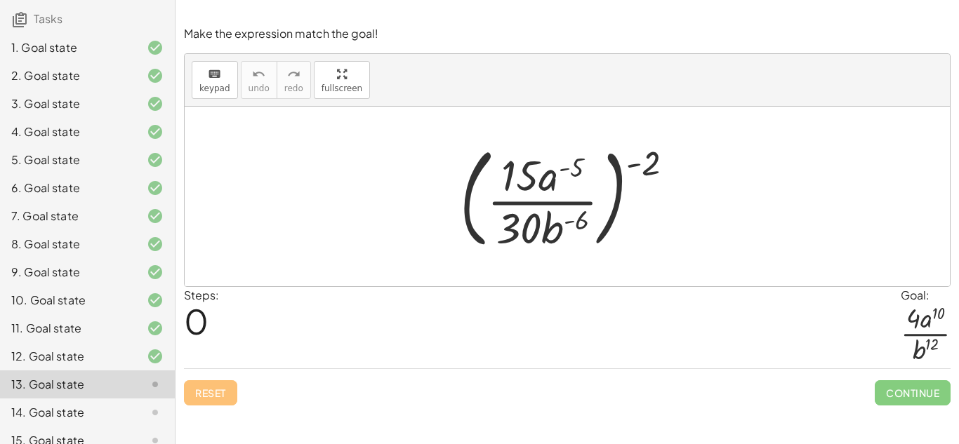
click at [645, 157] on div at bounding box center [572, 196] width 239 height 117
click at [537, 159] on div at bounding box center [572, 196] width 239 height 117
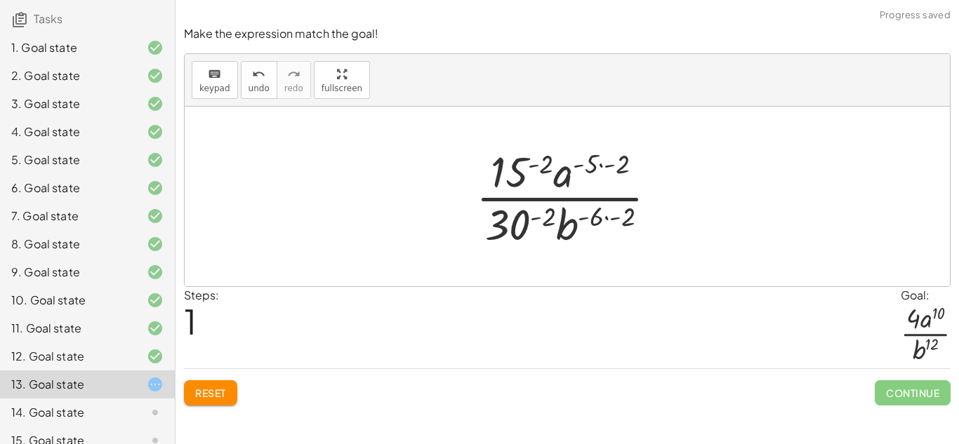
click at [524, 166] on div at bounding box center [572, 197] width 206 height 108
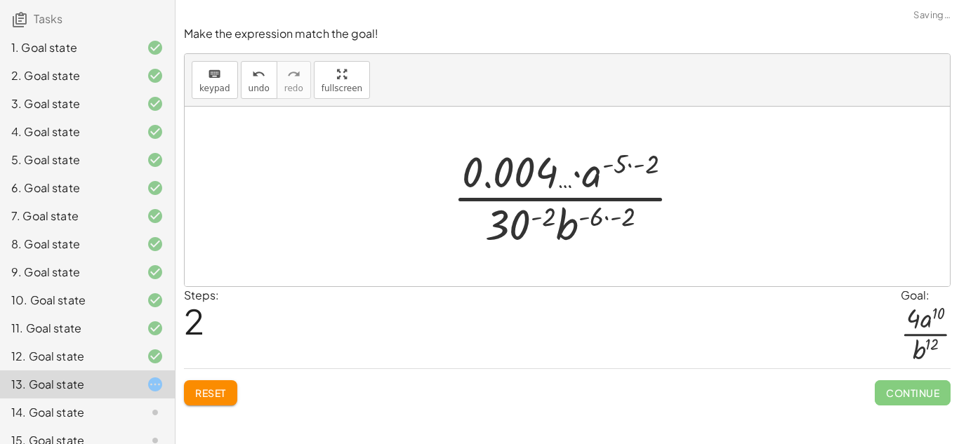
click at [534, 216] on div at bounding box center [572, 197] width 253 height 108
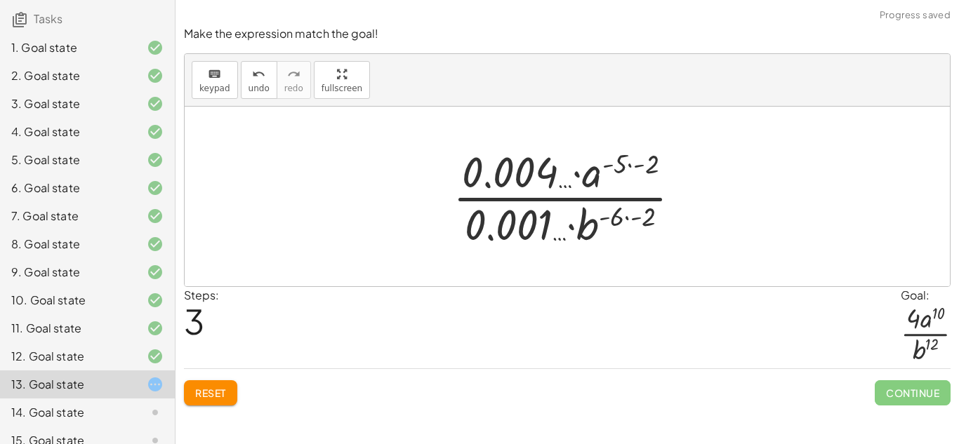
click at [630, 216] on div at bounding box center [572, 197] width 253 height 108
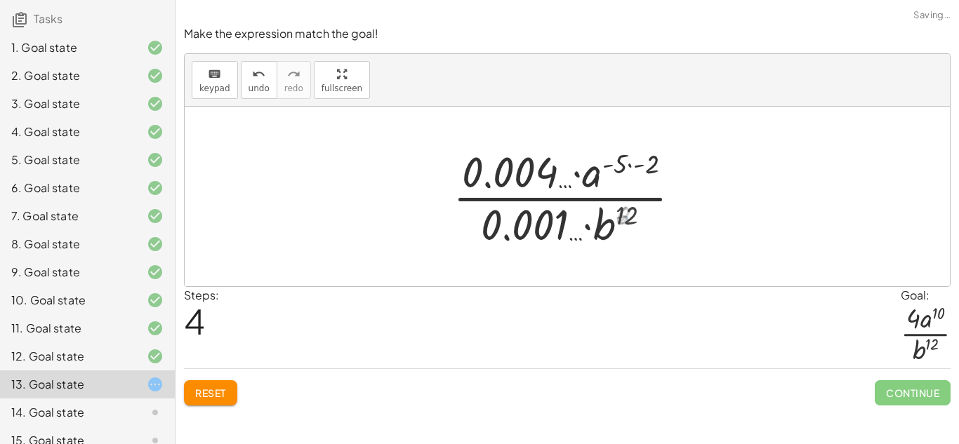
click at [626, 166] on div at bounding box center [572, 197] width 253 height 108
click at [631, 161] on div at bounding box center [572, 197] width 253 height 108
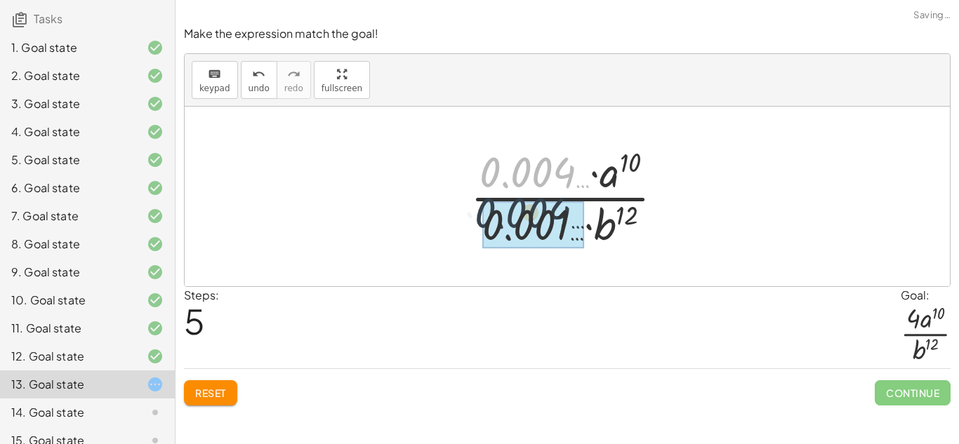
drag, startPoint x: 553, startPoint y: 163, endPoint x: 548, endPoint y: 211, distance: 48.6
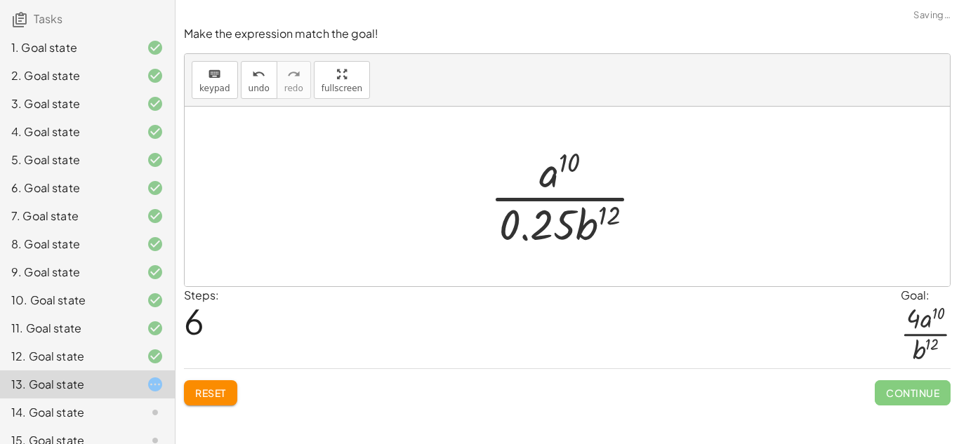
click at [546, 230] on div at bounding box center [572, 197] width 178 height 108
drag, startPoint x: 546, startPoint y: 230, endPoint x: 513, endPoint y: 183, distance: 57.3
click at [513, 183] on div at bounding box center [572, 197] width 178 height 108
drag, startPoint x: 530, startPoint y: 211, endPoint x: 510, endPoint y: 150, distance: 64.2
click at [510, 150] on div at bounding box center [572, 197] width 178 height 108
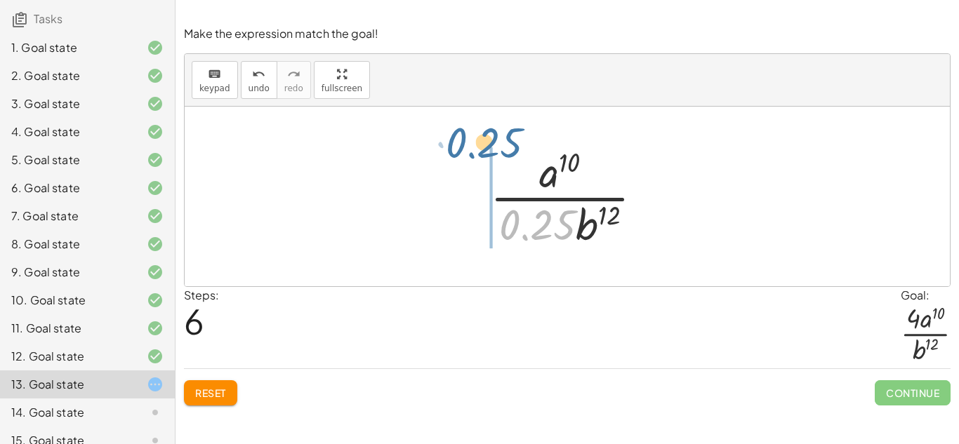
drag, startPoint x: 546, startPoint y: 211, endPoint x: 492, endPoint y: 127, distance: 99.9
click at [492, 127] on div "( · 15 · a ( - 5 ) · 30 · b ( - 6 ) ) ( - 2 ) · 15 ( - 2 ) · a ( · - 5 · - 2 ) …" at bounding box center [567, 197] width 765 height 180
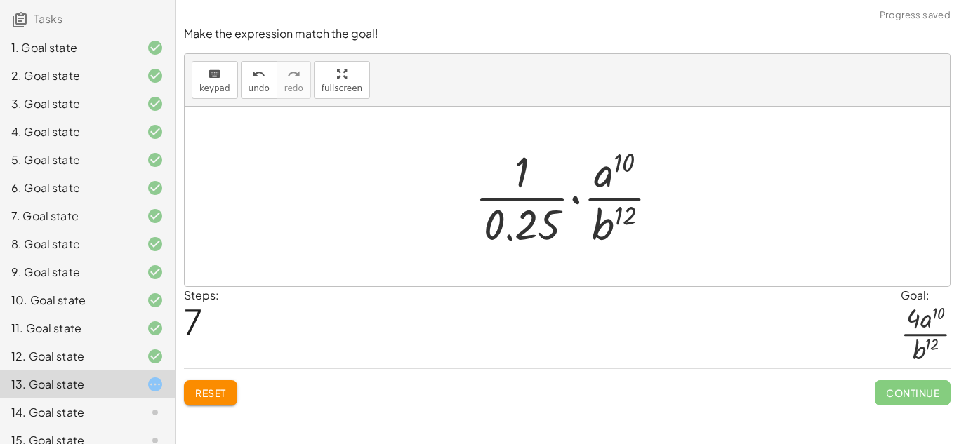
click at [519, 193] on div at bounding box center [573, 197] width 210 height 108
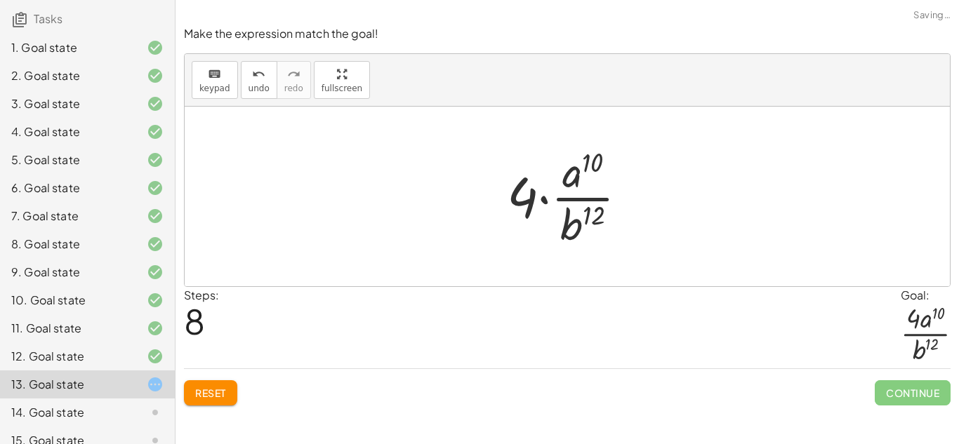
click at [527, 196] on div at bounding box center [573, 197] width 146 height 108
click at [541, 195] on div at bounding box center [573, 197] width 146 height 108
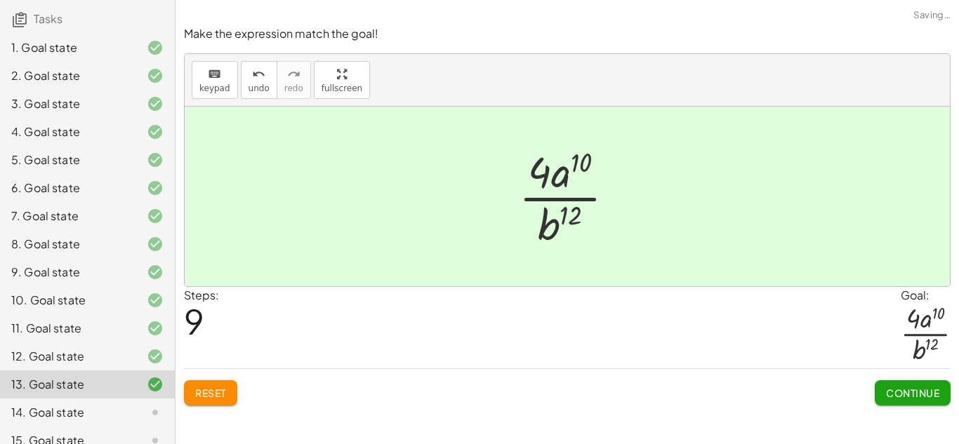
click at [543, 177] on div at bounding box center [572, 197] width 121 height 108
click at [908, 390] on span "Continue" at bounding box center [912, 393] width 53 height 13
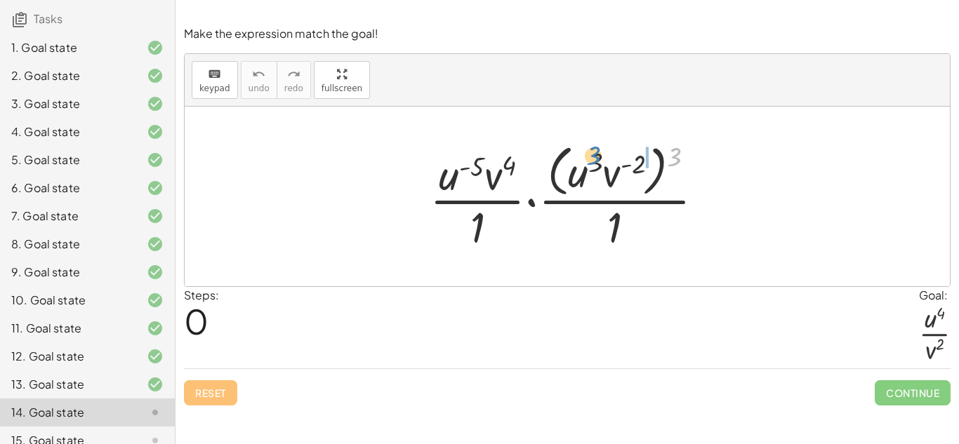
drag, startPoint x: 671, startPoint y: 157, endPoint x: 593, endPoint y: 159, distance: 78.7
click at [593, 159] on div at bounding box center [573, 196] width 300 height 114
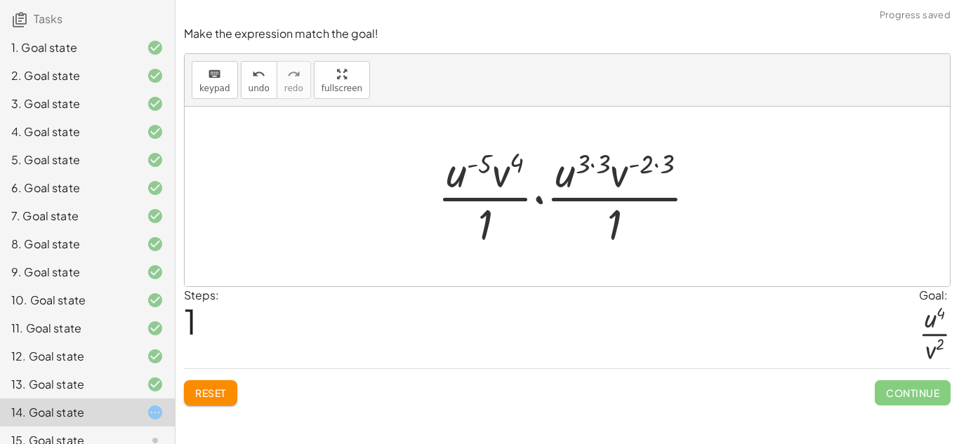
click at [595, 161] on div at bounding box center [572, 197] width 284 height 108
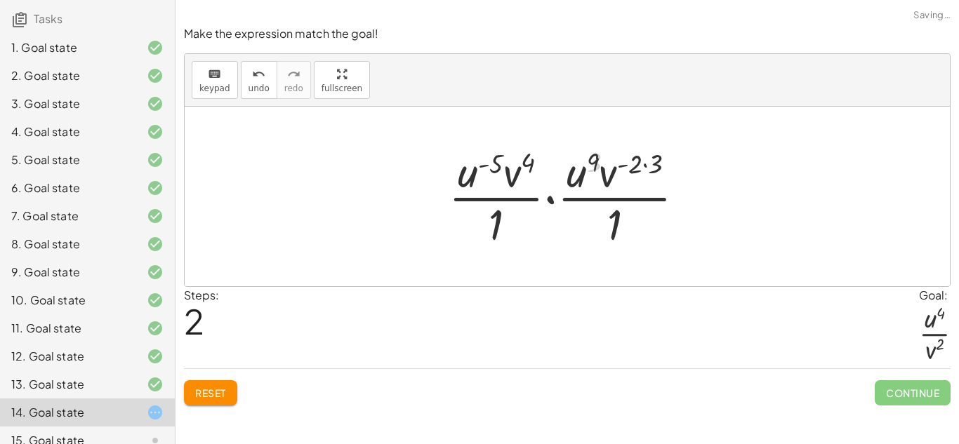
click at [650, 164] on div at bounding box center [573, 197] width 262 height 108
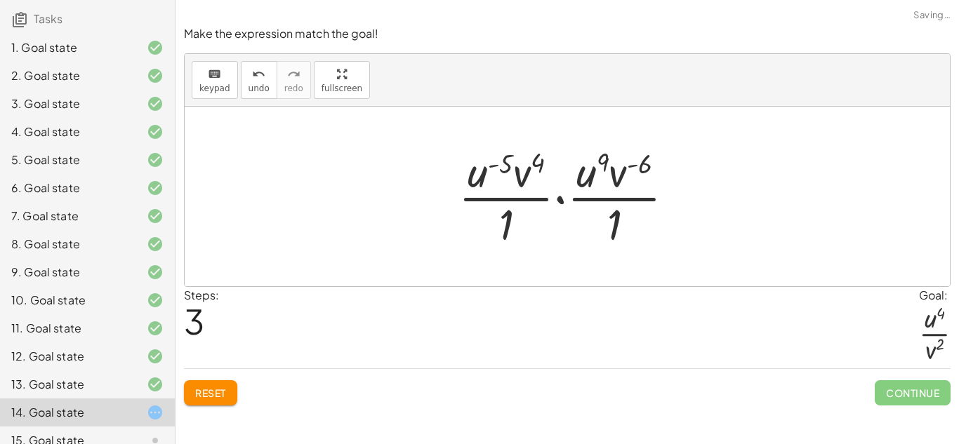
click at [101, 356] on div "12. Goal state" at bounding box center [67, 356] width 113 height 17
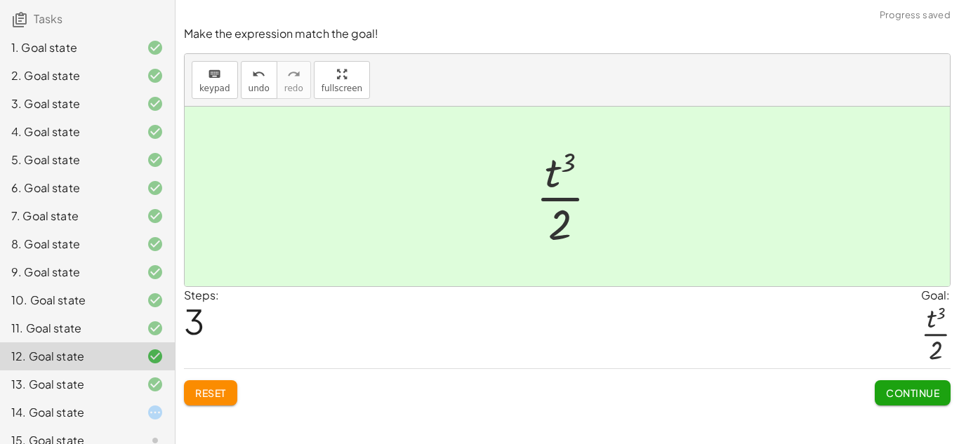
click at [109, 406] on div "14. Goal state" at bounding box center [67, 412] width 113 height 17
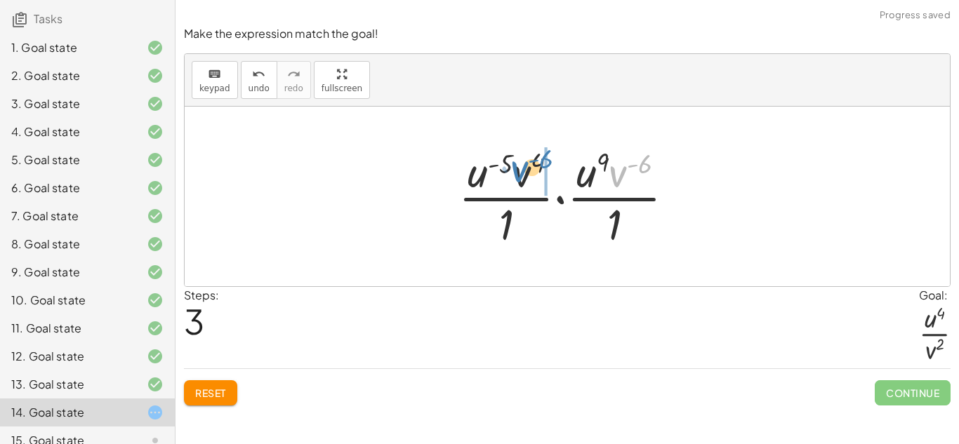
drag, startPoint x: 624, startPoint y: 167, endPoint x: 527, endPoint y: 164, distance: 97.7
click at [527, 164] on div at bounding box center [573, 197] width 242 height 108
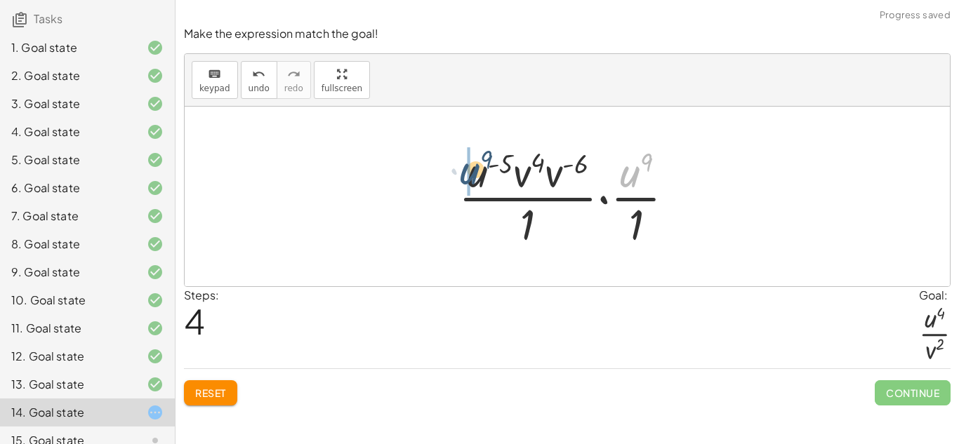
drag, startPoint x: 637, startPoint y: 171, endPoint x: 476, endPoint y: 168, distance: 160.8
click at [476, 168] on div at bounding box center [573, 197] width 242 height 108
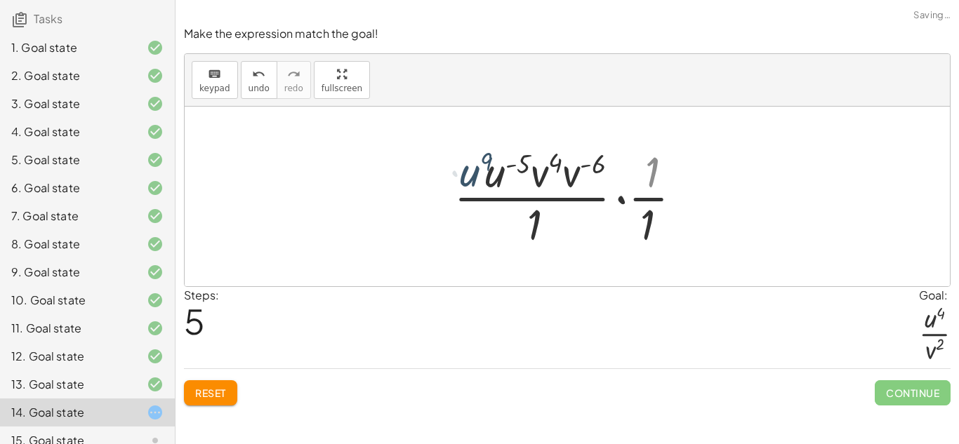
click at [653, 199] on div at bounding box center [572, 197] width 256 height 108
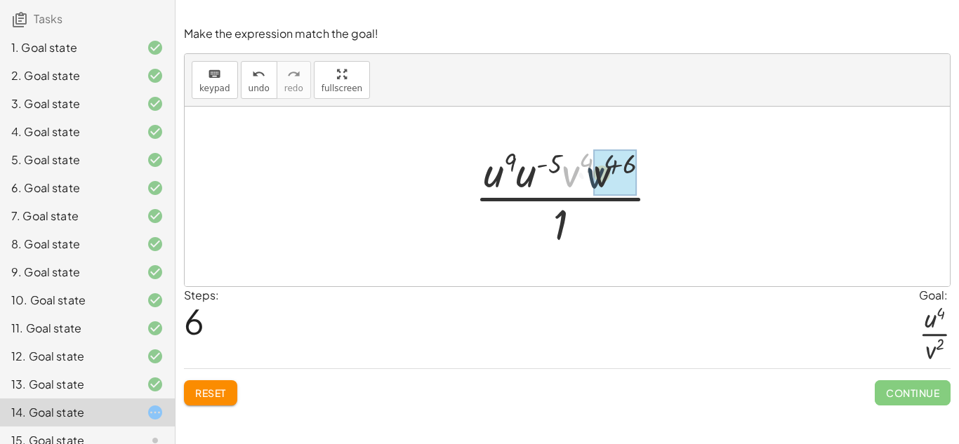
drag, startPoint x: 570, startPoint y: 172, endPoint x: 592, endPoint y: 173, distance: 21.8
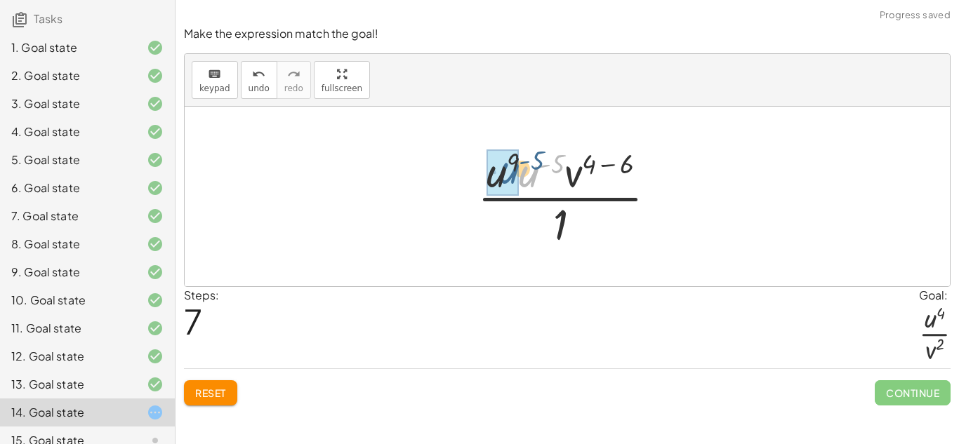
drag, startPoint x: 536, startPoint y: 177, endPoint x: 514, endPoint y: 173, distance: 22.2
click at [529, 163] on div at bounding box center [573, 197] width 196 height 108
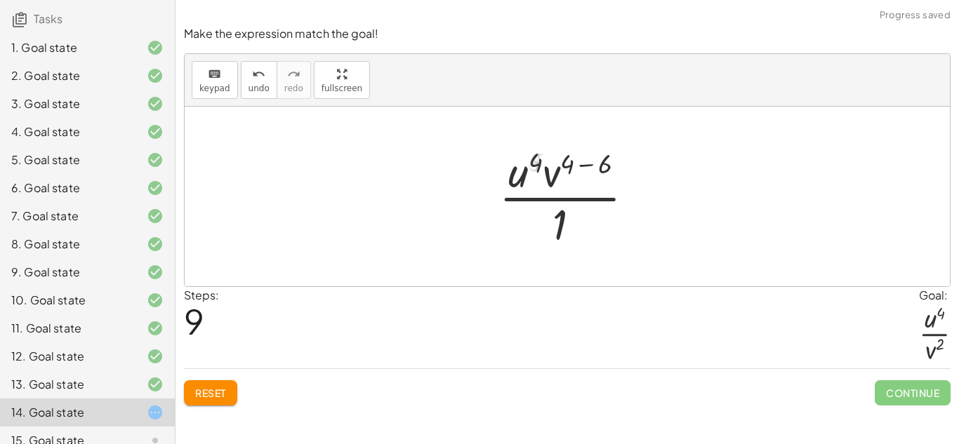
click at [600, 162] on div at bounding box center [572, 197] width 160 height 108
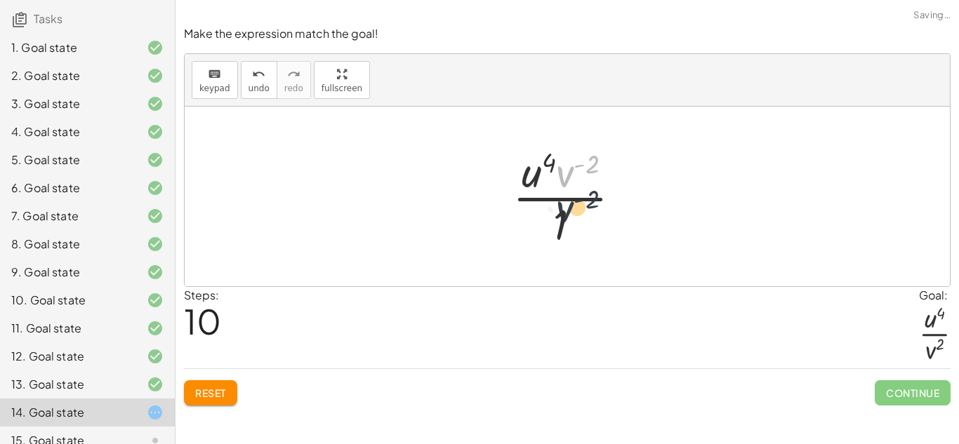
drag, startPoint x: 567, startPoint y: 172, endPoint x: 564, endPoint y: 218, distance: 46.4
click at [564, 218] on div at bounding box center [573, 197] width 134 height 108
click at [548, 216] on div at bounding box center [572, 197] width 103 height 108
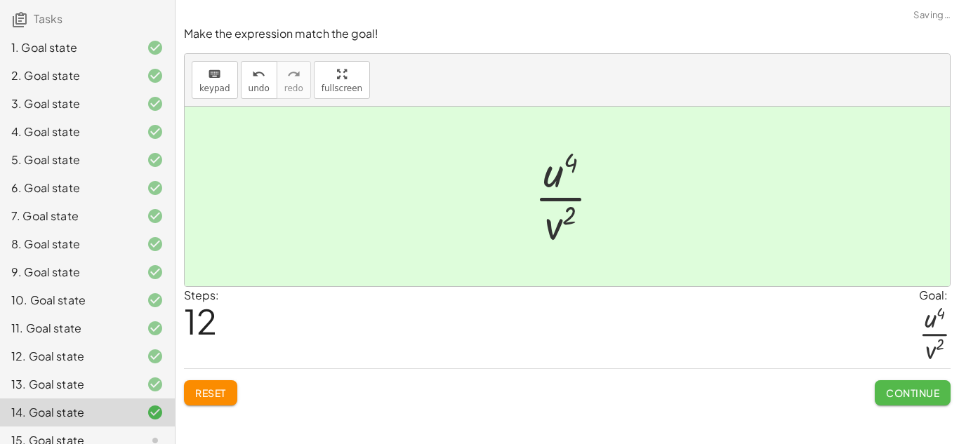
click at [886, 394] on span "Continue" at bounding box center [912, 393] width 53 height 13
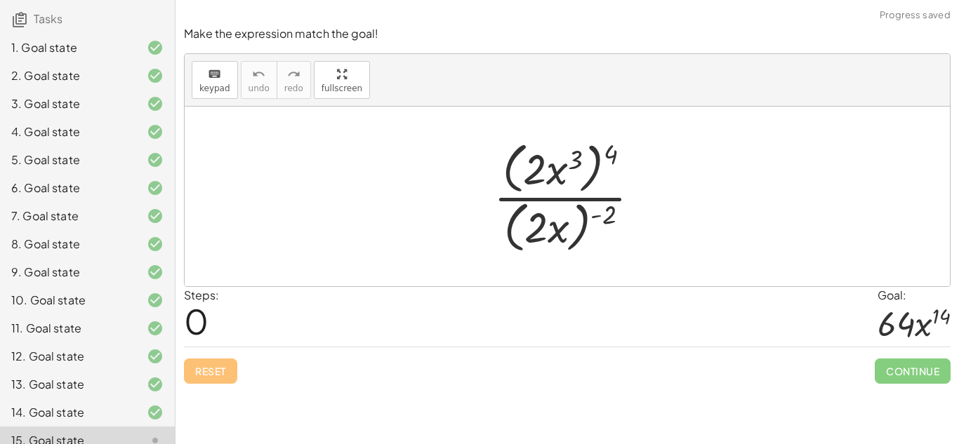
scroll to position [220, 0]
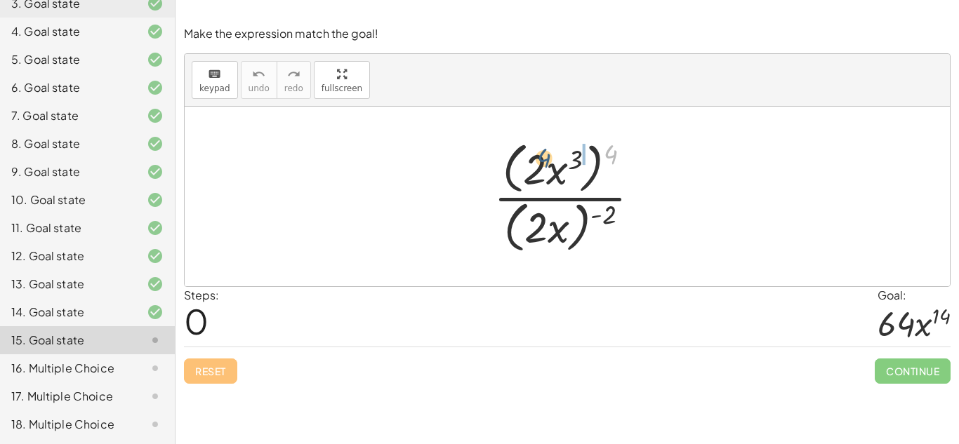
drag, startPoint x: 608, startPoint y: 154, endPoint x: 537, endPoint y: 158, distance: 71.0
click at [537, 158] on div at bounding box center [573, 196] width 172 height 121
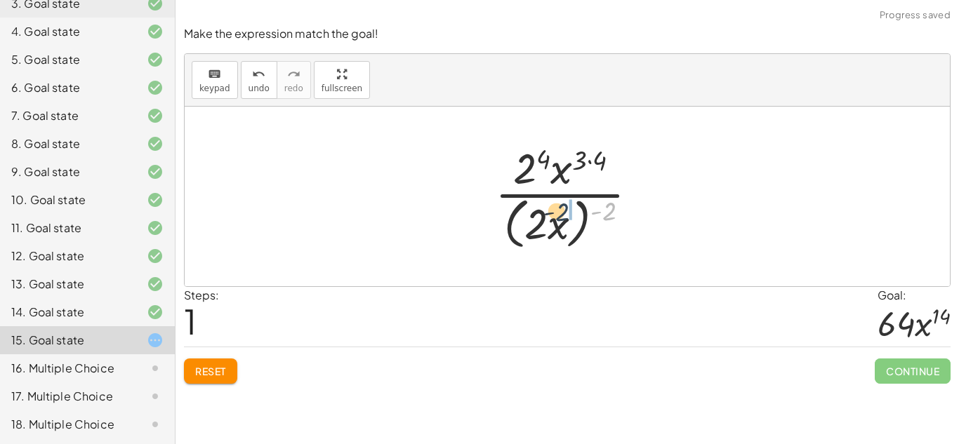
drag, startPoint x: 610, startPoint y: 200, endPoint x: 550, endPoint y: 201, distance: 59.7
click at [550, 201] on div at bounding box center [572, 196] width 169 height 114
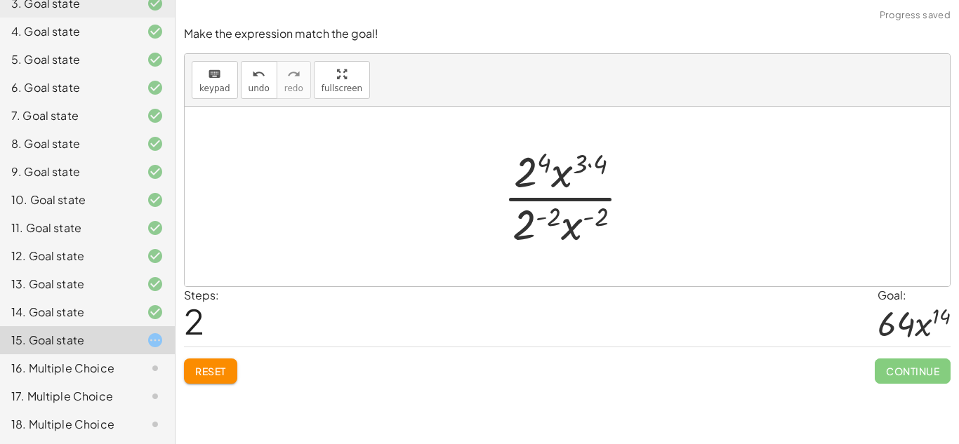
click at [556, 215] on div at bounding box center [572, 197] width 152 height 108
click at [539, 174] on div at bounding box center [572, 197] width 181 height 108
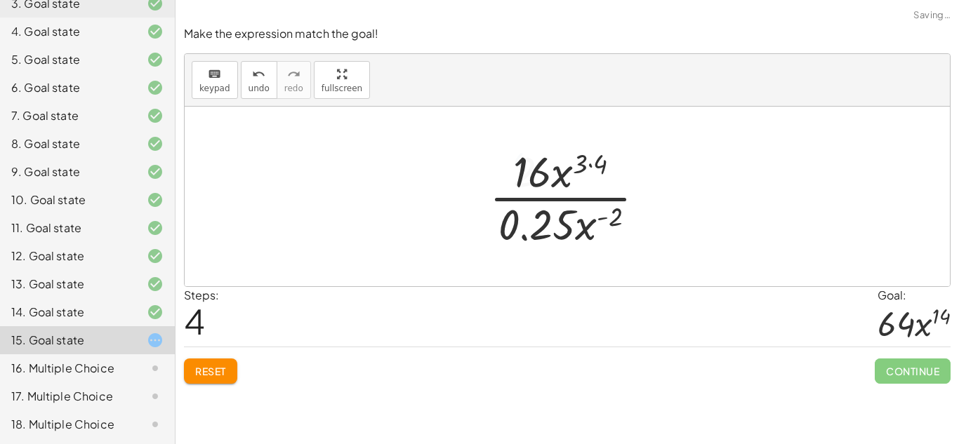
click at [621, 216] on div at bounding box center [572, 197] width 181 height 108
click at [588, 152] on div at bounding box center [572, 197] width 181 height 108
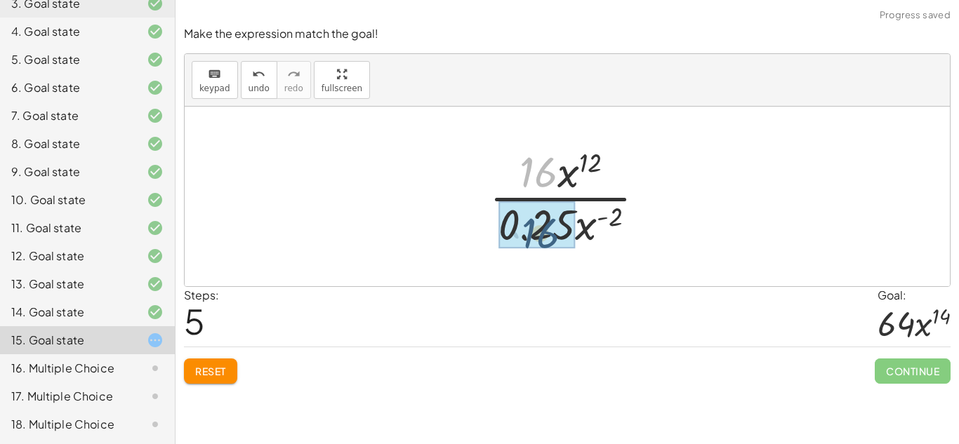
drag, startPoint x: 536, startPoint y: 170, endPoint x: 538, endPoint y: 232, distance: 61.8
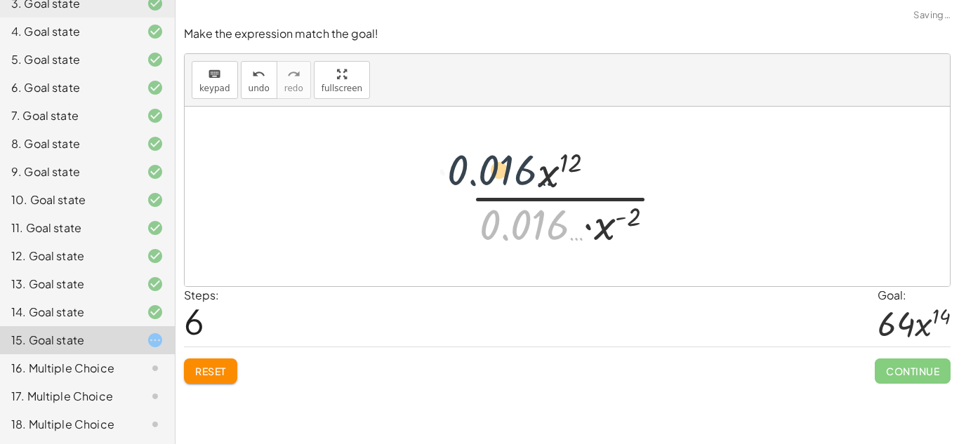
drag, startPoint x: 538, startPoint y: 232, endPoint x: 504, endPoint y: 174, distance: 66.7
click at [504, 174] on div at bounding box center [572, 197] width 218 height 108
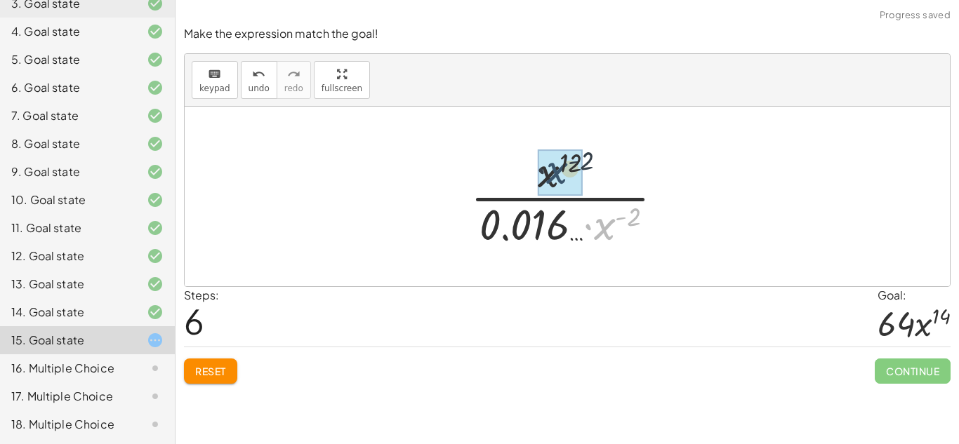
drag, startPoint x: 601, startPoint y: 228, endPoint x: 546, endPoint y: 166, distance: 83.0
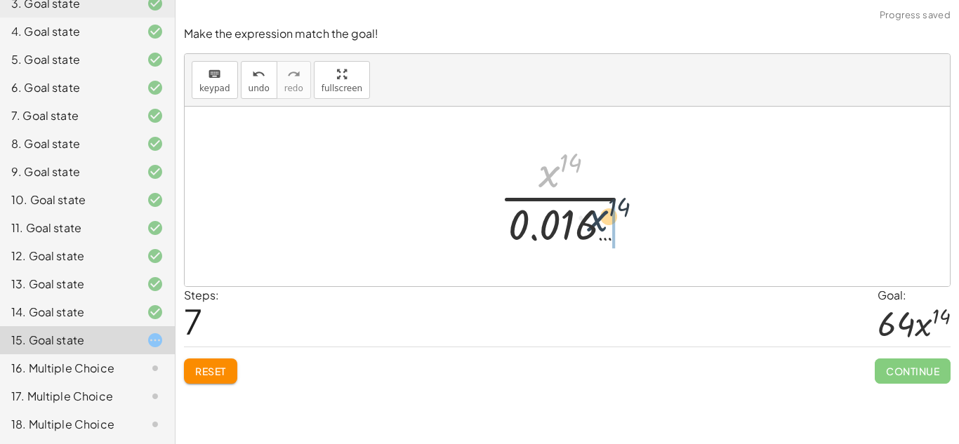
drag, startPoint x: 555, startPoint y: 179, endPoint x: 607, endPoint y: 229, distance: 72.5
click at [607, 229] on div at bounding box center [572, 197] width 161 height 108
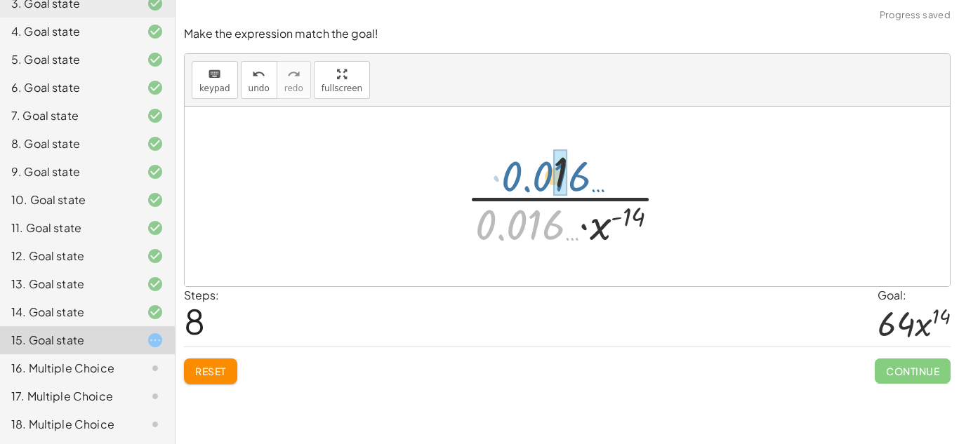
drag, startPoint x: 529, startPoint y: 214, endPoint x: 556, endPoint y: 164, distance: 57.2
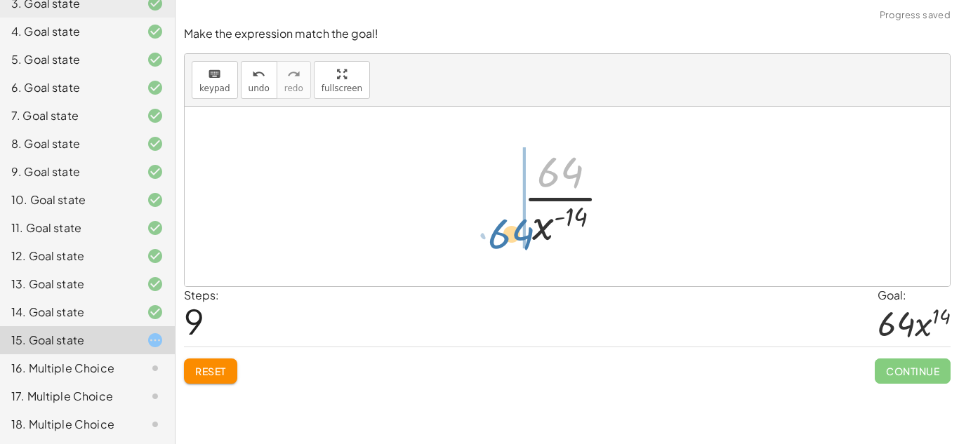
drag, startPoint x: 558, startPoint y: 169, endPoint x: 509, endPoint y: 230, distance: 78.0
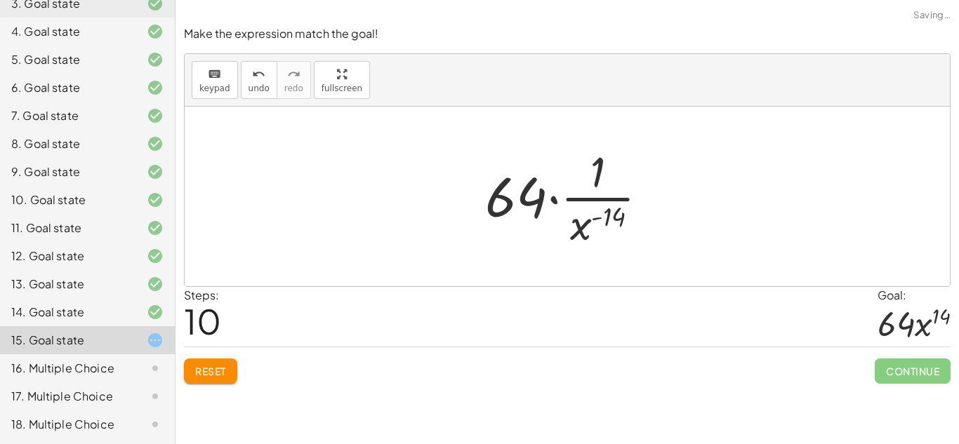
click at [528, 197] on div at bounding box center [572, 197] width 188 height 108
click at [579, 178] on div at bounding box center [572, 197] width 188 height 108
click at [598, 171] on div at bounding box center [572, 197] width 188 height 108
click at [539, 183] on div at bounding box center [572, 197] width 188 height 108
click at [591, 192] on div at bounding box center [572, 197] width 188 height 108
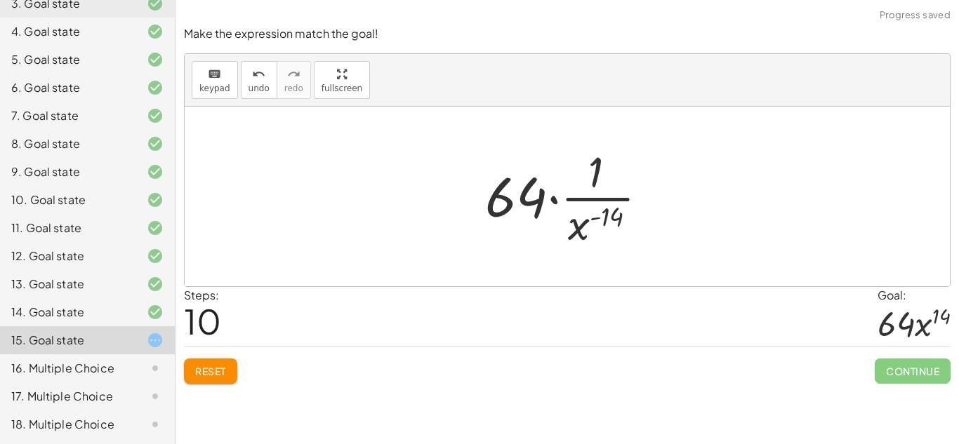
click at [547, 191] on div at bounding box center [572, 197] width 188 height 108
drag, startPoint x: 514, startPoint y: 196, endPoint x: 579, endPoint y: 177, distance: 67.3
click at [579, 177] on div at bounding box center [572, 197] width 188 height 108
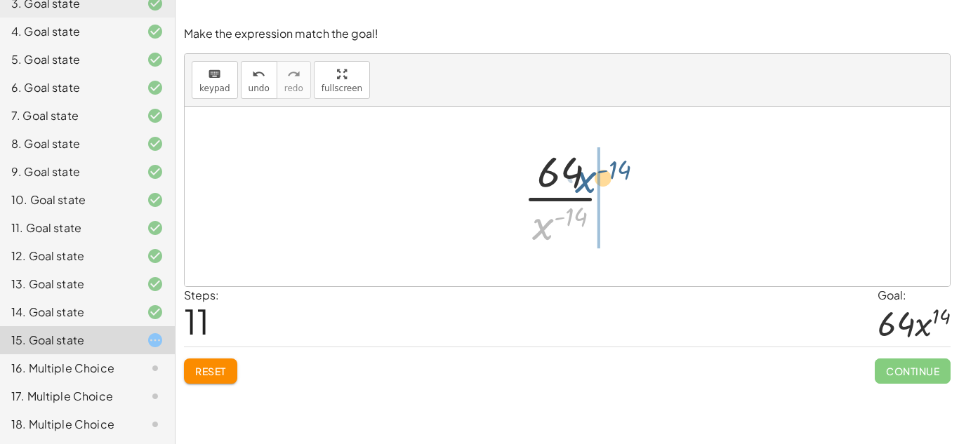
drag, startPoint x: 551, startPoint y: 221, endPoint x: 598, endPoint y: 169, distance: 71.1
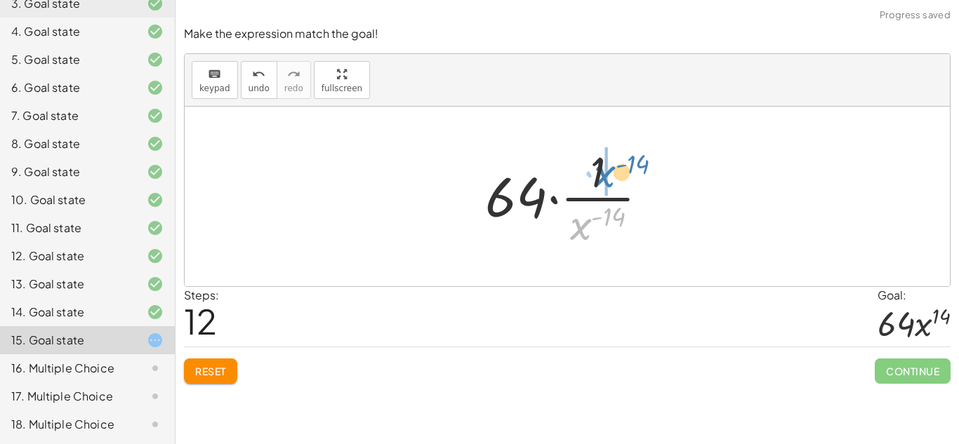
drag, startPoint x: 583, startPoint y: 224, endPoint x: 604, endPoint y: 183, distance: 45.9
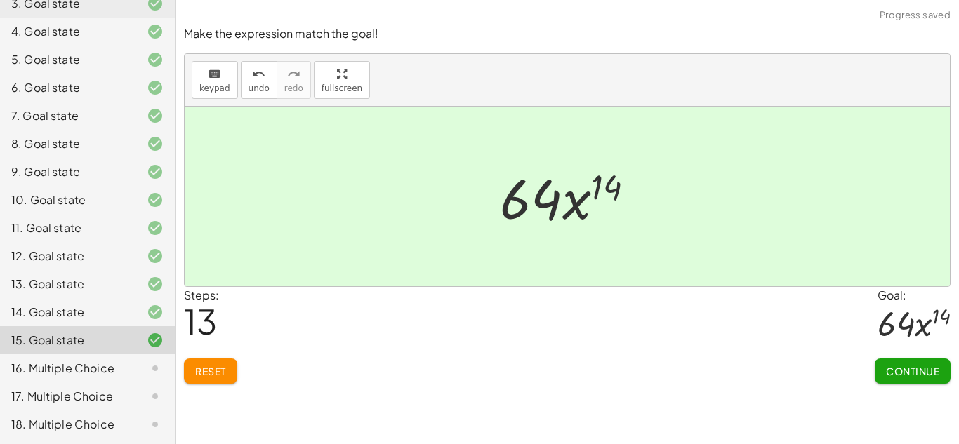
click at [907, 369] on span "Continue" at bounding box center [912, 371] width 53 height 13
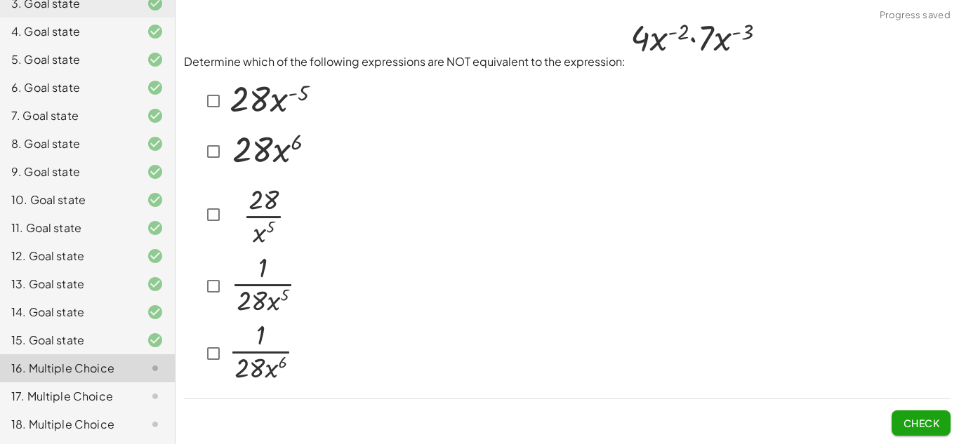
click at [76, 347] on div "15. Goal state" at bounding box center [67, 340] width 113 height 17
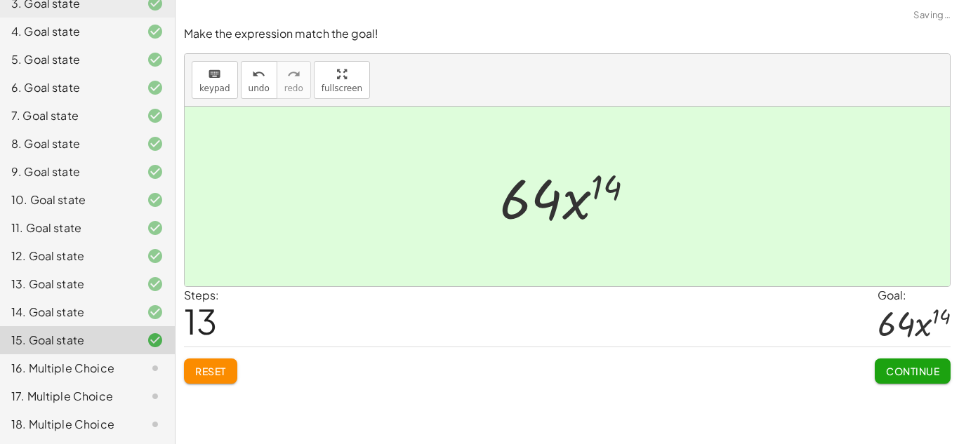
click at [81, 411] on div "16. Multiple Choice" at bounding box center [87, 425] width 175 height 28
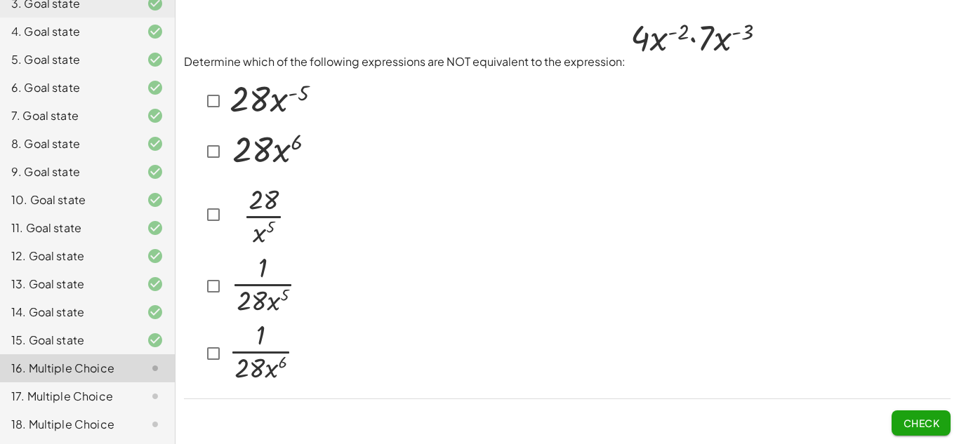
click at [71, 305] on div "14. Goal state" at bounding box center [67, 312] width 113 height 17
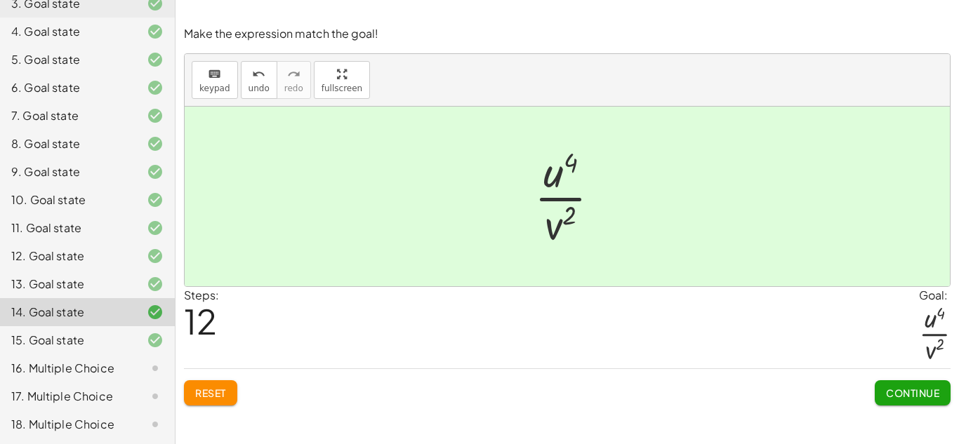
click at [79, 411] on div "16. Multiple Choice" at bounding box center [87, 425] width 175 height 28
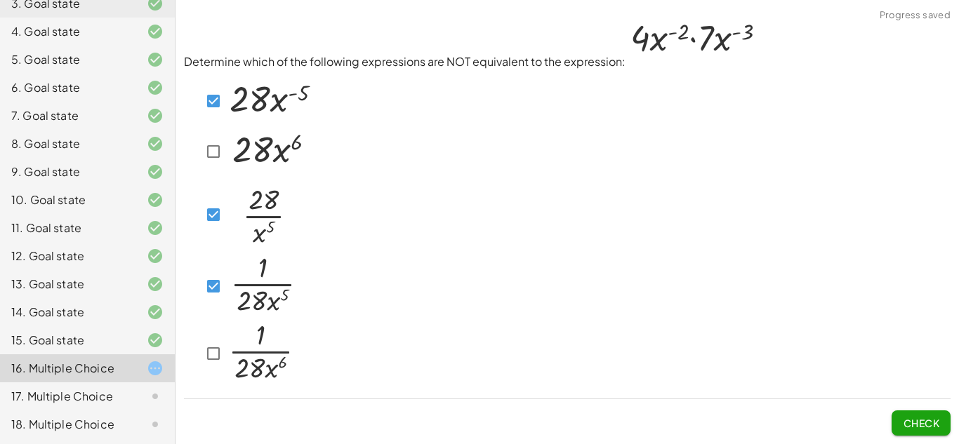
click at [902, 416] on button "Check" at bounding box center [921, 423] width 59 height 25
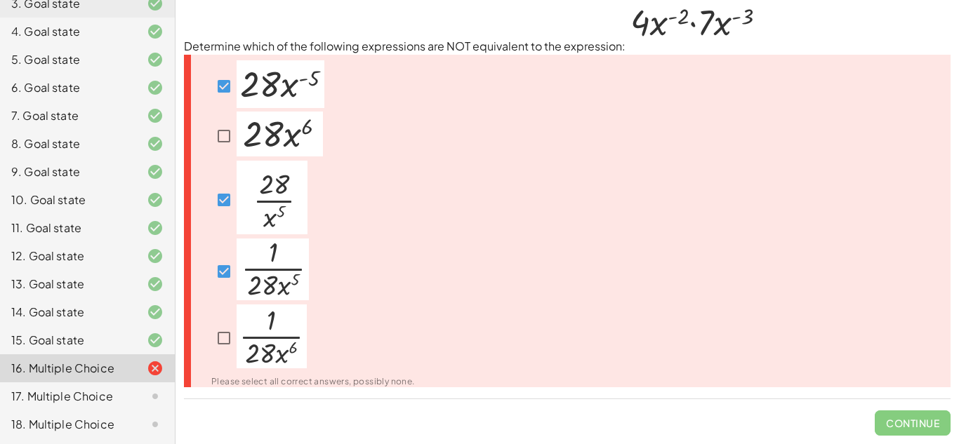
scroll to position [0, 0]
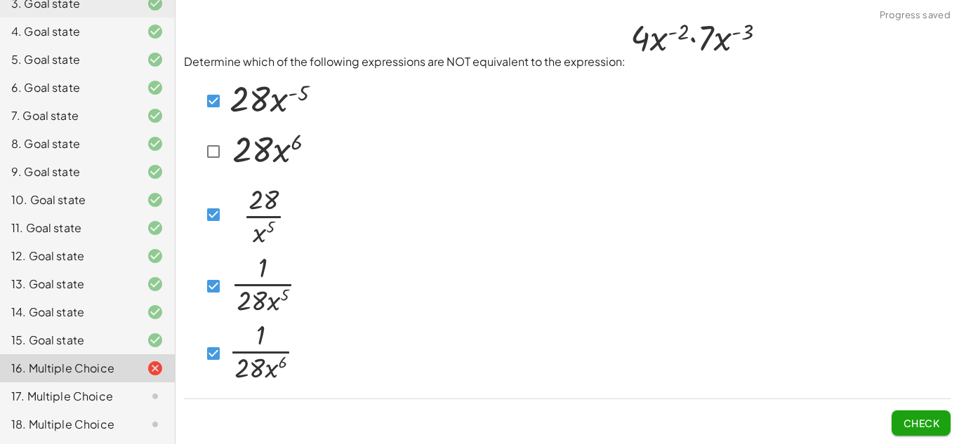
click at [920, 417] on span "Check" at bounding box center [921, 423] width 37 height 13
click at [895, 414] on button "Check" at bounding box center [921, 423] width 59 height 25
click at [918, 428] on span "Check" at bounding box center [921, 423] width 37 height 13
click at [928, 419] on span "Check" at bounding box center [921, 423] width 37 height 13
click at [924, 424] on span "Check" at bounding box center [921, 423] width 37 height 13
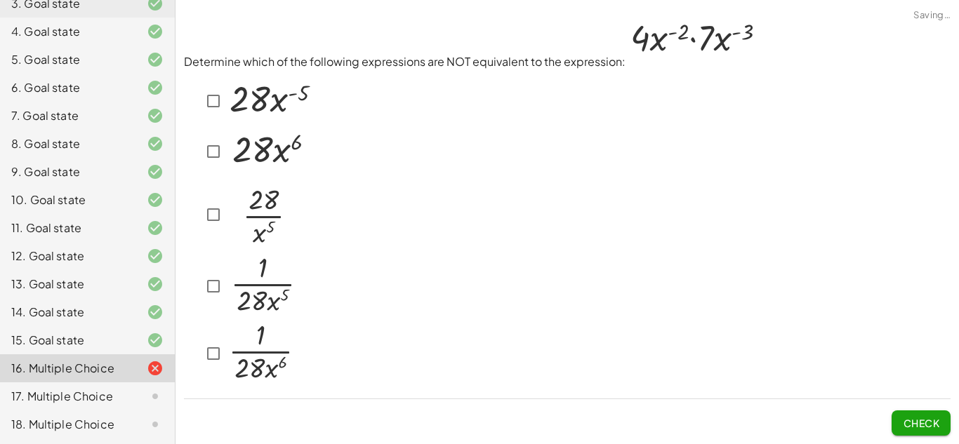
click at [910, 416] on button "Check" at bounding box center [921, 423] width 59 height 25
click at [905, 420] on span "Check" at bounding box center [921, 423] width 37 height 13
click at [909, 432] on button "Check" at bounding box center [921, 423] width 59 height 25
click at [925, 423] on span "Check" at bounding box center [921, 423] width 37 height 13
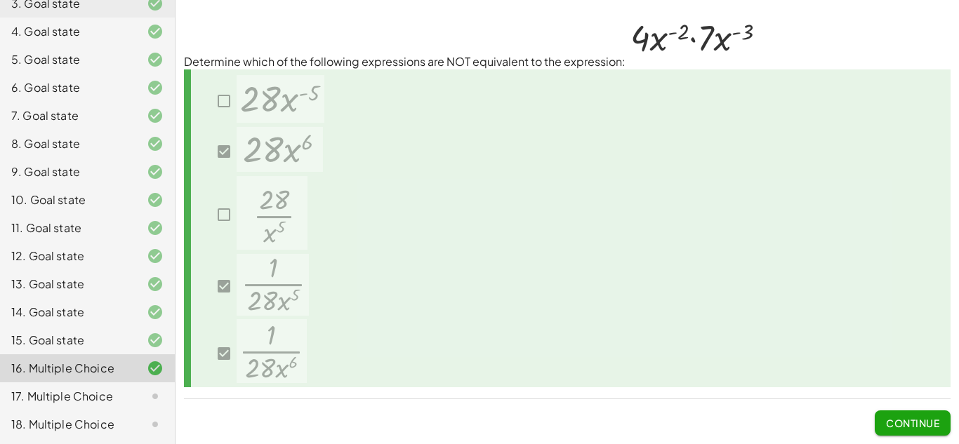
click at [909, 419] on span "Continue" at bounding box center [912, 423] width 53 height 13
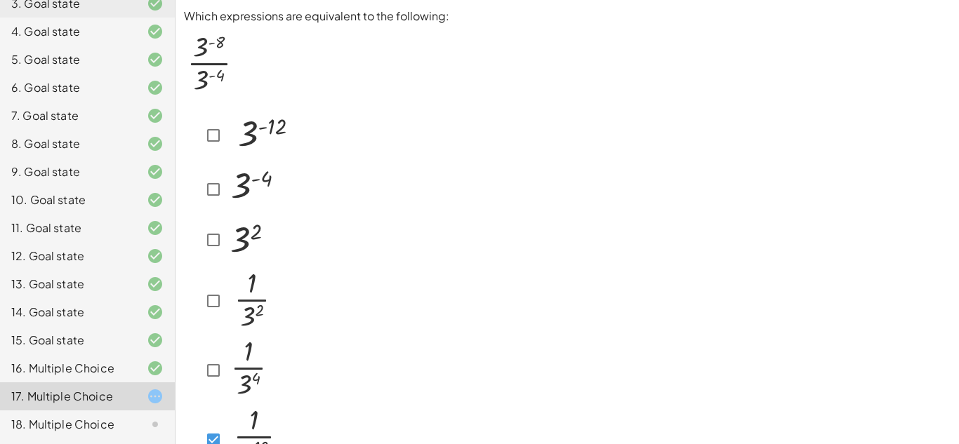
scroll to position [89, 0]
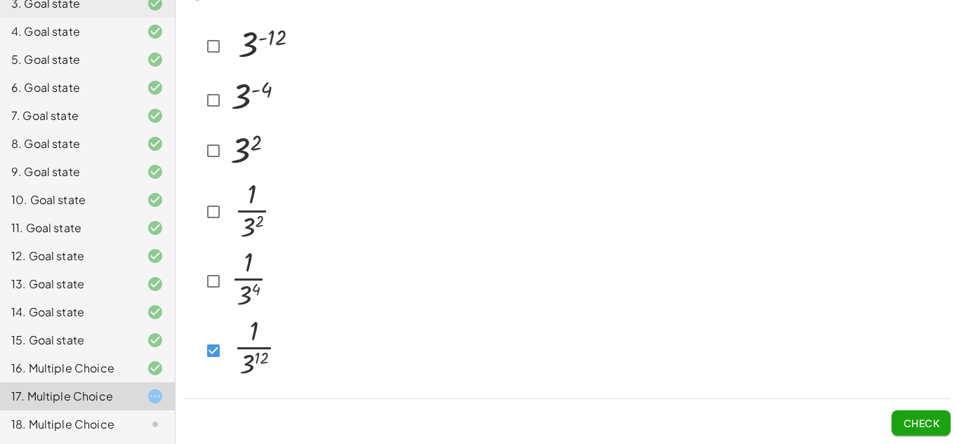
click at [921, 417] on span "Check" at bounding box center [921, 423] width 37 height 13
click at [227, 342] on img at bounding box center [255, 349] width 58 height 68
click at [933, 433] on button "Check" at bounding box center [921, 423] width 59 height 25
click at [237, 150] on img at bounding box center [246, 149] width 40 height 46
click at [894, 417] on button "Check" at bounding box center [921, 423] width 59 height 25
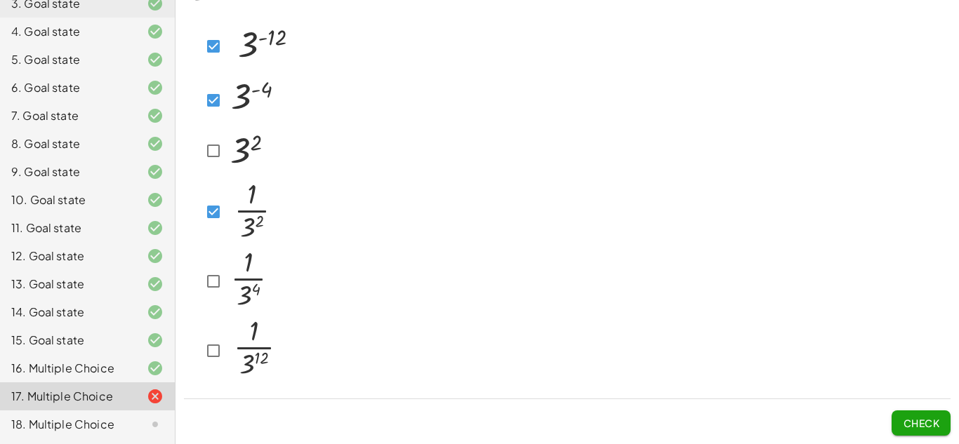
click at [920, 419] on span "Check" at bounding box center [921, 423] width 37 height 13
click at [921, 423] on span "Check" at bounding box center [921, 423] width 37 height 13
click at [928, 417] on span "Check" at bounding box center [921, 423] width 37 height 13
click at [907, 422] on span "Check" at bounding box center [921, 423] width 37 height 13
click at [911, 433] on button "Check" at bounding box center [921, 423] width 59 height 25
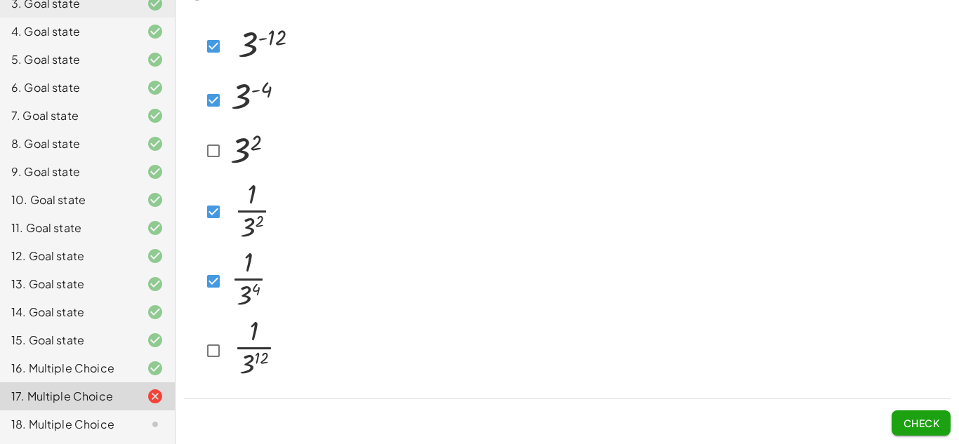
click at [923, 434] on button "Check" at bounding box center [921, 423] width 59 height 25
click at [900, 428] on button "Check" at bounding box center [921, 423] width 59 height 25
click at [880, 415] on div "Check" at bounding box center [567, 418] width 767 height 37
click at [909, 422] on span "Check" at bounding box center [921, 423] width 37 height 13
click at [939, 426] on span "Check" at bounding box center [921, 423] width 37 height 13
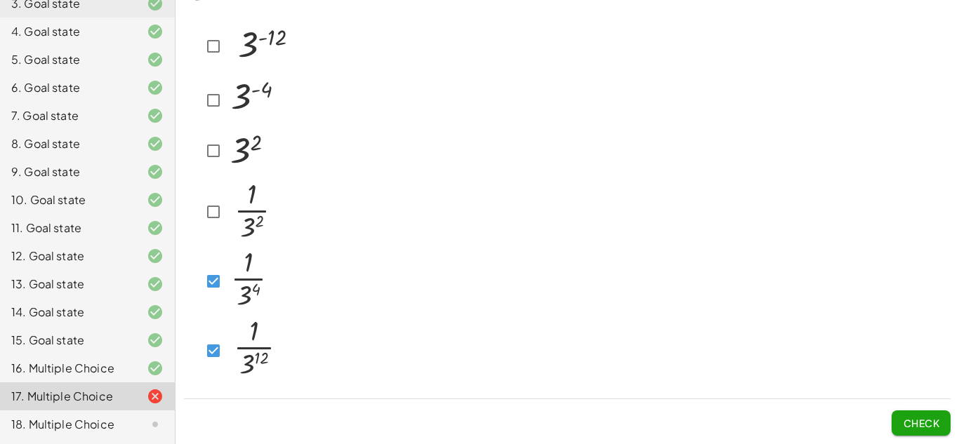
click at [918, 419] on span "Check" at bounding box center [921, 423] width 37 height 13
click at [935, 430] on button "Check" at bounding box center [921, 423] width 59 height 25
click at [48, 427] on div "18. Multiple Choice" at bounding box center [67, 424] width 113 height 17
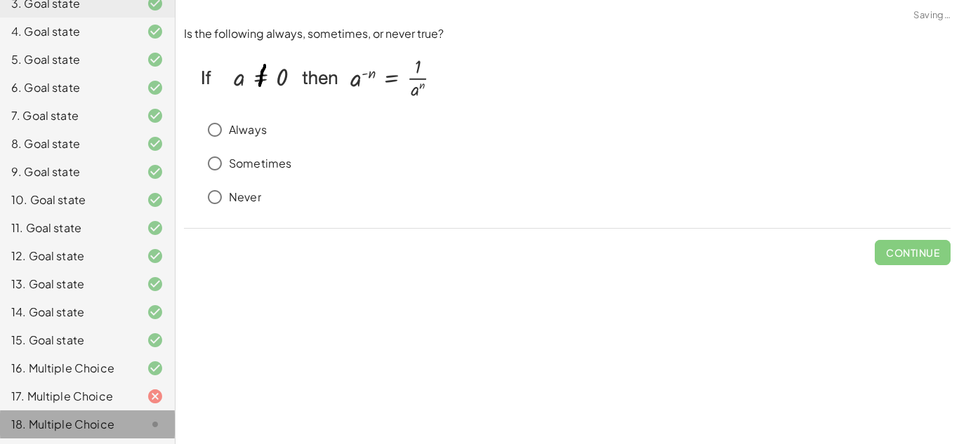
scroll to position [0, 0]
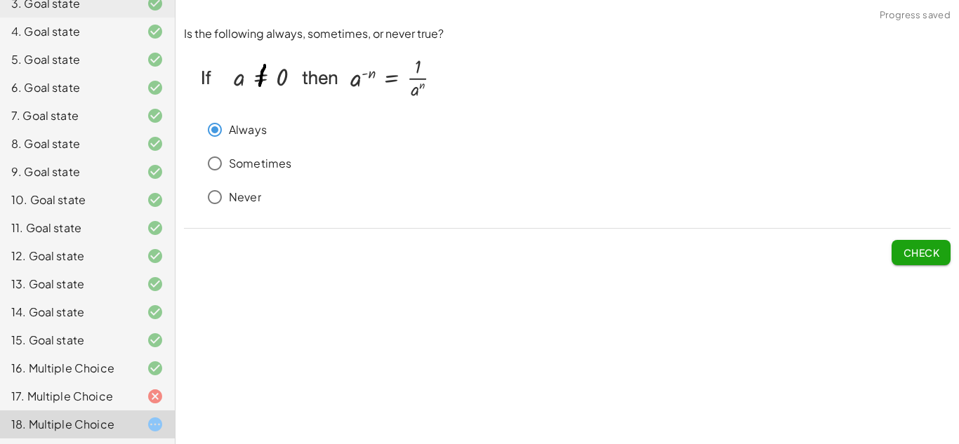
click at [933, 258] on span "Check" at bounding box center [921, 252] width 37 height 13
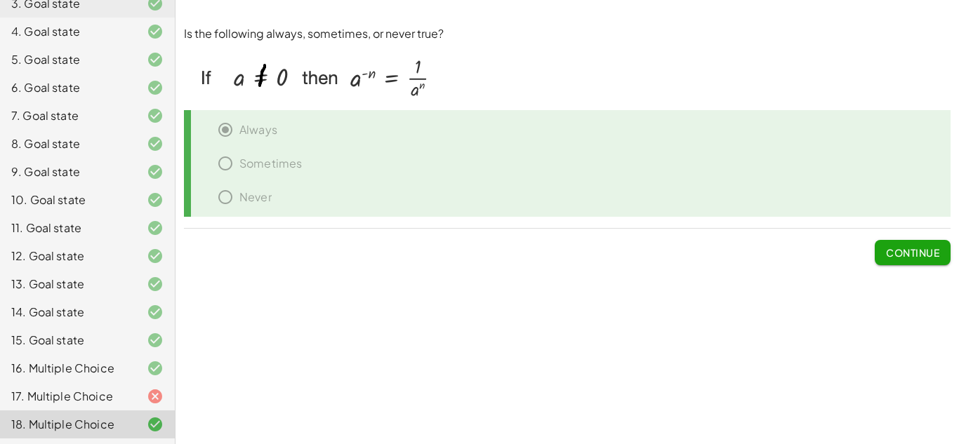
click at [145, 390] on div at bounding box center [143, 396] width 39 height 17
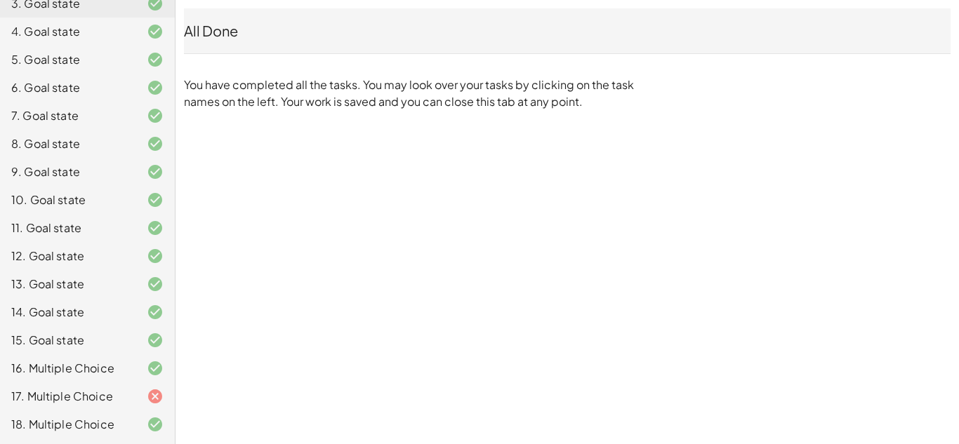
click at [39, 393] on div "17. Multiple Choice" at bounding box center [67, 396] width 113 height 17
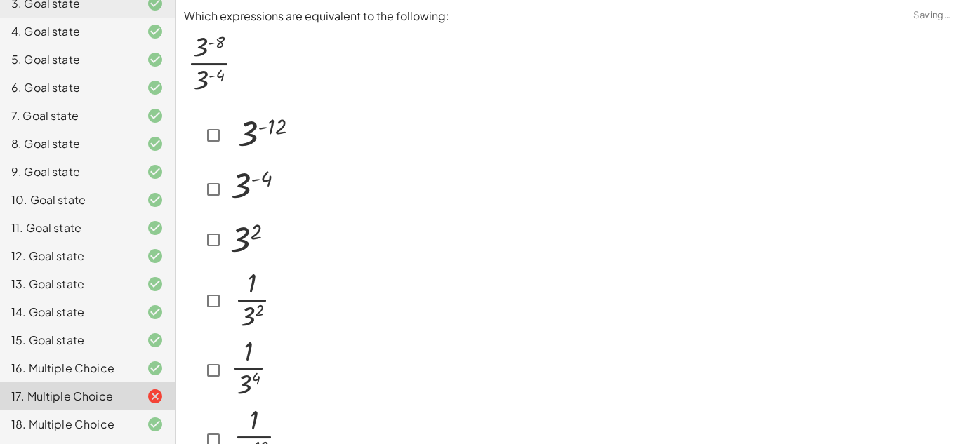
click at [39, 393] on div "17. Multiple Choice" at bounding box center [67, 396] width 113 height 17
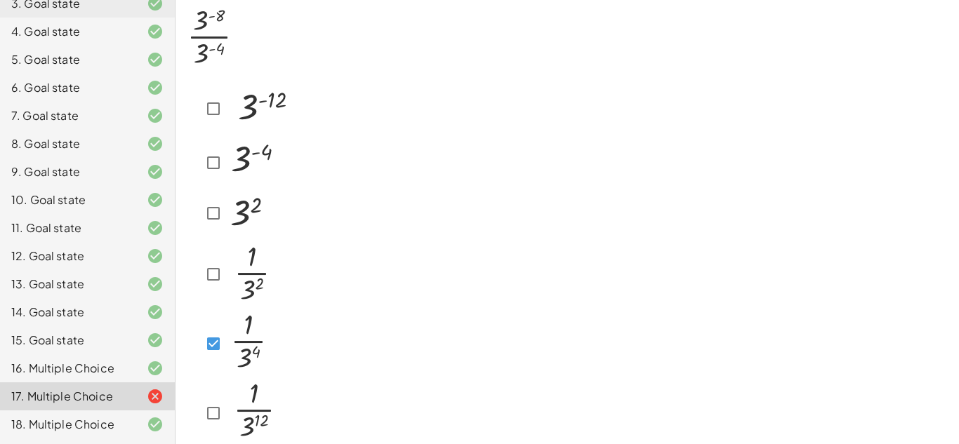
scroll to position [89, 0]
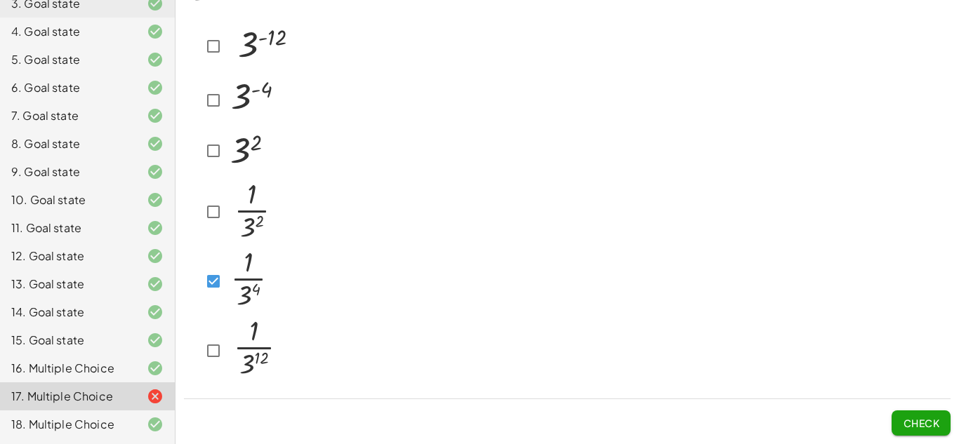
click at [904, 415] on button "Check" at bounding box center [921, 423] width 59 height 25
click at [897, 422] on button "Check" at bounding box center [921, 423] width 59 height 25
click at [907, 428] on span "Check" at bounding box center [921, 423] width 37 height 13
click at [945, 426] on button "Check" at bounding box center [921, 423] width 59 height 25
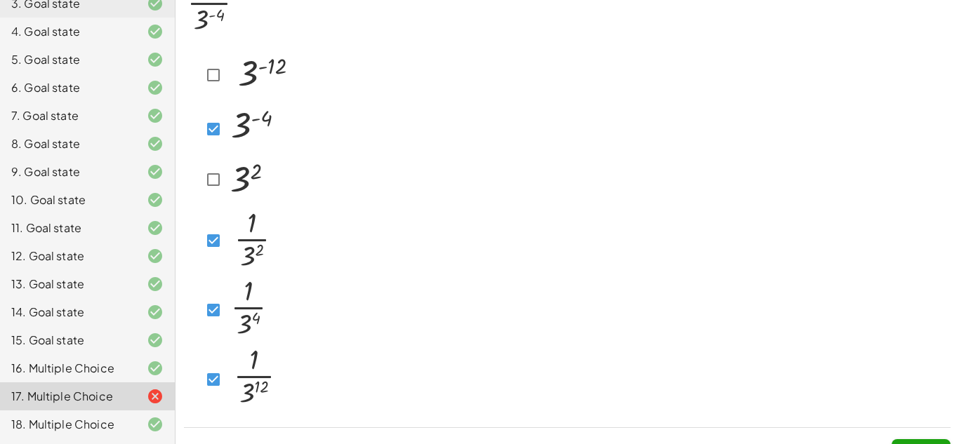
click at [907, 440] on button "Check" at bounding box center [921, 452] width 59 height 25
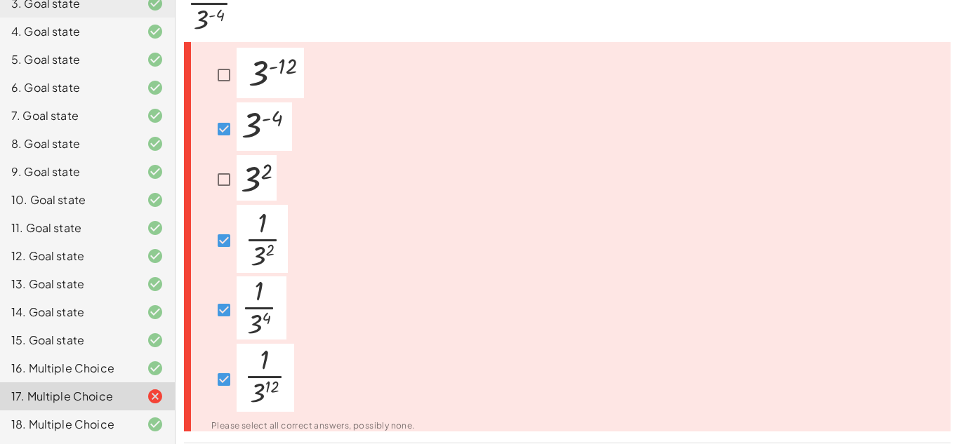
click at [215, 112] on div at bounding box center [251, 129] width 81 height 53
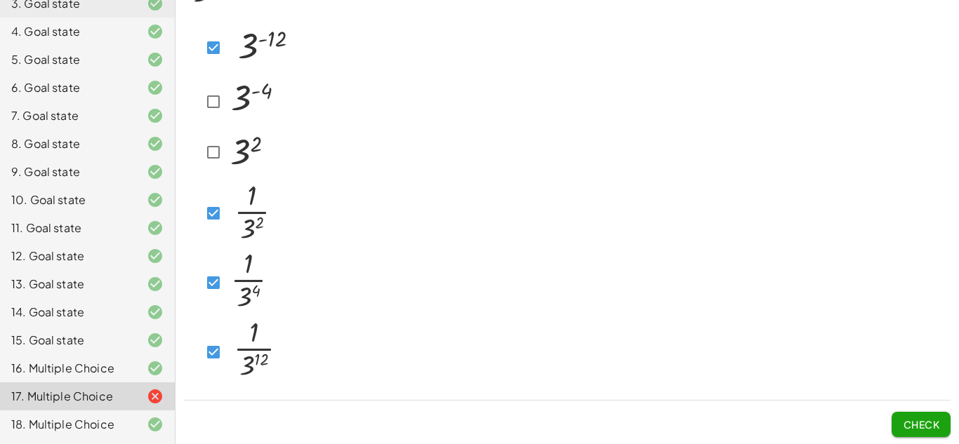
scroll to position [89, 0]
click at [933, 427] on span "Check" at bounding box center [921, 423] width 37 height 13
click at [930, 412] on button "Check" at bounding box center [921, 423] width 59 height 25
click at [911, 434] on button "Check" at bounding box center [921, 423] width 59 height 25
click at [916, 417] on span "Check" at bounding box center [921, 423] width 37 height 13
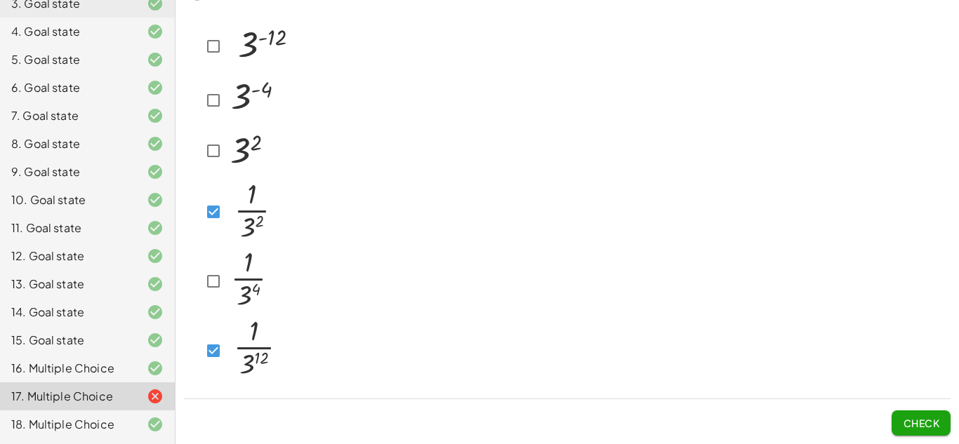
click at [927, 429] on button "Check" at bounding box center [921, 423] width 59 height 25
click at [912, 426] on span "Check" at bounding box center [921, 423] width 37 height 13
click at [916, 431] on button "Check" at bounding box center [921, 423] width 59 height 25
click at [916, 415] on button "Check" at bounding box center [921, 423] width 59 height 25
click at [889, 419] on div "Check" at bounding box center [567, 418] width 767 height 37
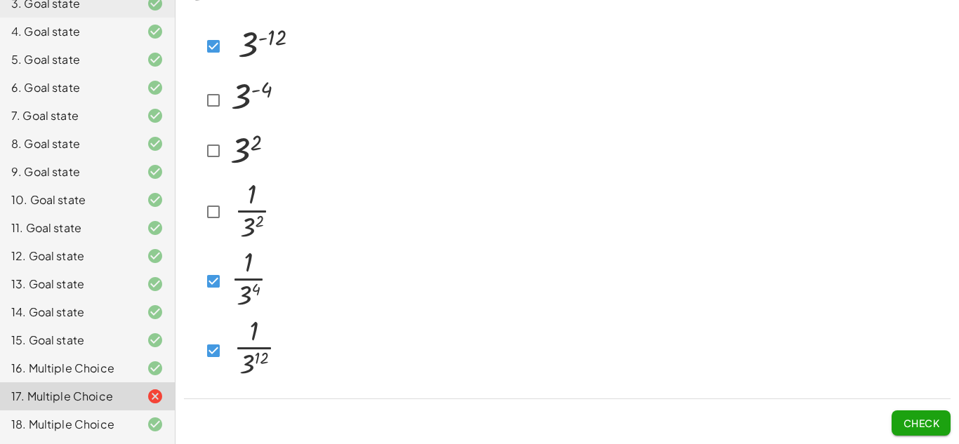
click at [899, 425] on button "Check" at bounding box center [921, 423] width 59 height 25
click at [906, 431] on button "Check" at bounding box center [921, 423] width 59 height 25
click at [892, 420] on button "Check" at bounding box center [921, 423] width 59 height 25
click at [904, 423] on span "Check" at bounding box center [921, 423] width 37 height 13
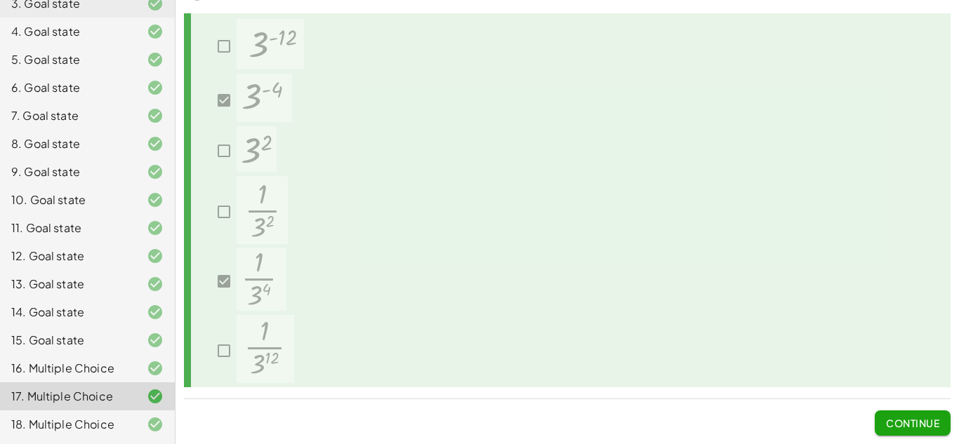
click at [910, 423] on span "Continue" at bounding box center [912, 423] width 53 height 13
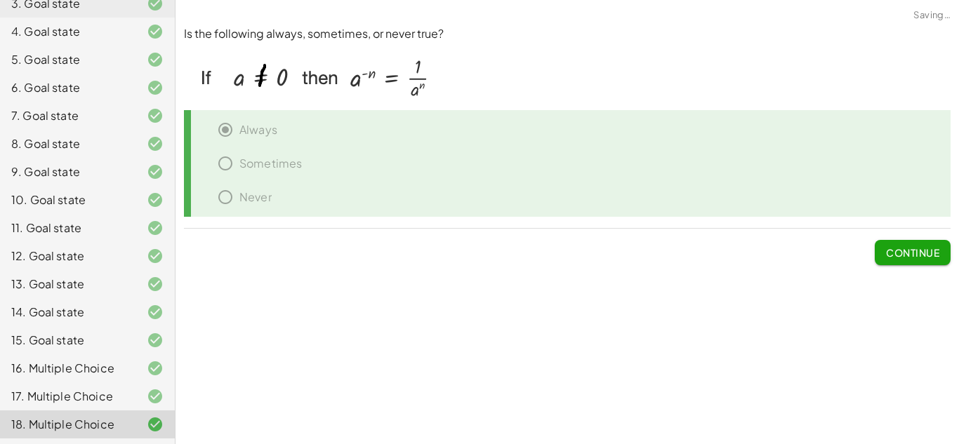
scroll to position [0, 0]
click at [919, 248] on span "Continue" at bounding box center [912, 252] width 53 height 13
